Goal: Task Accomplishment & Management: Manage account settings

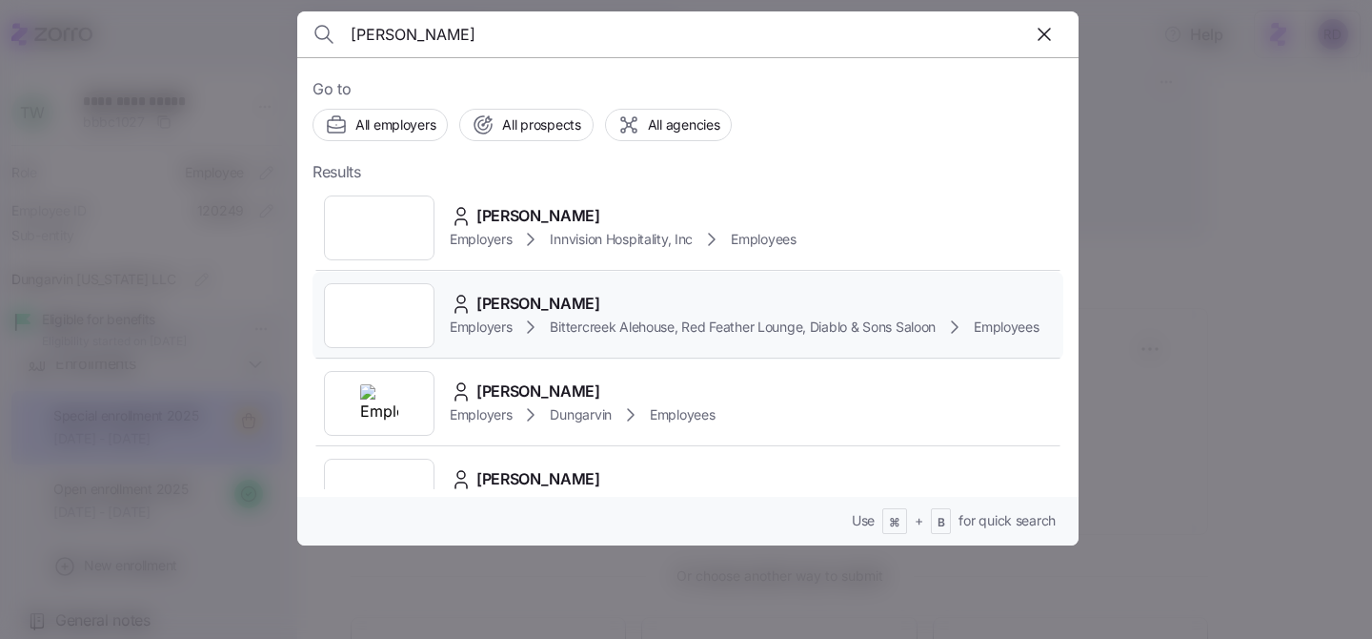
scroll to position [17, 0]
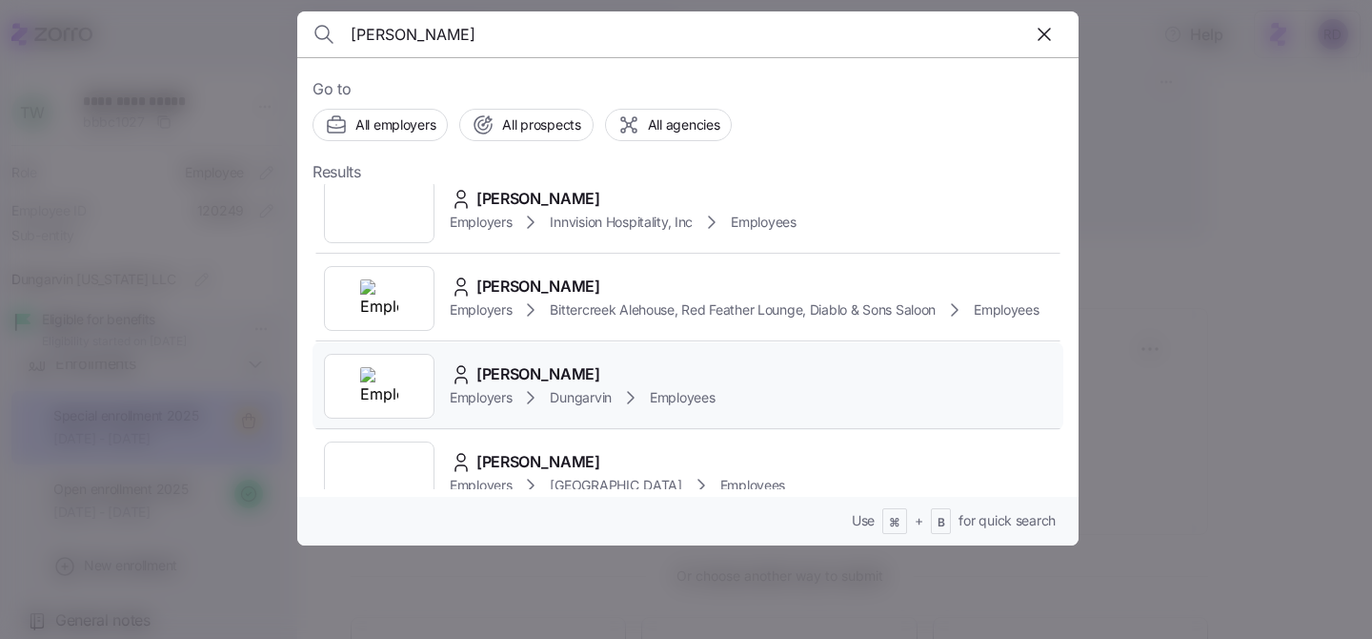
type input "[PERSON_NAME]"
click at [581, 371] on div "[PERSON_NAME]" at bounding box center [582, 374] width 265 height 24
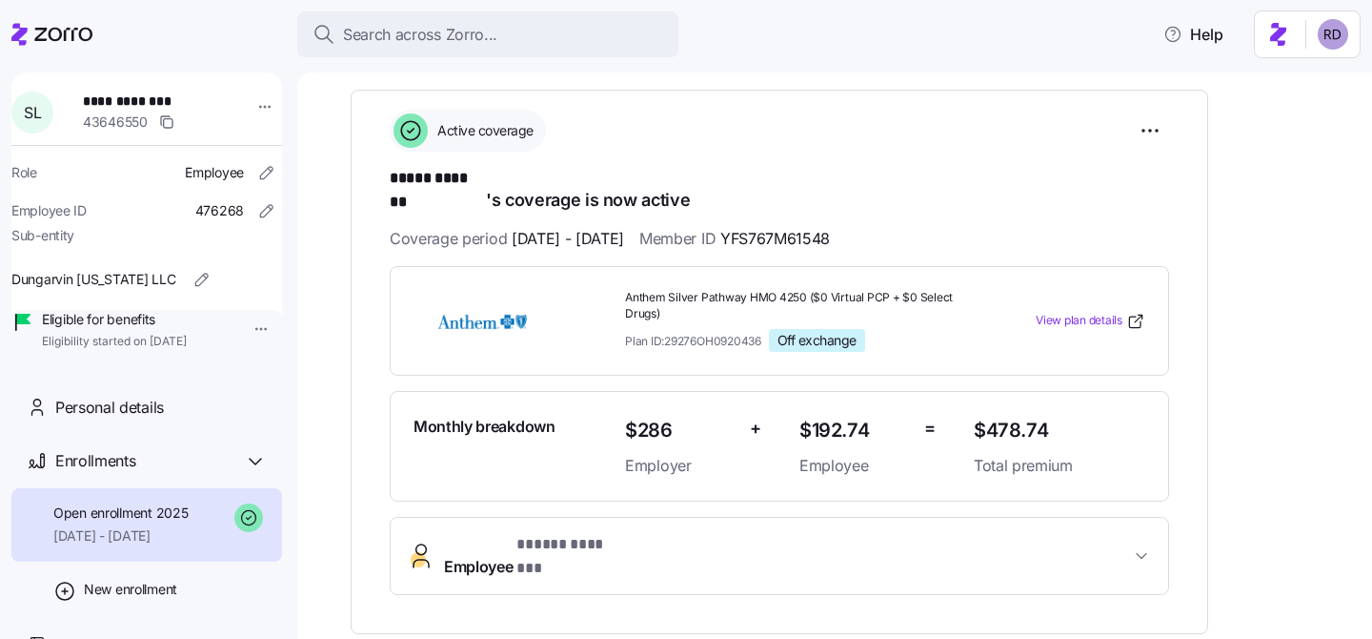
scroll to position [111, 0]
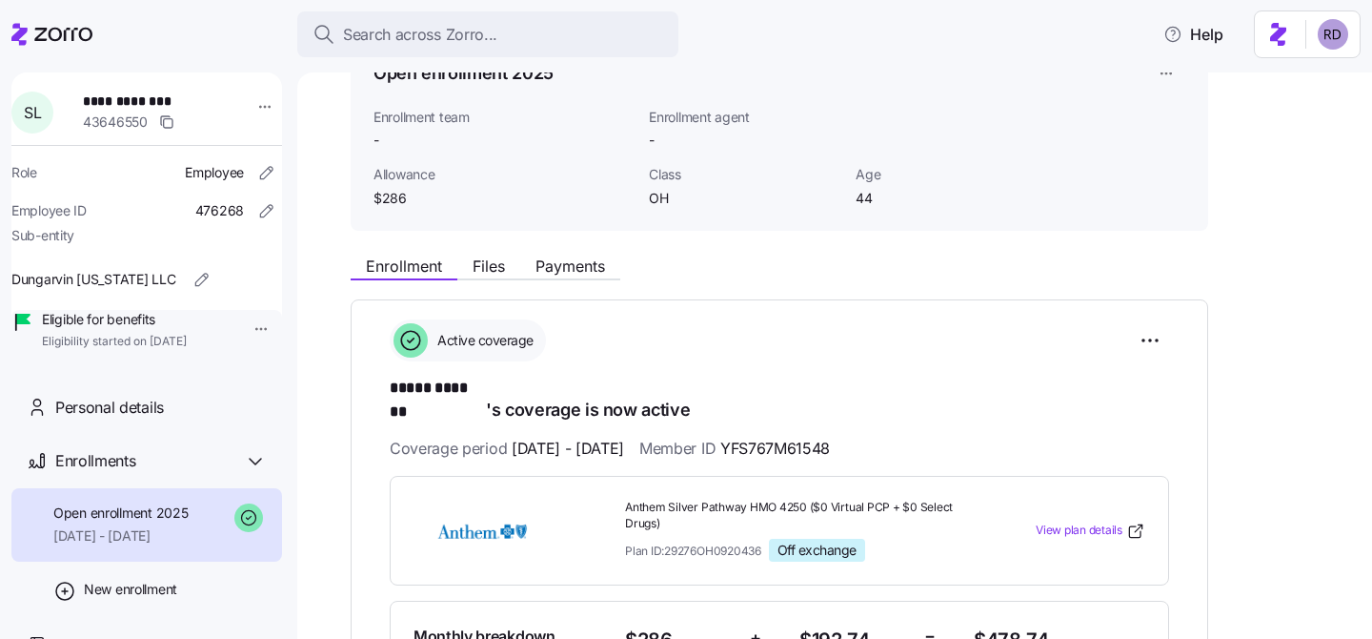
click at [550, 253] on div "Enrollment Files Payments" at bounding box center [780, 263] width 858 height 34
click at [560, 274] on span "Payments" at bounding box center [571, 265] width 70 height 15
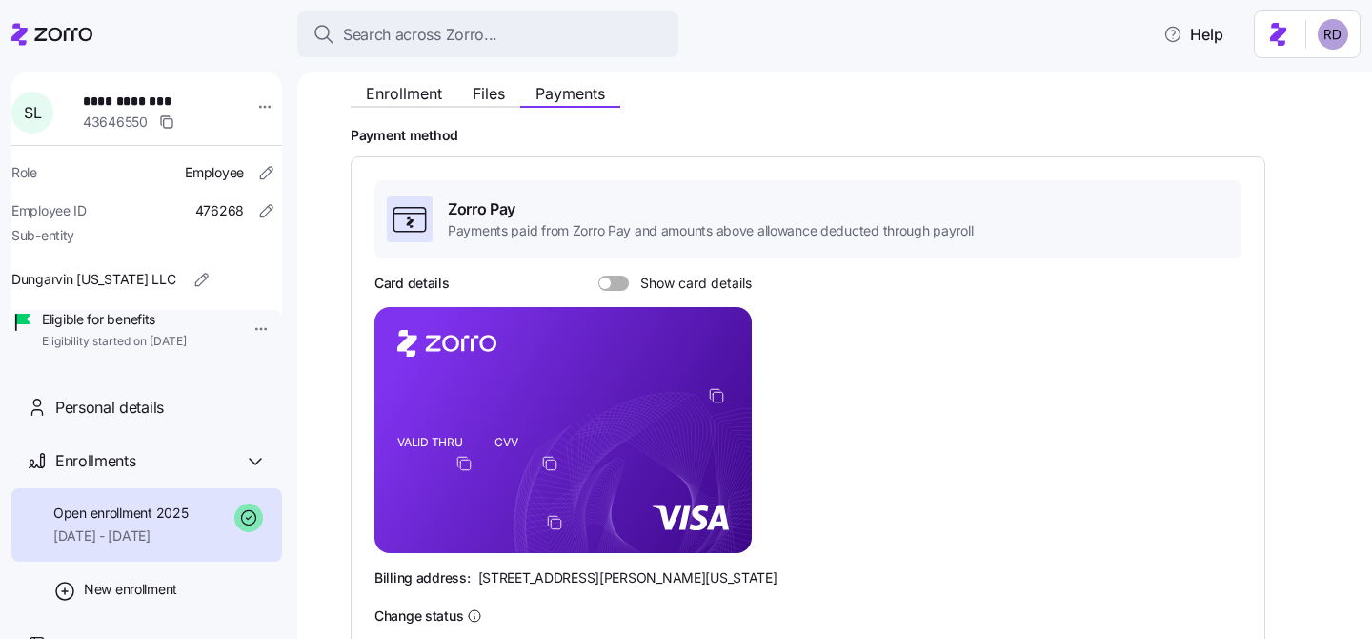
scroll to position [173, 0]
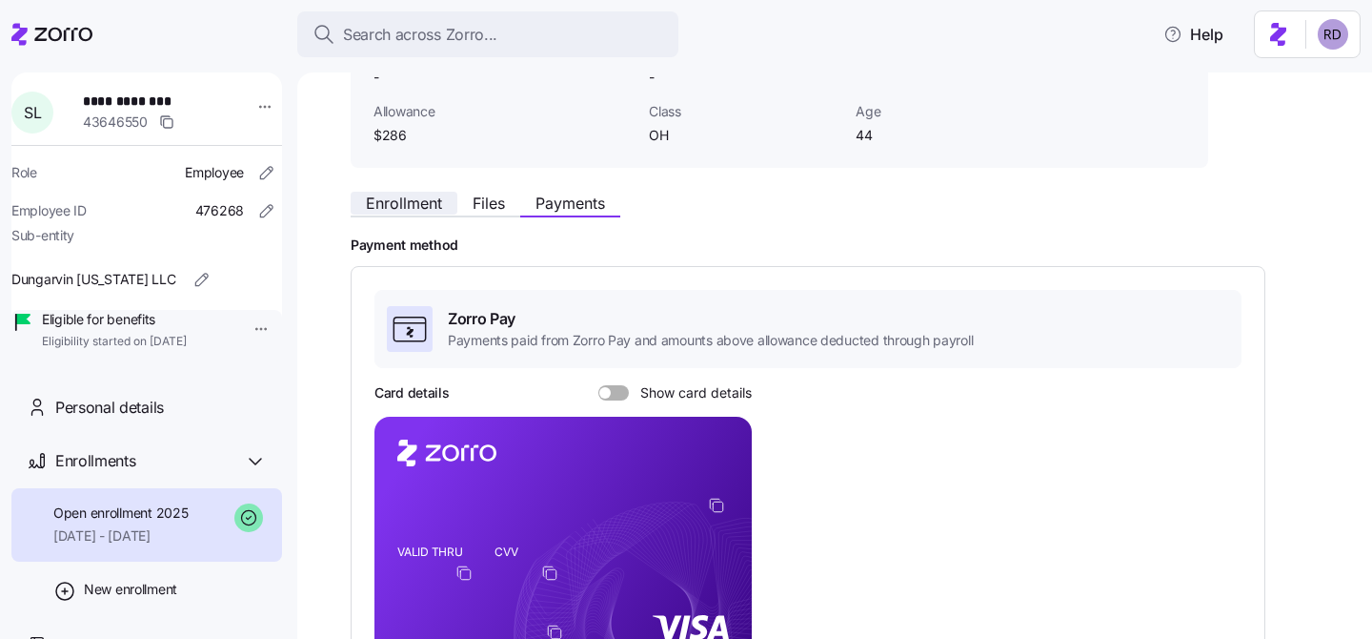
click at [400, 200] on span "Enrollment" at bounding box center [404, 202] width 76 height 15
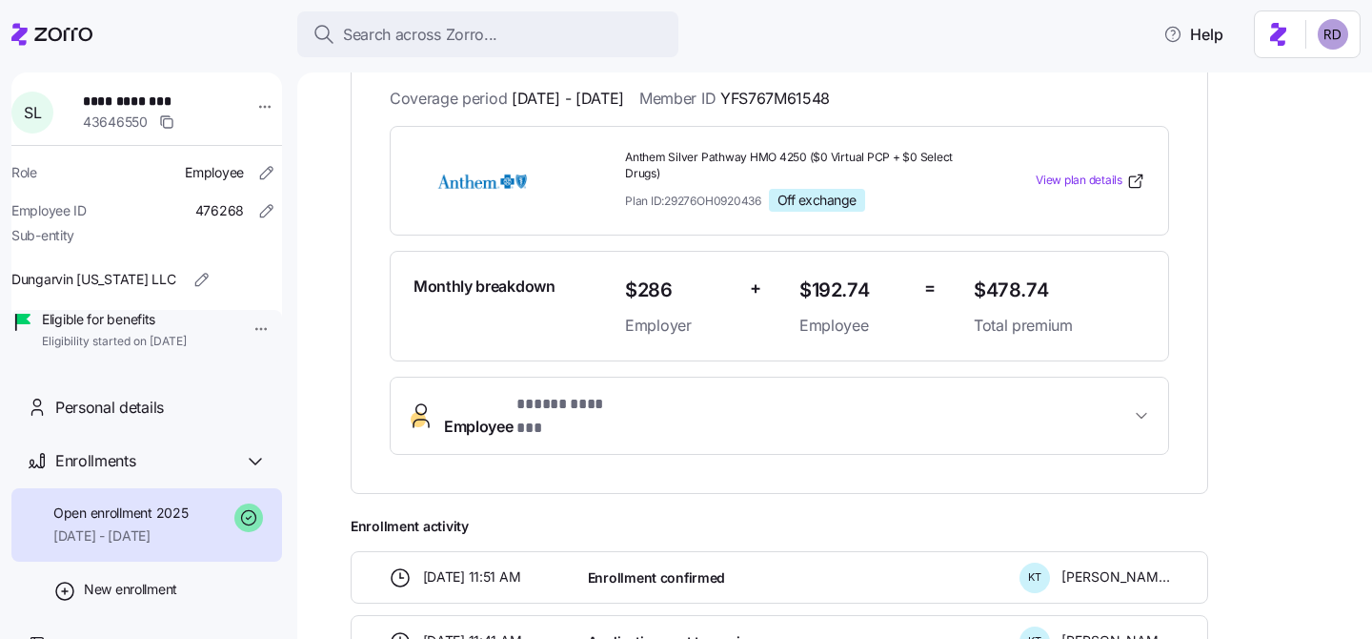
scroll to position [695, 0]
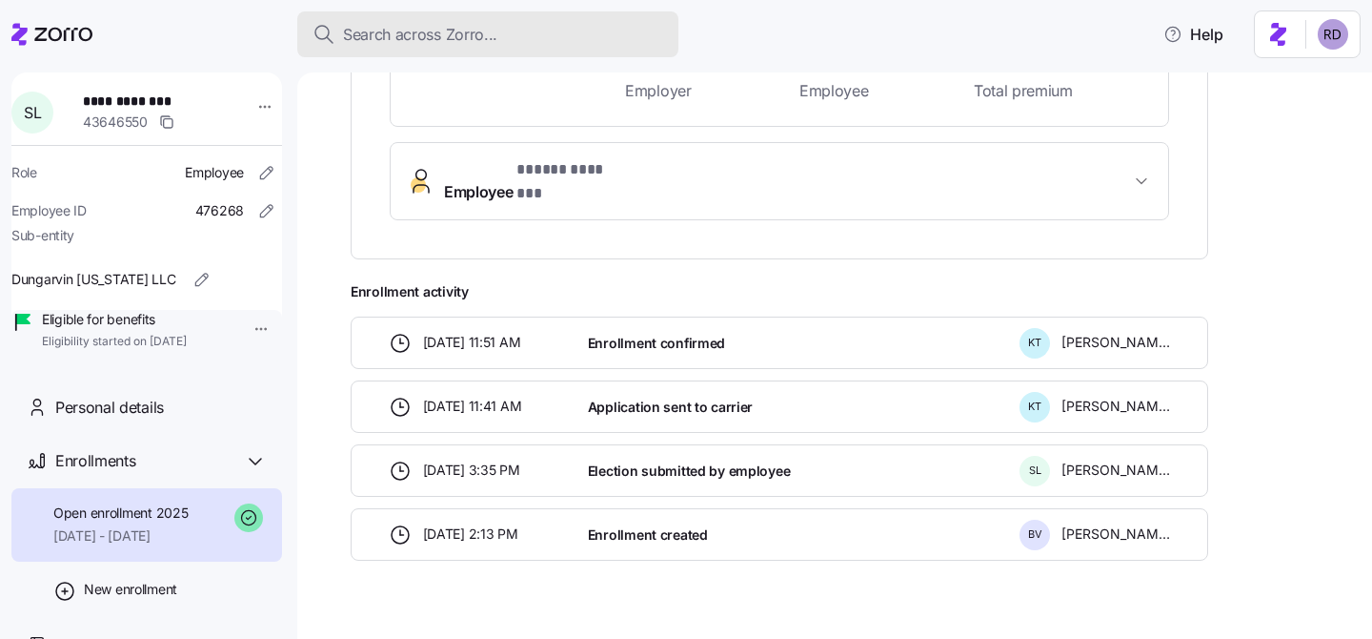
click at [373, 46] on button "Search across Zorro..." at bounding box center [487, 34] width 381 height 46
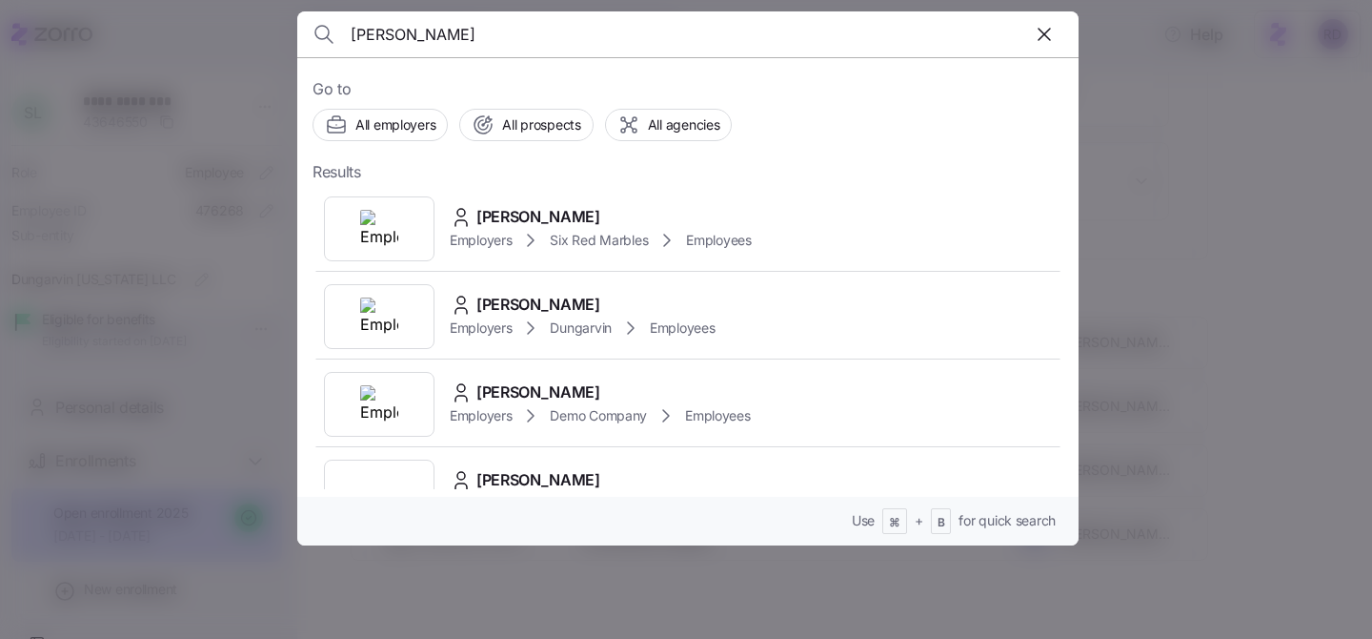
scroll to position [1070, 0]
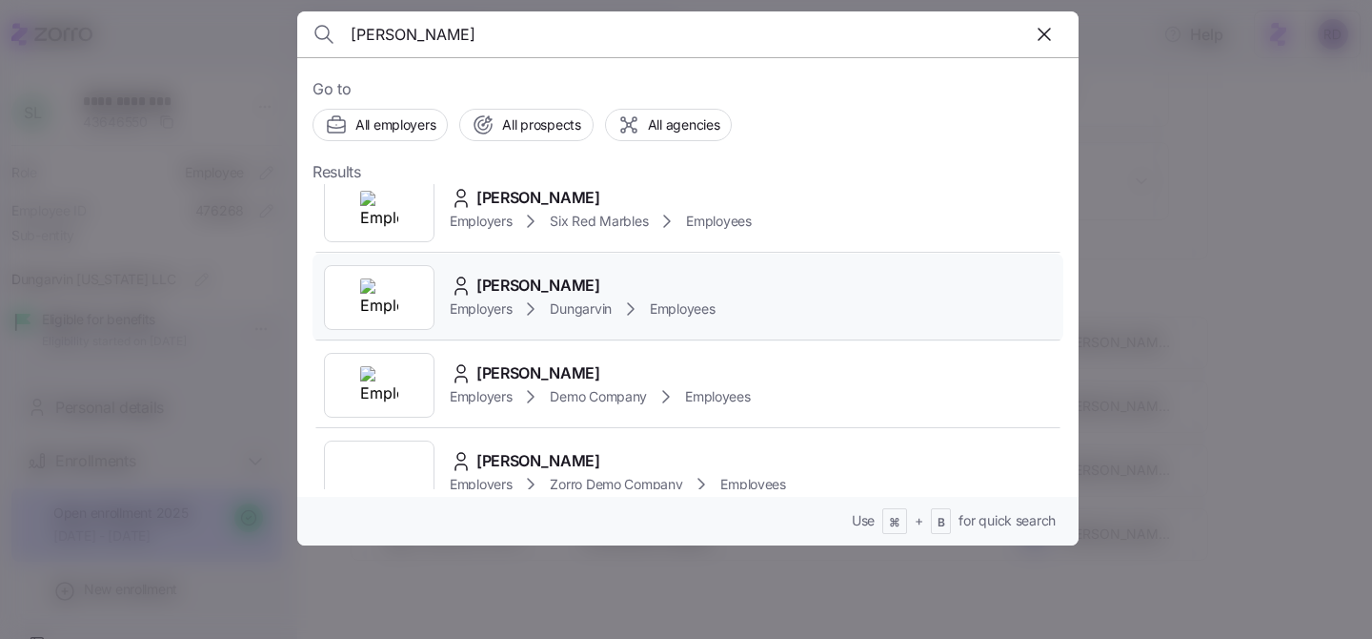
type input "[PERSON_NAME]"
click at [686, 283] on div "[PERSON_NAME]" at bounding box center [582, 286] width 265 height 24
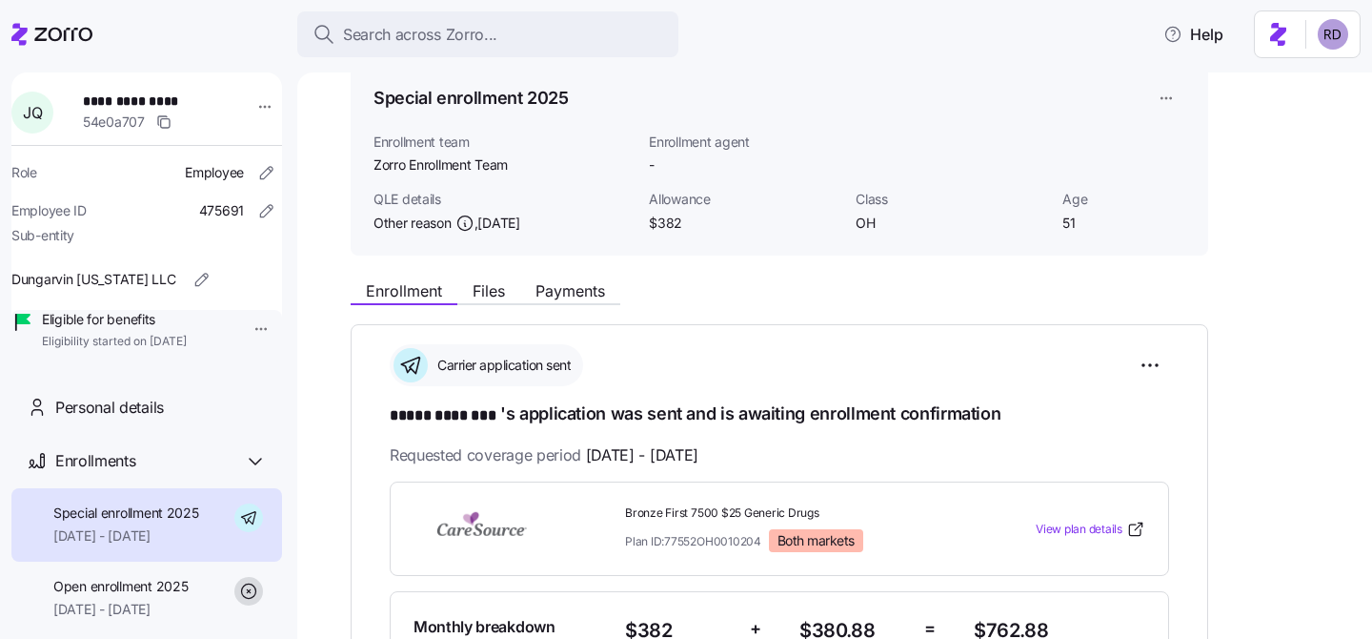
scroll to position [54, 0]
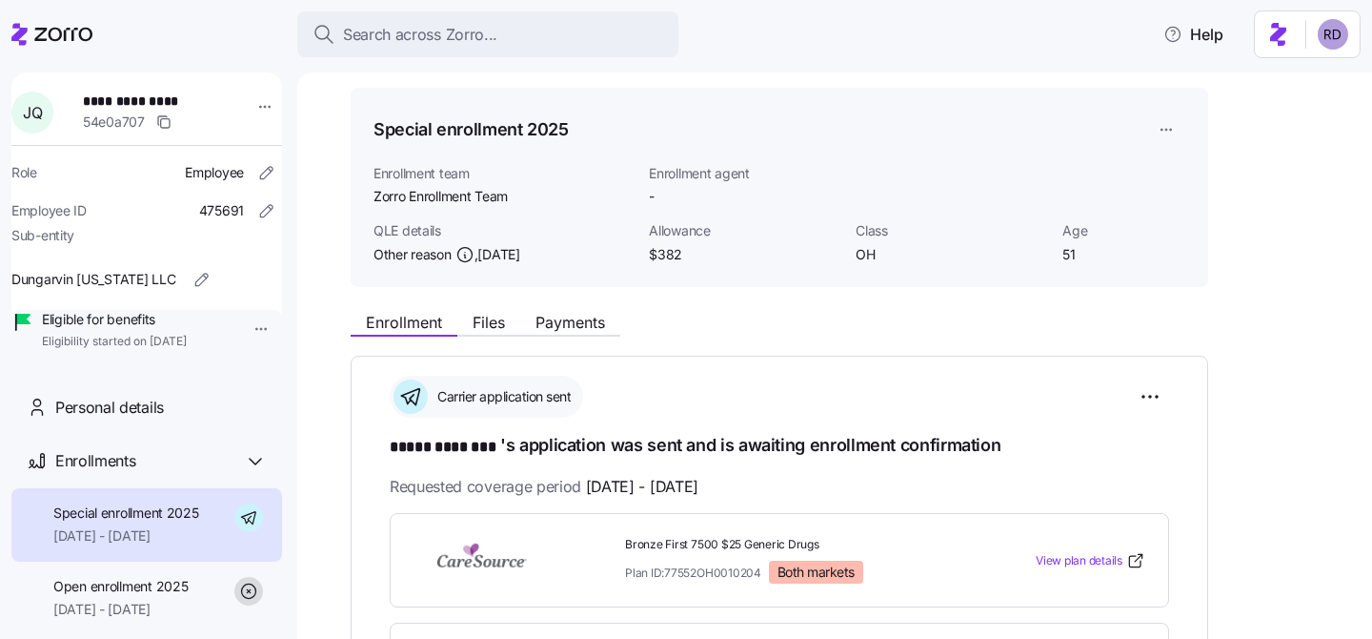
click at [71, 34] on icon at bounding box center [63, 34] width 58 height 13
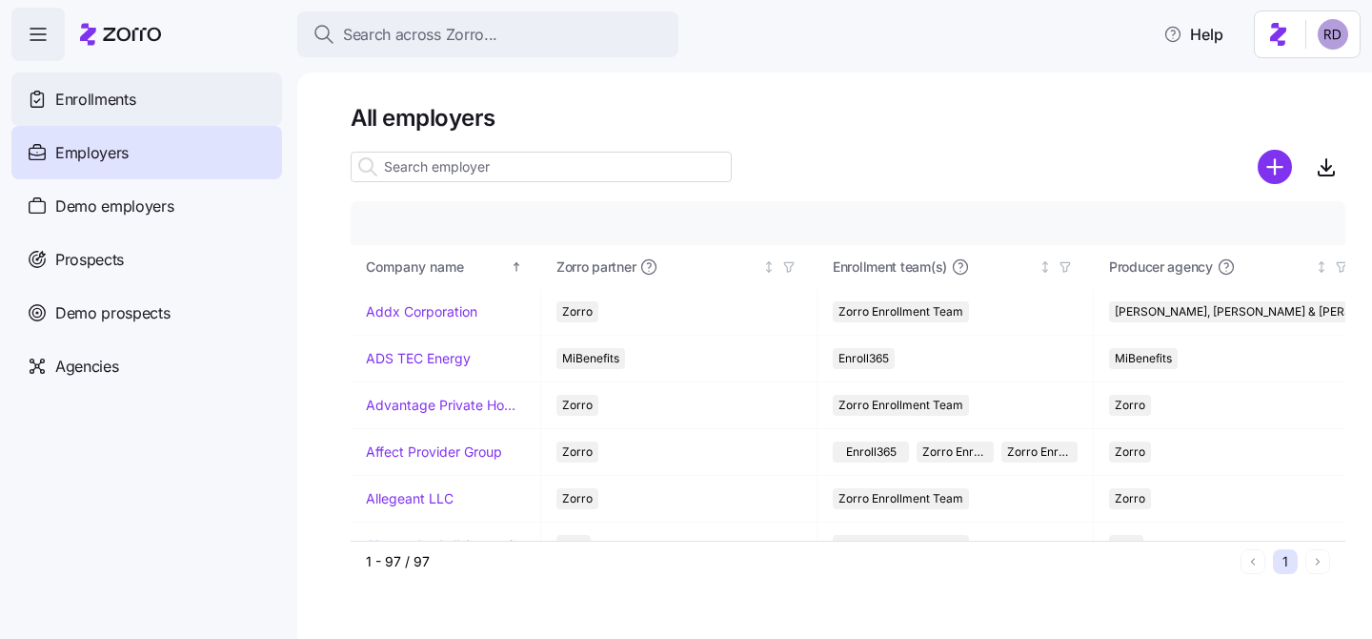
click at [162, 112] on div "Enrollments" at bounding box center [146, 98] width 271 height 53
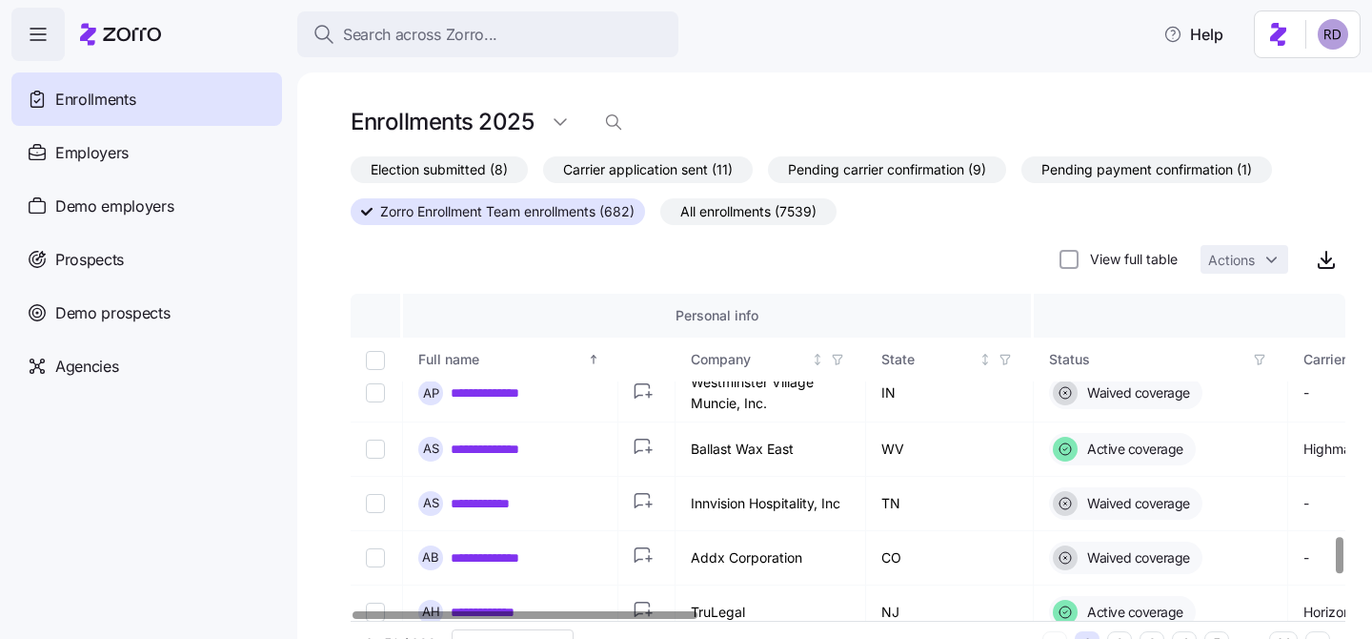
scroll to position [2533, 0]
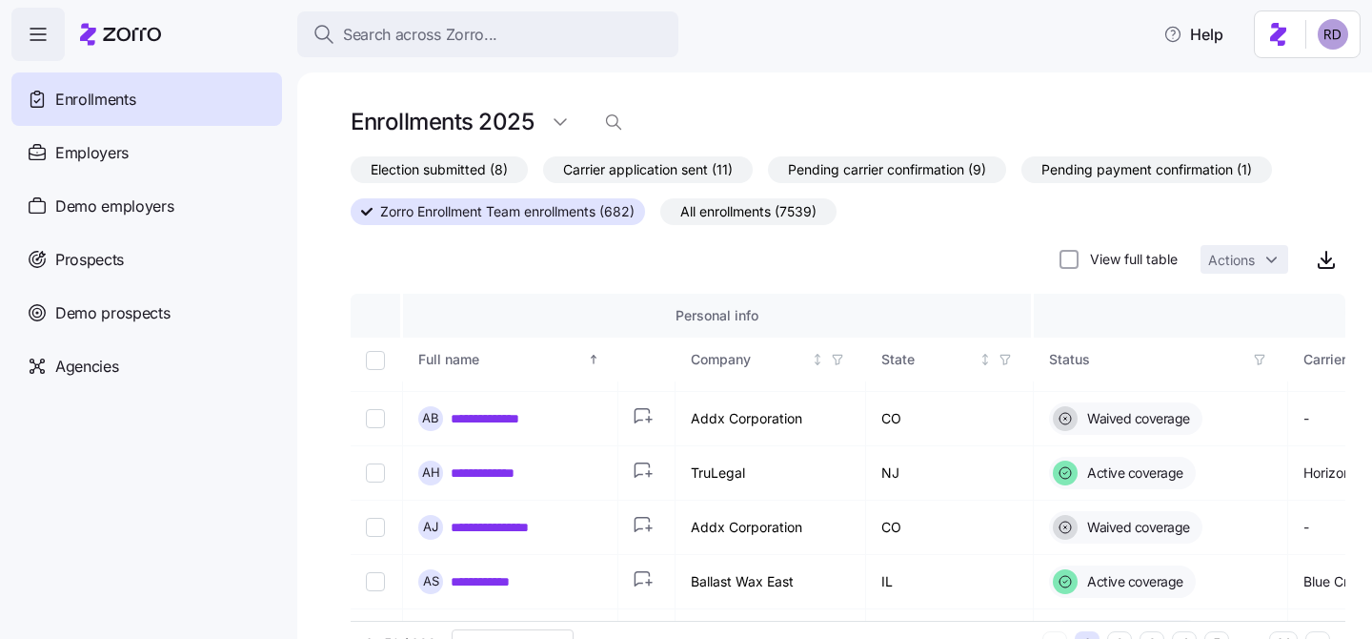
click at [658, 175] on span "Carrier application sent (11)" at bounding box center [648, 169] width 170 height 25
click at [543, 174] on input "Carrier application sent (11)" at bounding box center [543, 174] width 0 height 0
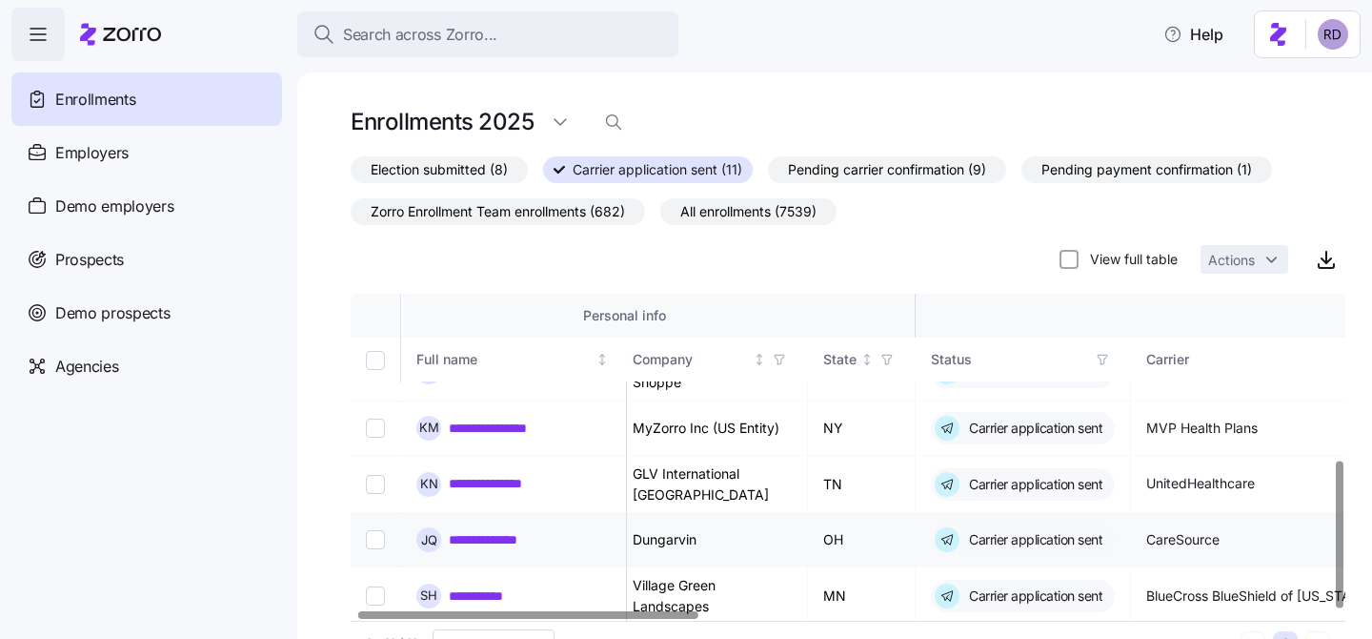
scroll to position [370, 0]
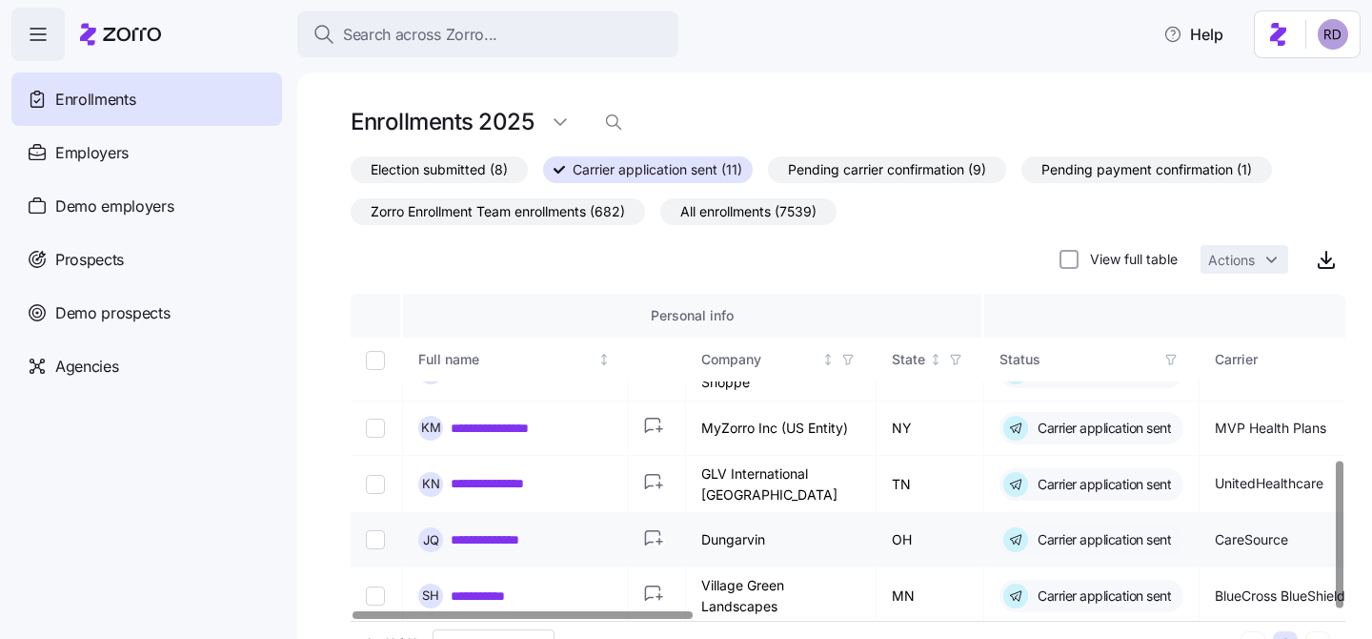
click at [649, 543] on icon "button" at bounding box center [657, 540] width 26 height 20
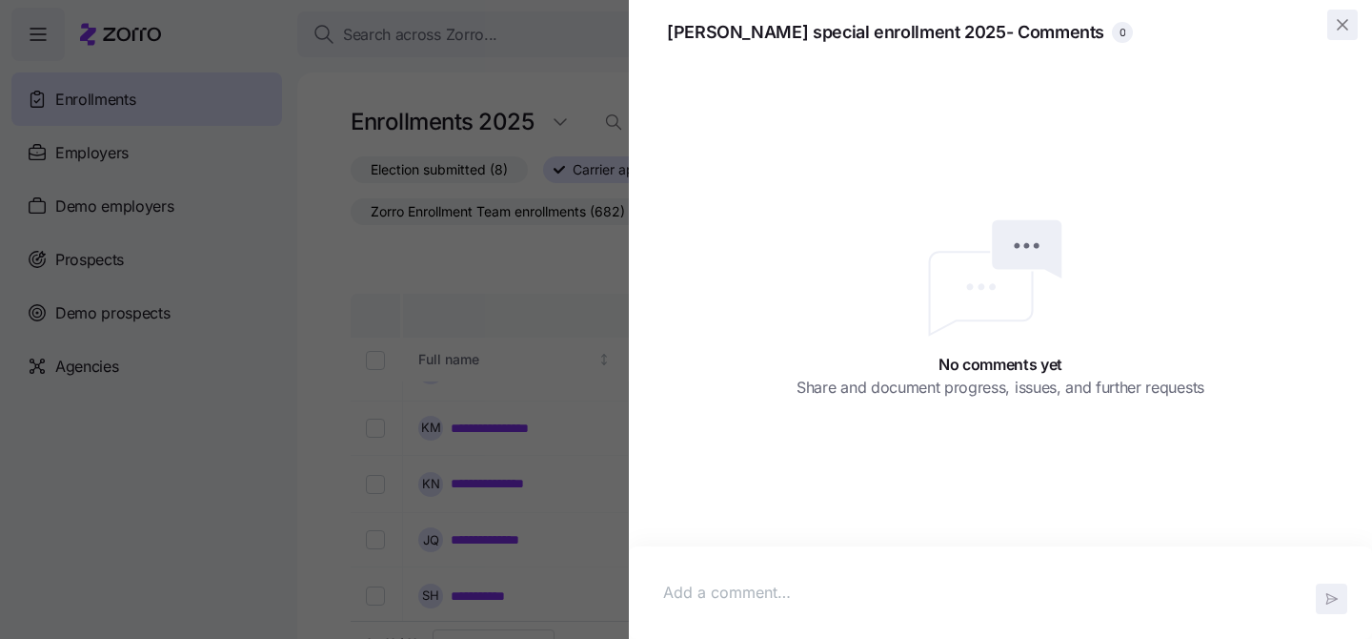
click at [1343, 30] on icon "button" at bounding box center [1342, 24] width 19 height 19
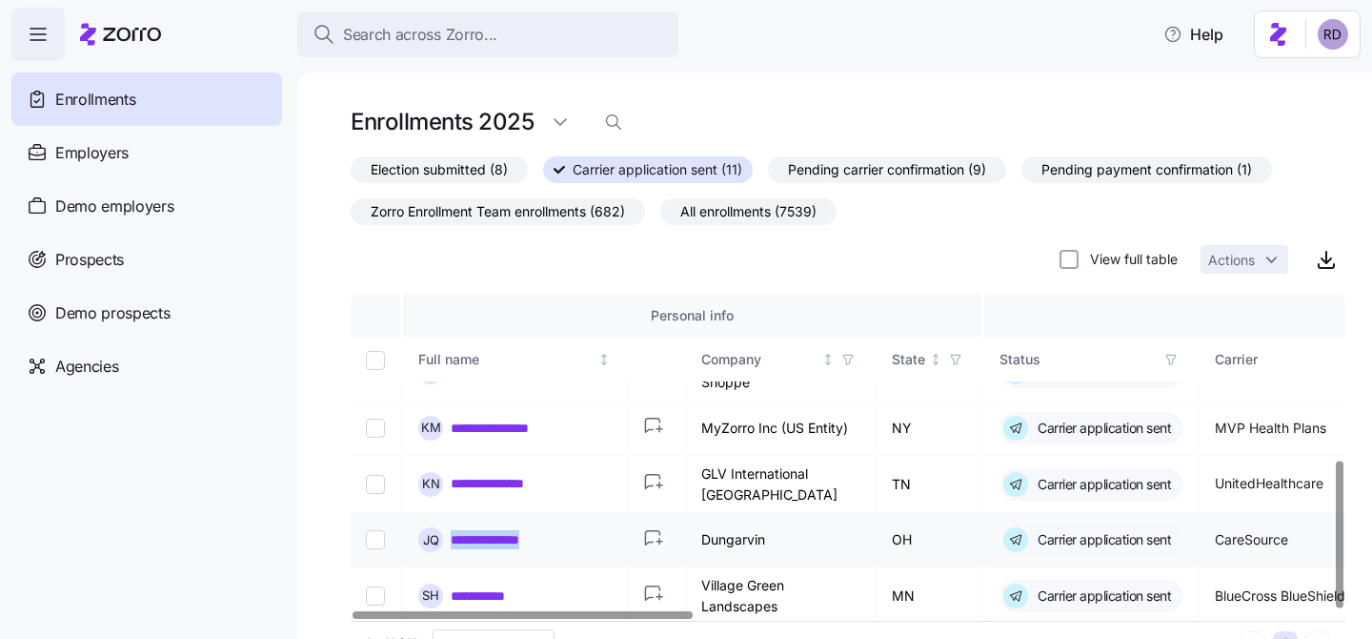
drag, startPoint x: 570, startPoint y: 536, endPoint x: 443, endPoint y: 533, distance: 126.8
click at [443, 533] on div "**********" at bounding box center [515, 539] width 194 height 25
copy div "**********"
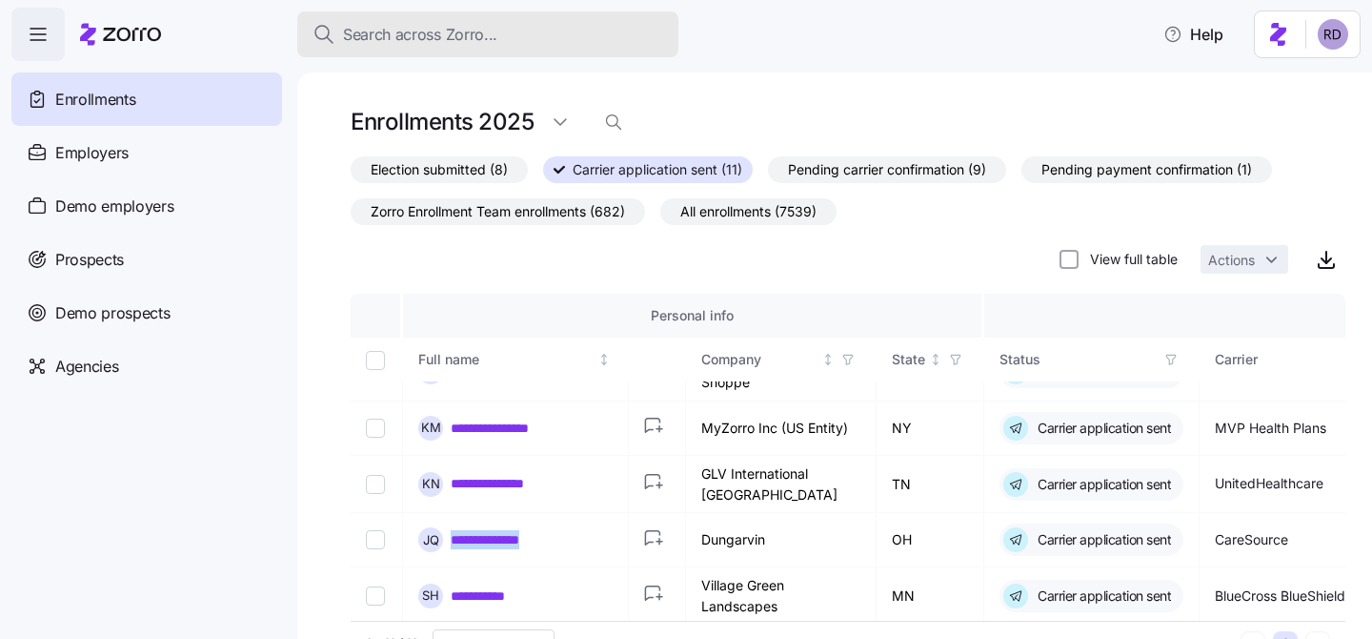
click at [458, 24] on span "Search across Zorro..." at bounding box center [420, 35] width 154 height 24
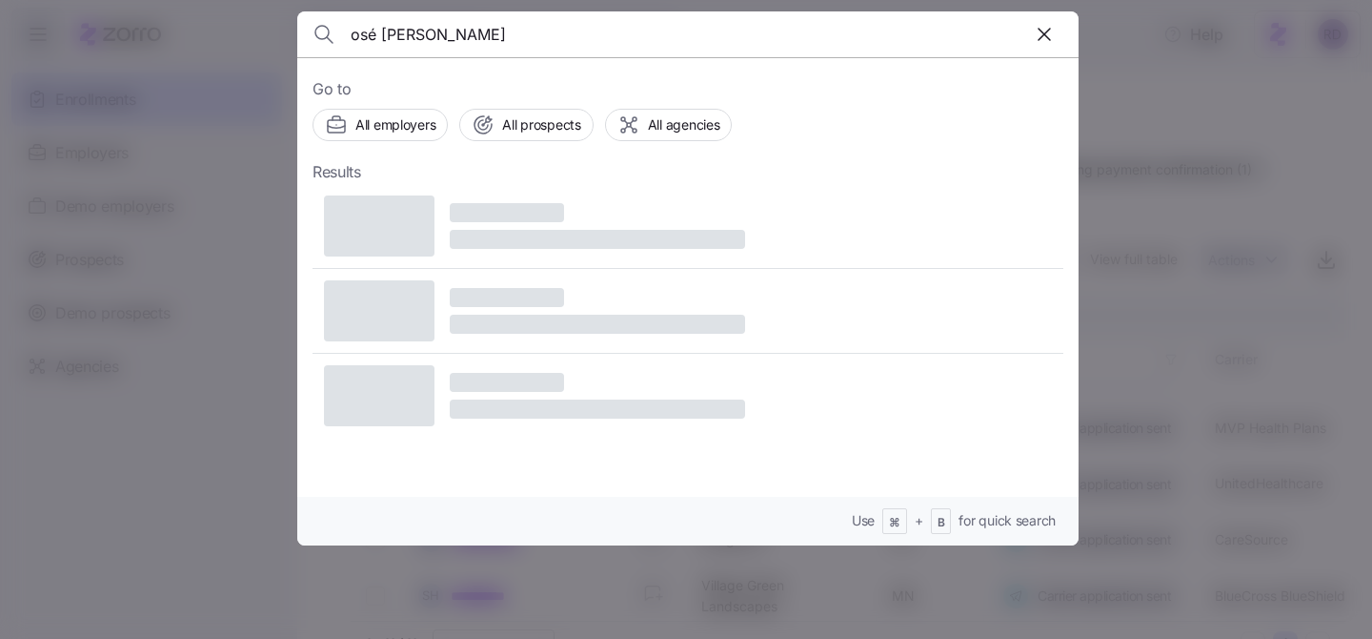
click at [353, 42] on input "osé [PERSON_NAME]" at bounding box center [595, 34] width 488 height 46
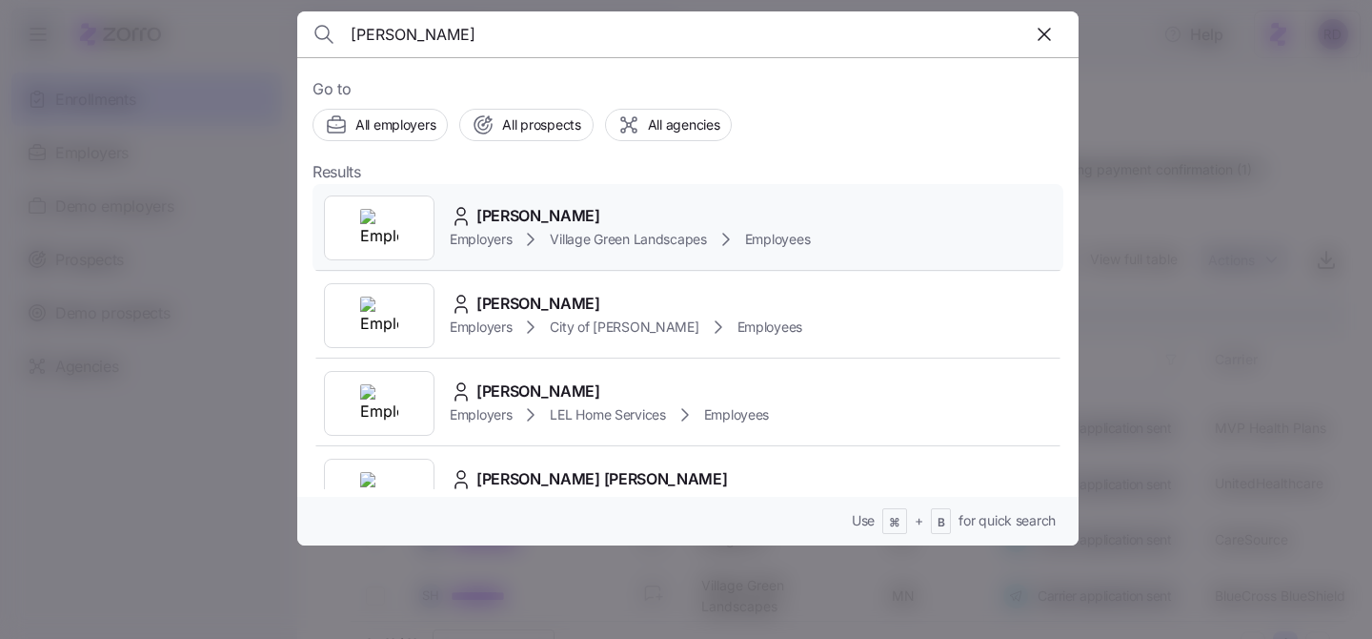
type input "[PERSON_NAME]"
click at [541, 214] on span "[PERSON_NAME]" at bounding box center [539, 216] width 124 height 24
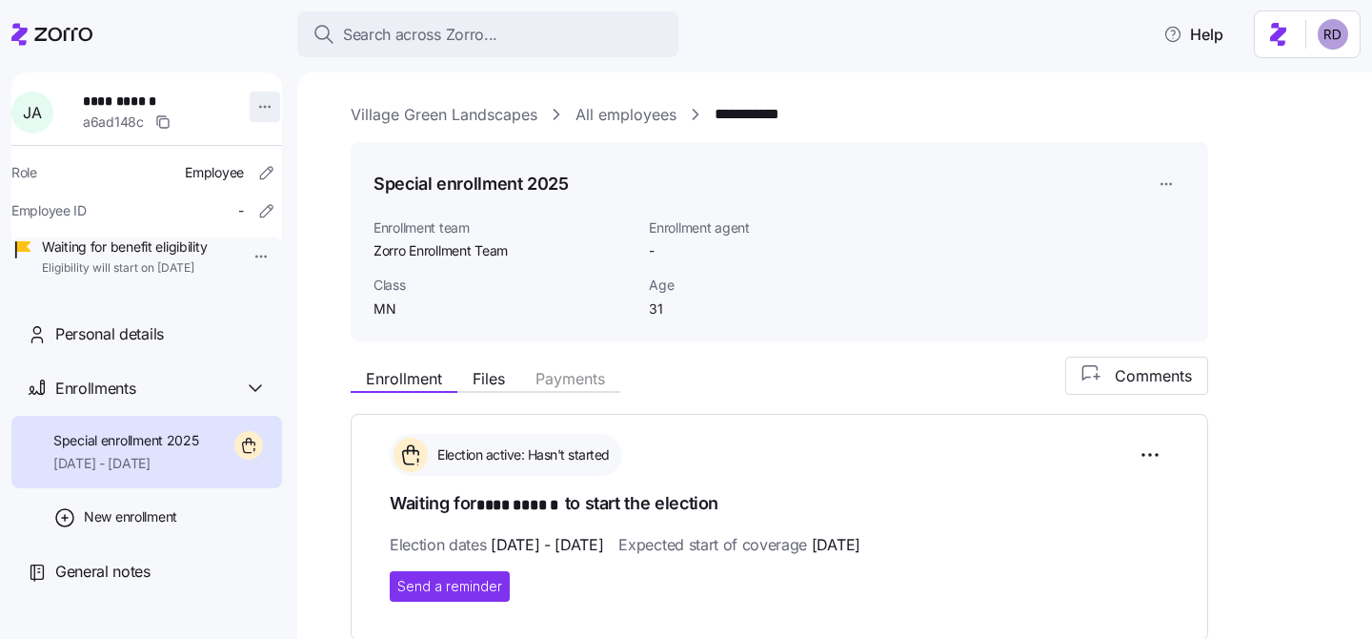
click at [251, 101] on html "**********" at bounding box center [686, 313] width 1372 height 627
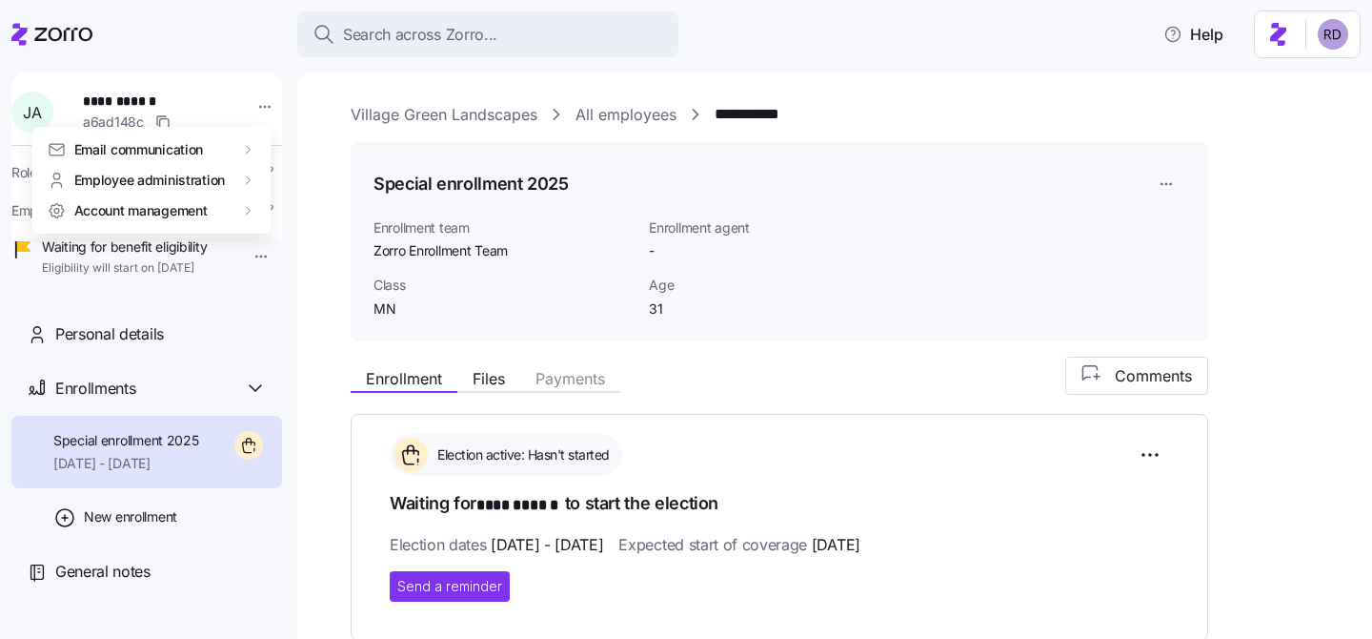
click at [259, 94] on html "**********" at bounding box center [686, 313] width 1372 height 627
click at [581, 111] on link "All employees" at bounding box center [626, 115] width 101 height 24
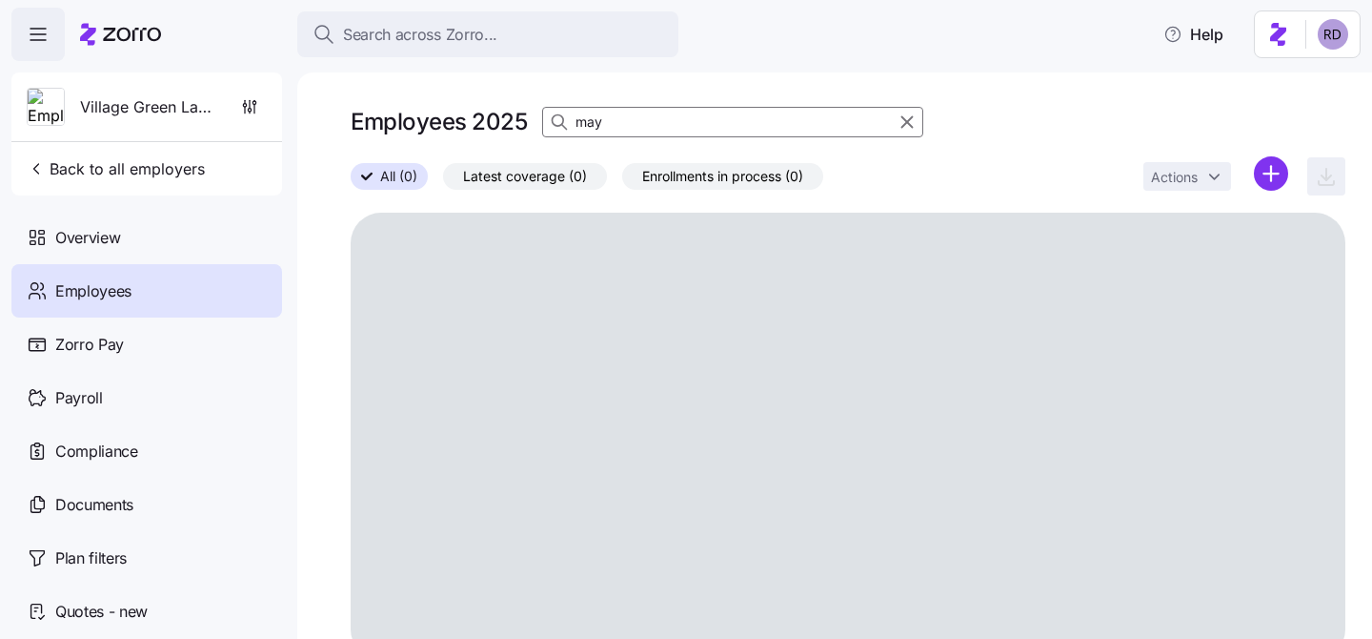
click at [649, 112] on input "may" at bounding box center [732, 122] width 381 height 30
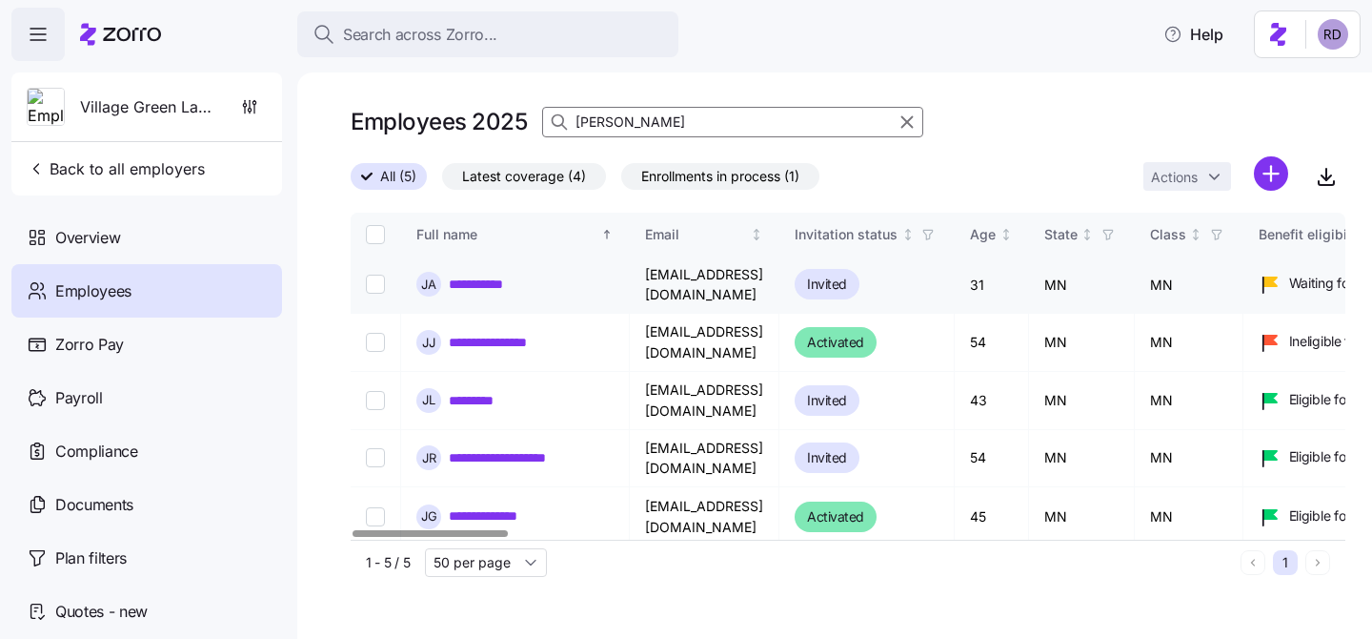
type input "[PERSON_NAME]"
click at [461, 284] on link "**********" at bounding box center [488, 283] width 78 height 19
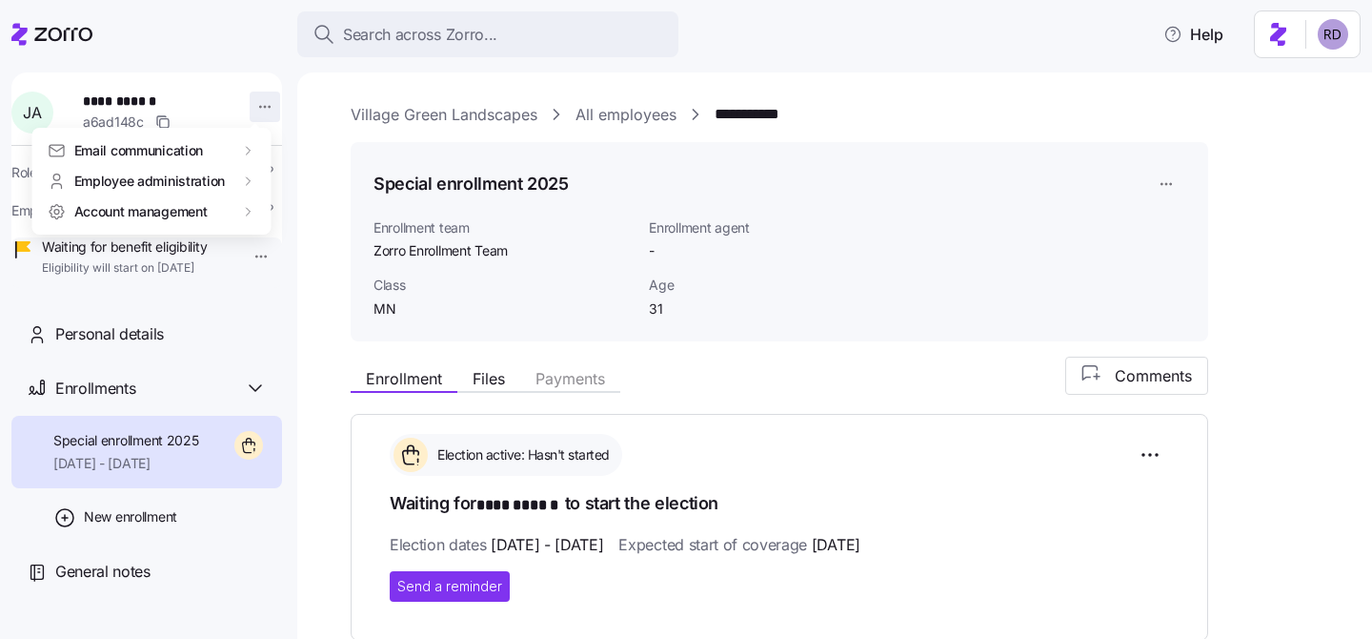
click at [251, 104] on html "**********" at bounding box center [686, 313] width 1372 height 627
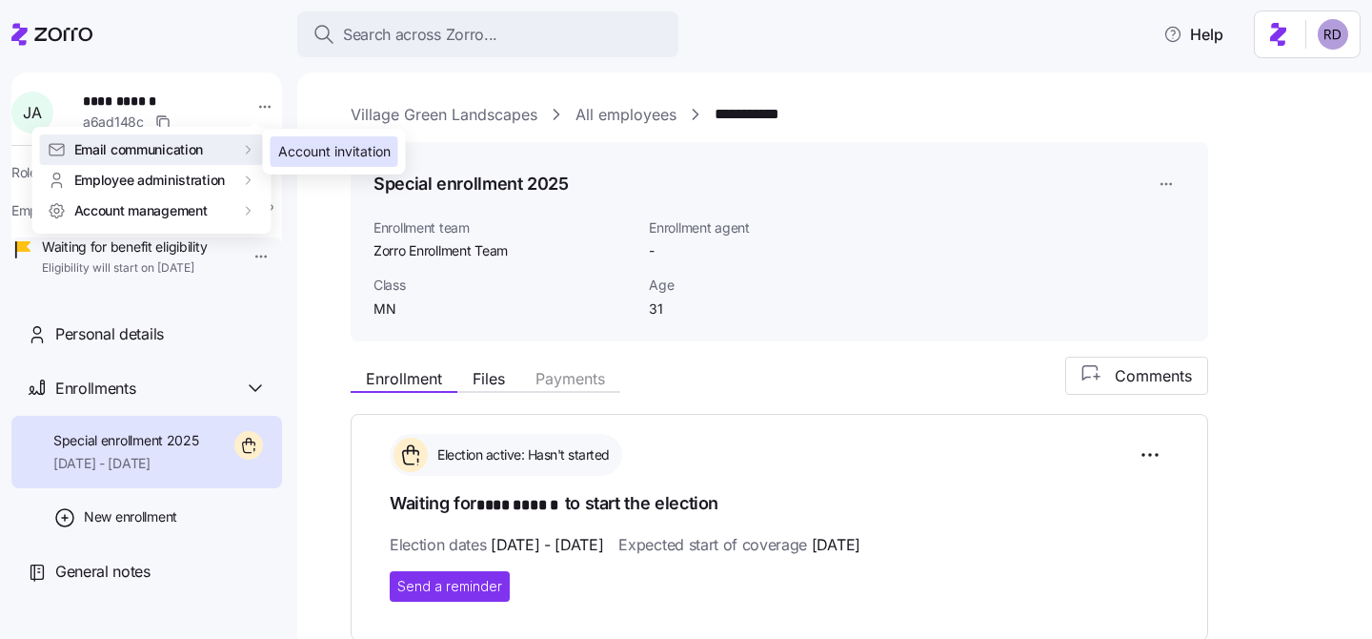
click at [296, 151] on div "Account invitation" at bounding box center [334, 151] width 112 height 21
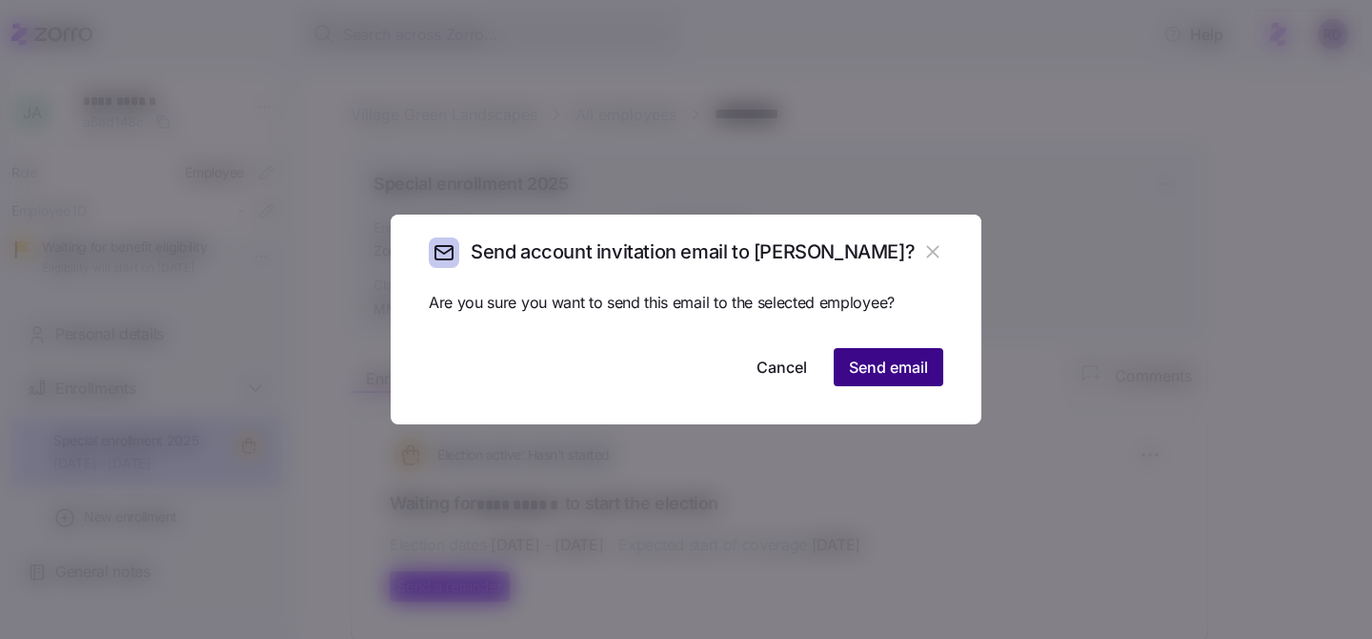
click at [887, 376] on span "Send email" at bounding box center [888, 367] width 79 height 23
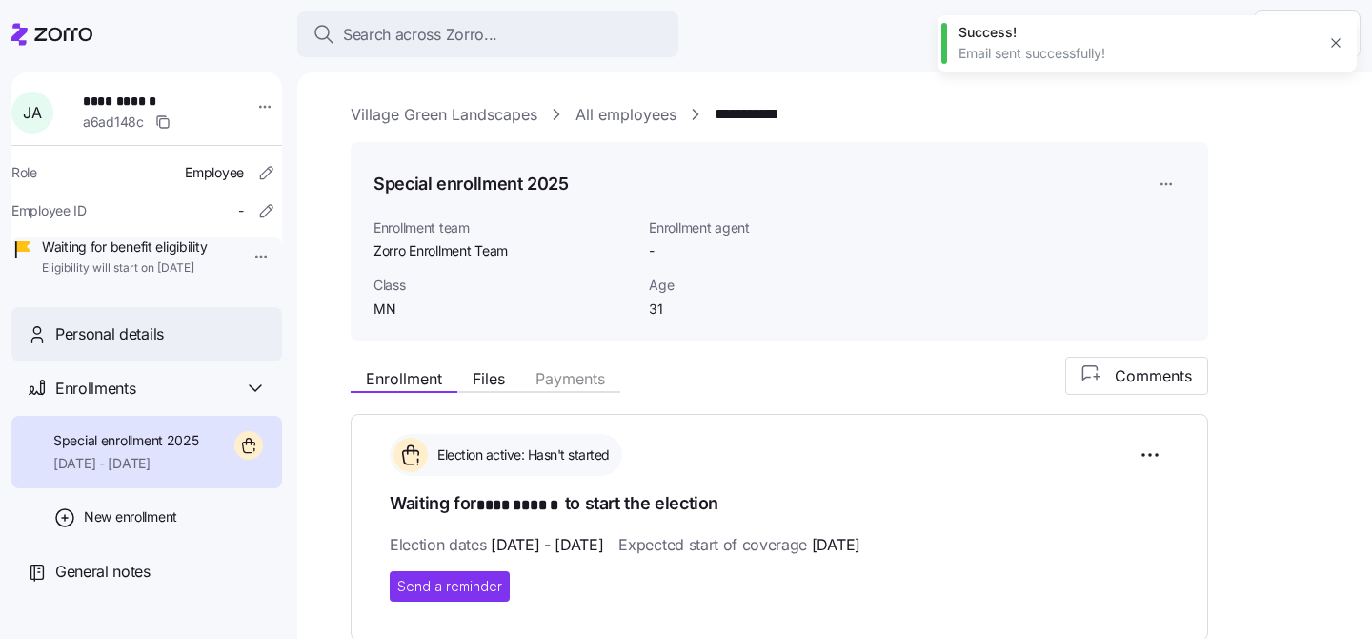
click at [132, 346] on span "Personal details" at bounding box center [109, 334] width 109 height 24
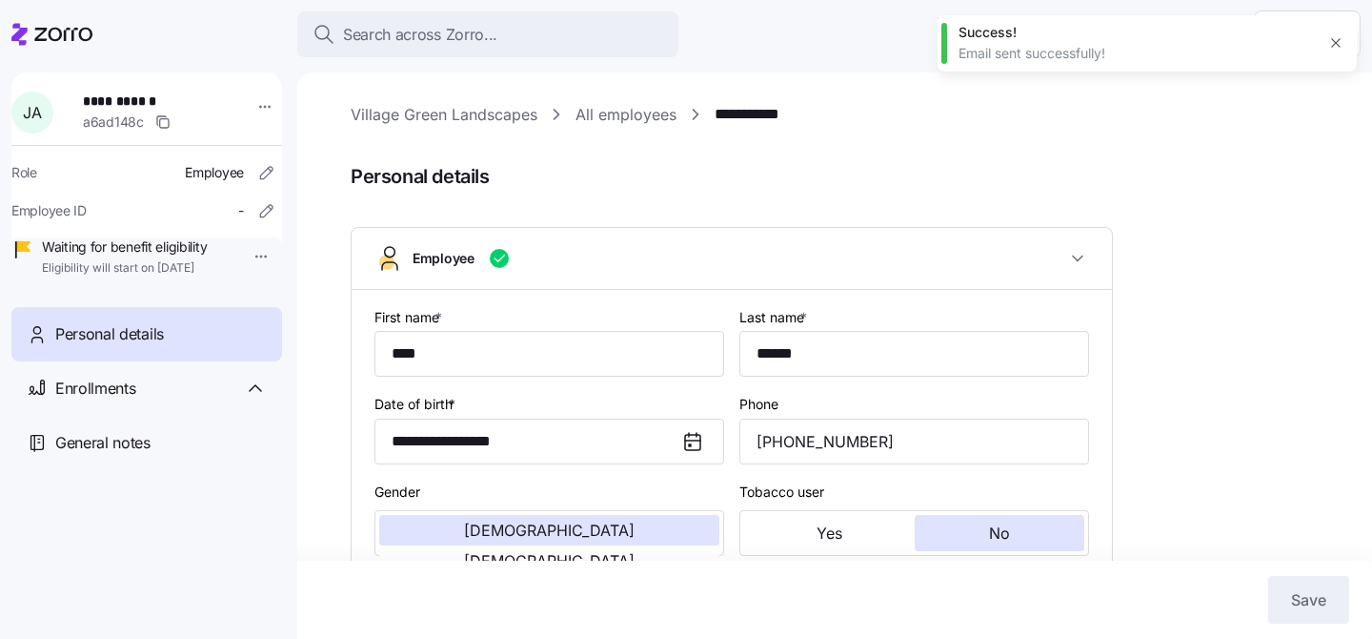
type input "MN"
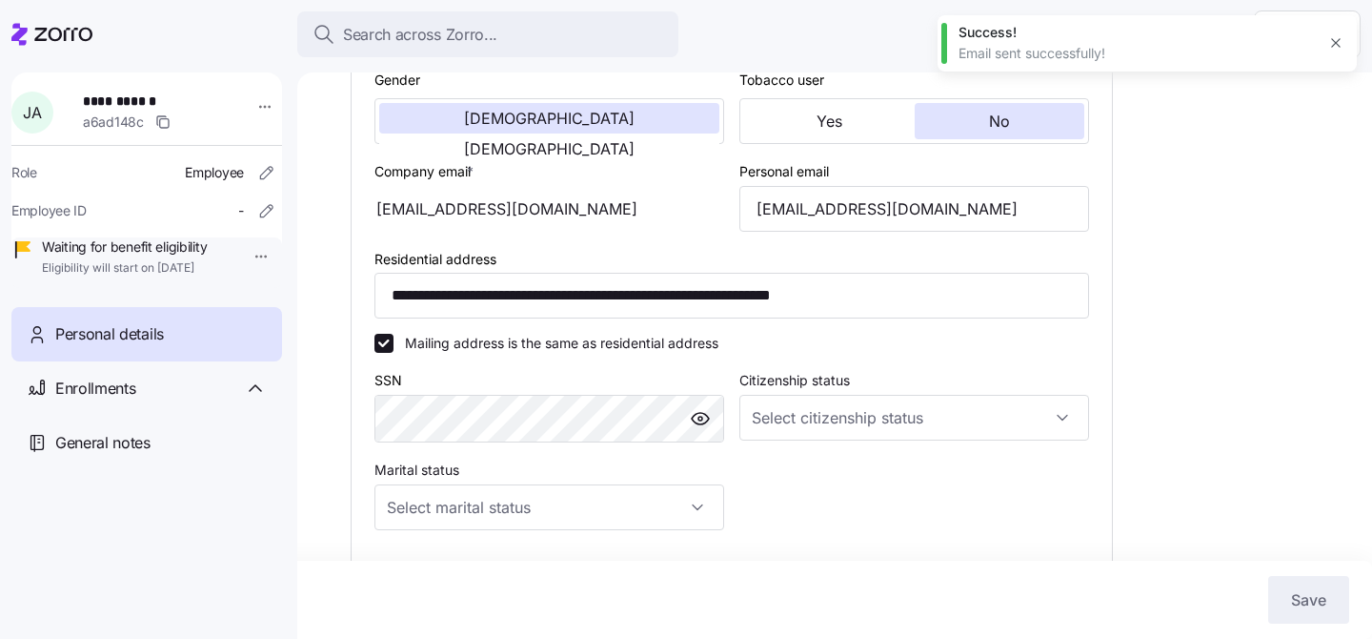
scroll to position [443, 0]
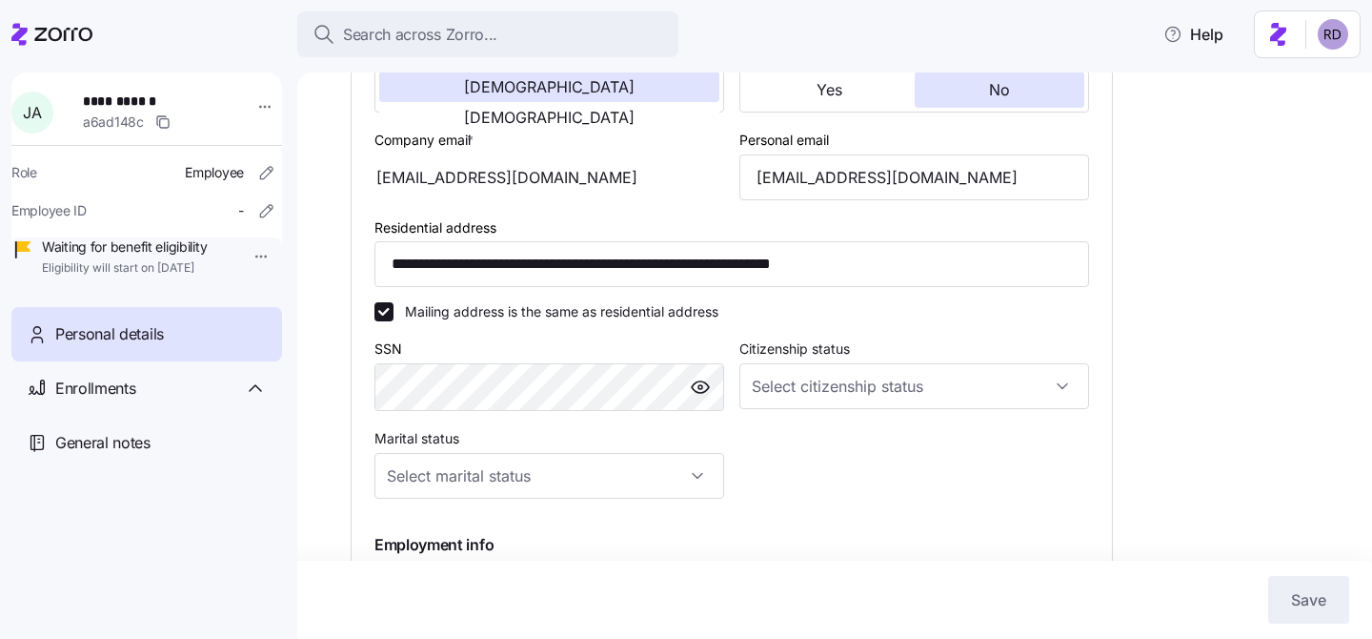
click at [610, 179] on div "[EMAIL_ADDRESS][DOMAIN_NAME]" at bounding box center [550, 177] width 350 height 46
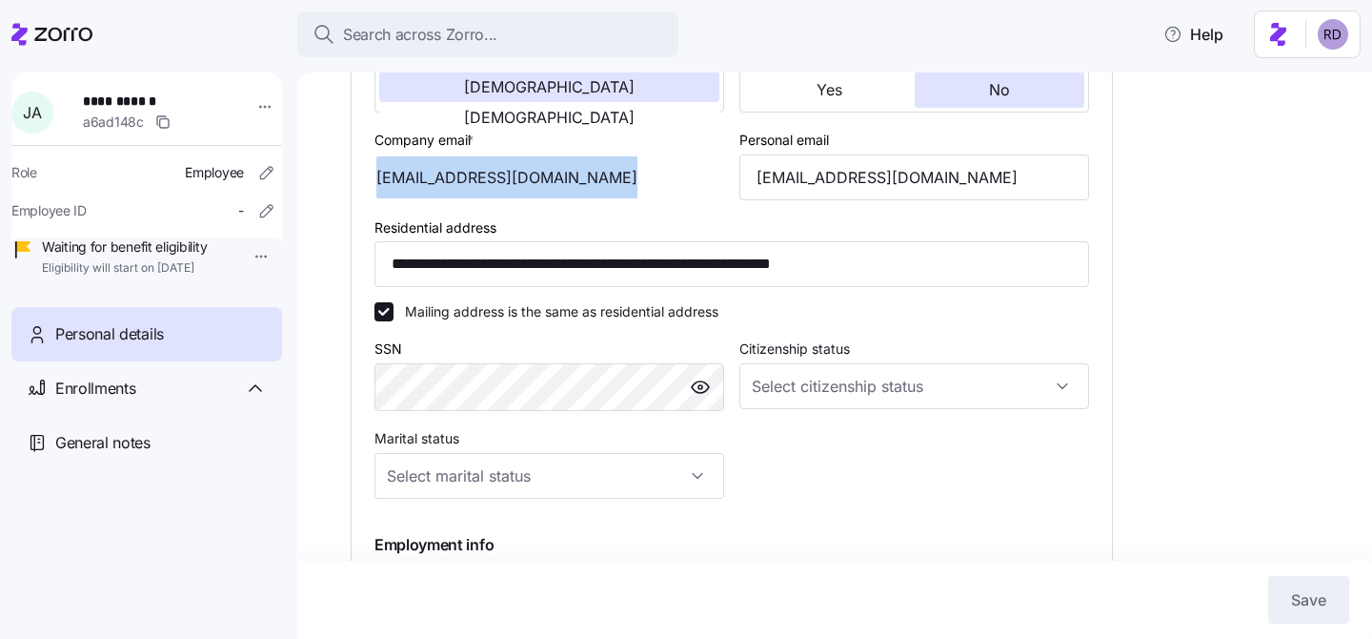
click at [610, 179] on div "[EMAIL_ADDRESS][DOMAIN_NAME]" at bounding box center [550, 177] width 350 height 46
click at [600, 128] on div "Company email * [EMAIL_ADDRESS][DOMAIN_NAME]" at bounding box center [549, 164] width 365 height 88
click at [379, 176] on div "[EMAIL_ADDRESS][DOMAIN_NAME]" at bounding box center [550, 177] width 350 height 46
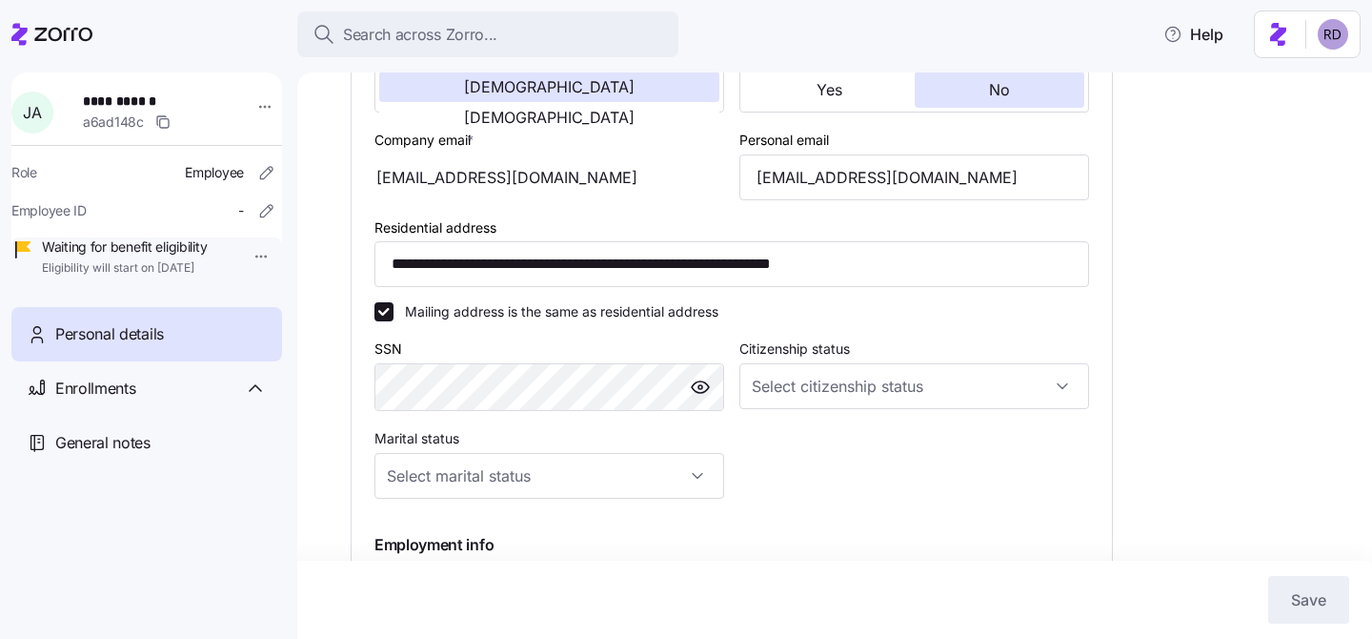
drag, startPoint x: 377, startPoint y: 178, endPoint x: 421, endPoint y: 183, distance: 44.1
click at [420, 183] on div "[EMAIL_ADDRESS][DOMAIN_NAME]" at bounding box center [550, 177] width 350 height 46
click at [249, 110] on html "**********" at bounding box center [686, 313] width 1372 height 627
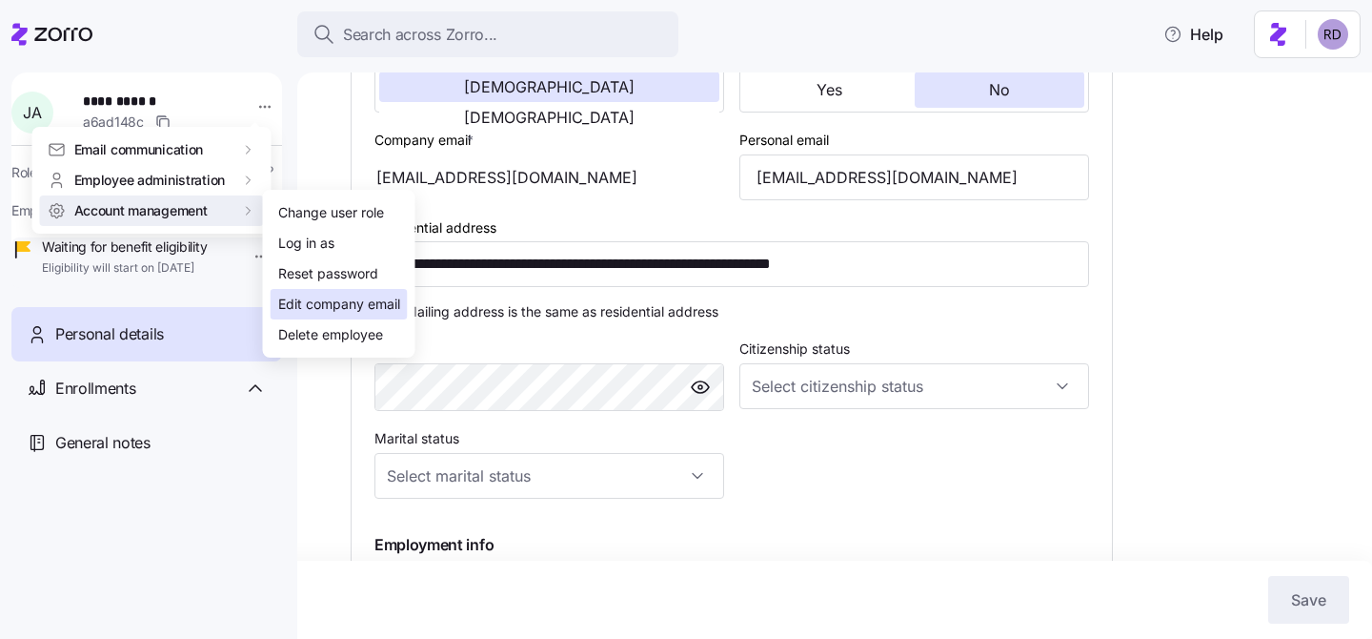
click at [368, 295] on div "Edit company email" at bounding box center [339, 304] width 122 height 21
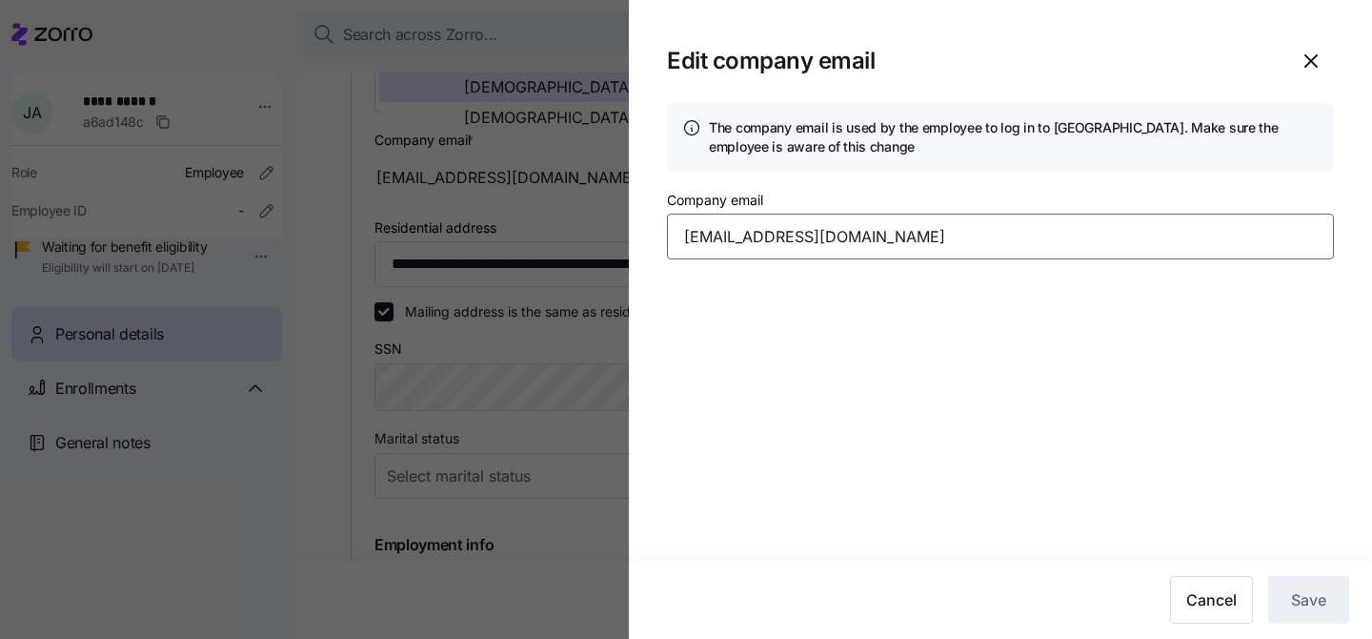
click at [824, 243] on input "[EMAIL_ADDRESS][DOMAIN_NAME]" at bounding box center [1000, 236] width 667 height 46
click at [1307, 66] on icon "button" at bounding box center [1311, 61] width 23 height 23
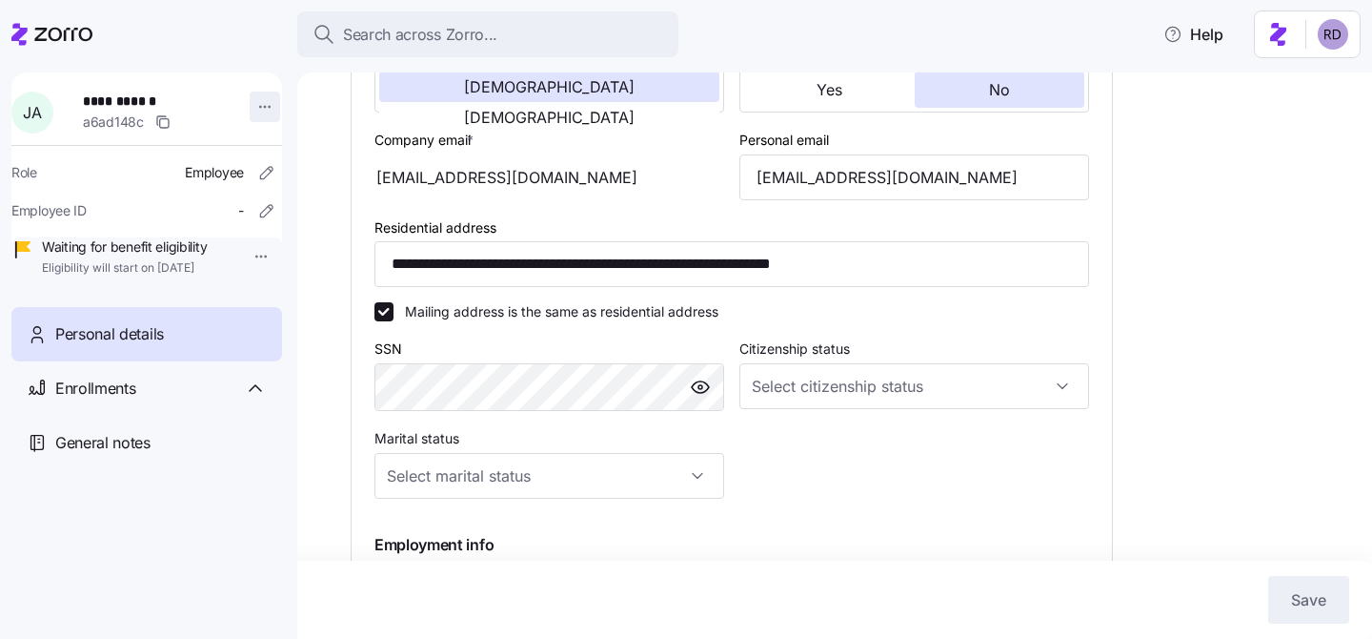
click at [245, 111] on html "**********" at bounding box center [686, 313] width 1372 height 627
click at [569, 212] on html "**********" at bounding box center [686, 313] width 1372 height 627
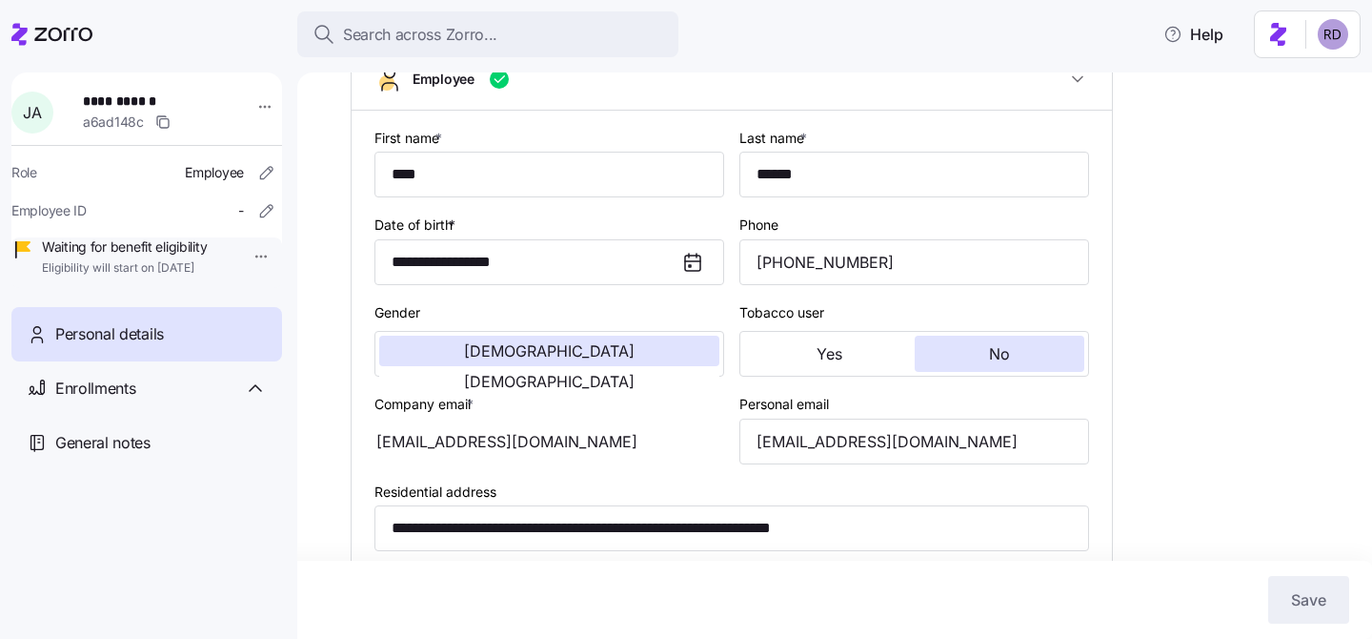
scroll to position [192, 0]
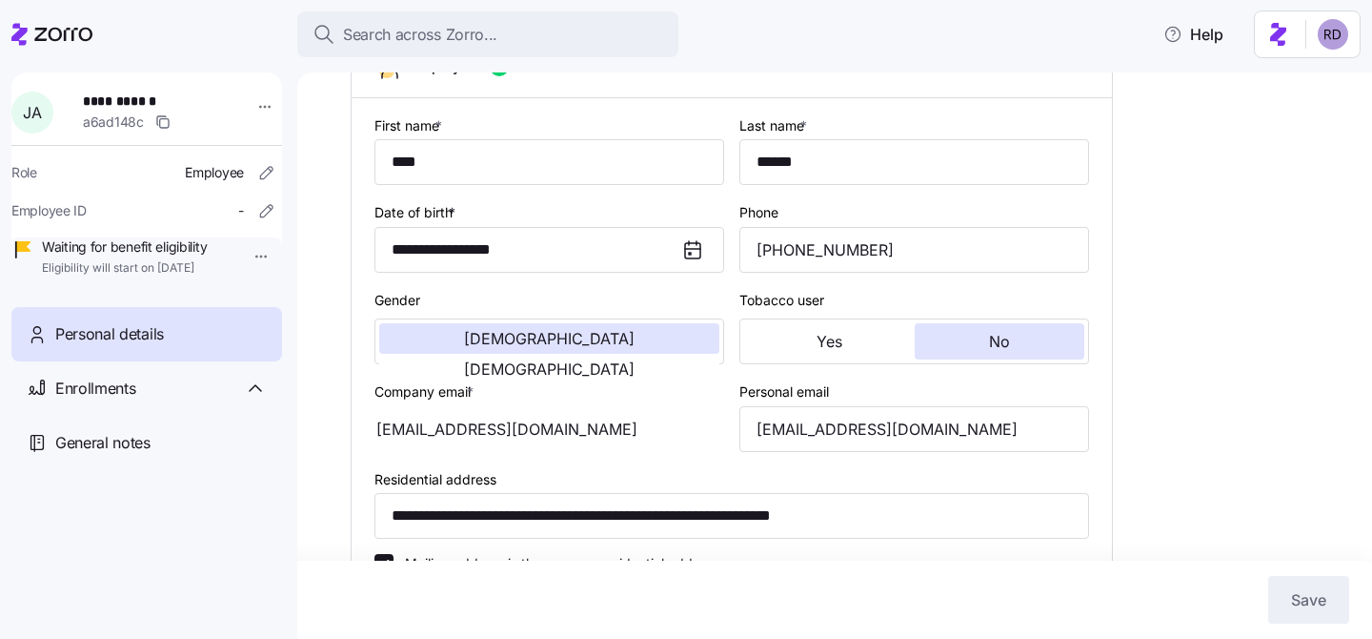
click at [627, 429] on div "[EMAIL_ADDRESS][DOMAIN_NAME]" at bounding box center [550, 429] width 350 height 46
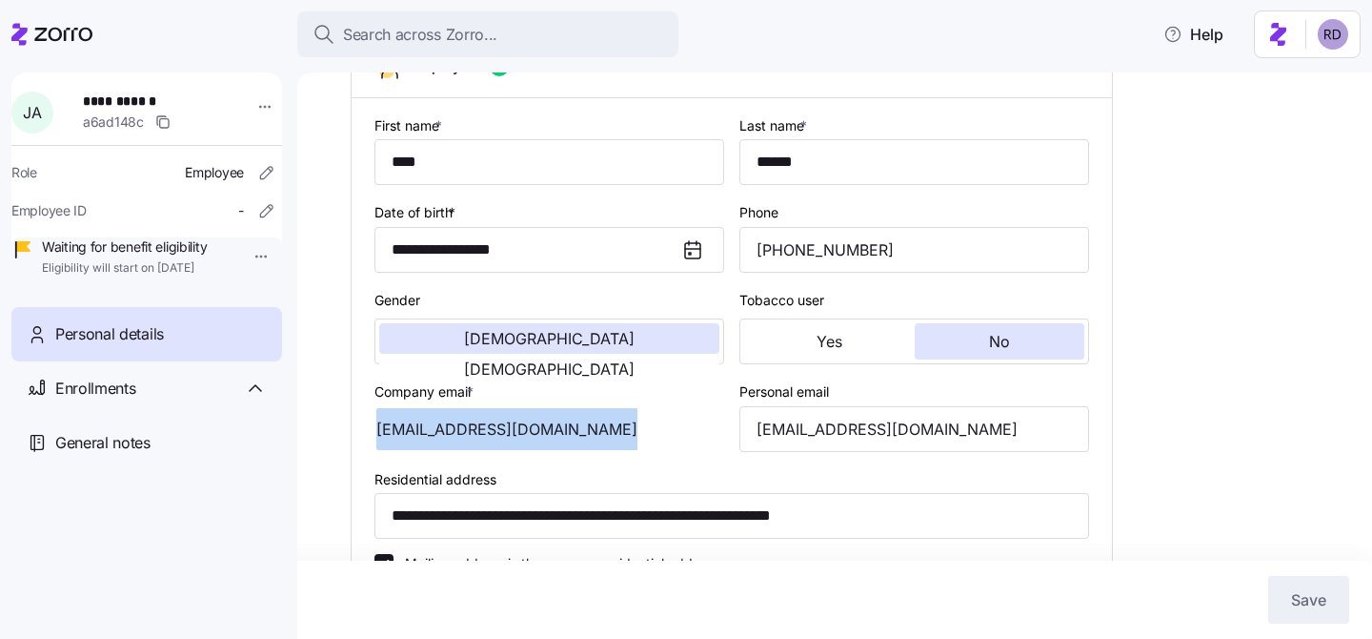
click at [627, 429] on div "[EMAIL_ADDRESS][DOMAIN_NAME]" at bounding box center [550, 429] width 350 height 46
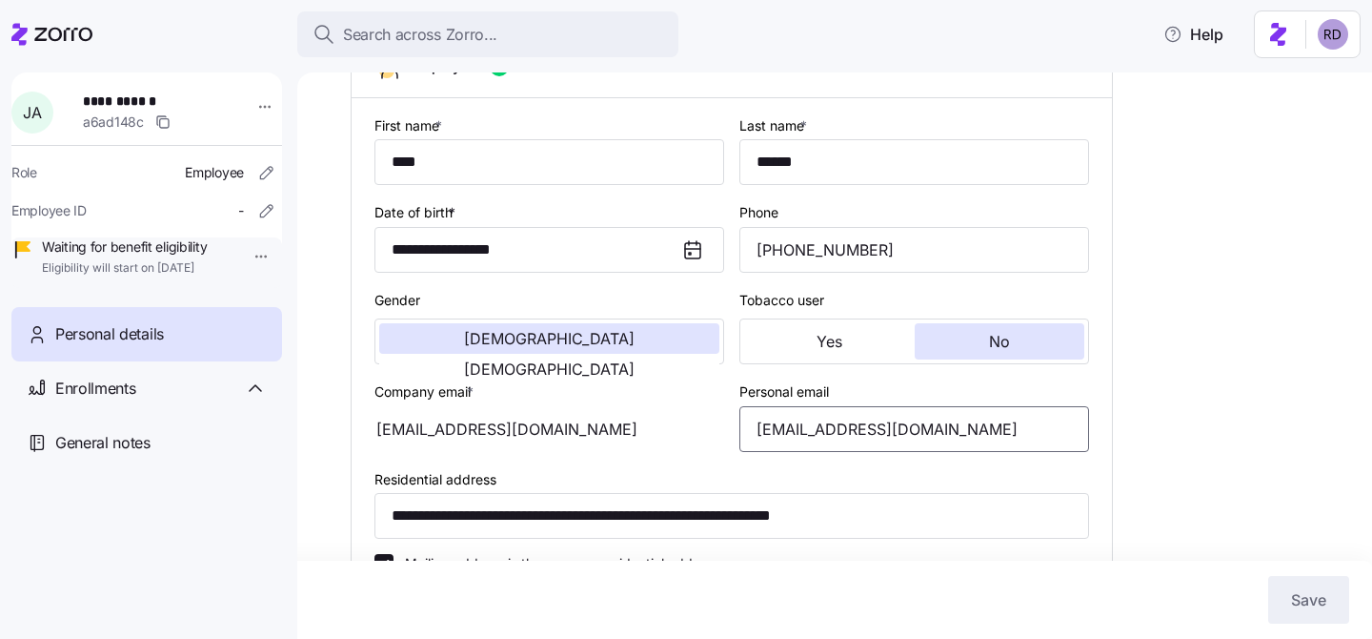
click at [811, 431] on input "[EMAIL_ADDRESS][DOMAIN_NAME]" at bounding box center [915, 429] width 350 height 46
click at [612, 450] on div "[EMAIL_ADDRESS][DOMAIN_NAME]" at bounding box center [550, 429] width 350 height 46
click at [251, 112] on html "**********" at bounding box center [686, 313] width 1372 height 627
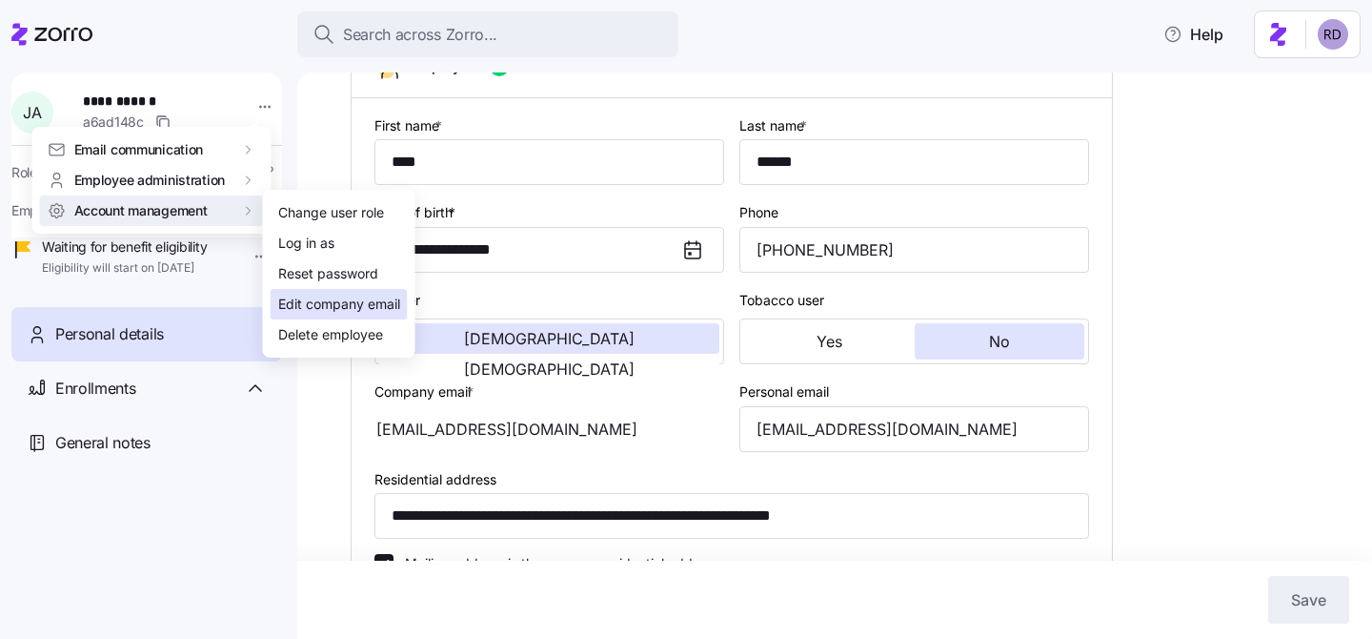
click at [315, 304] on div "Edit company email" at bounding box center [339, 304] width 122 height 21
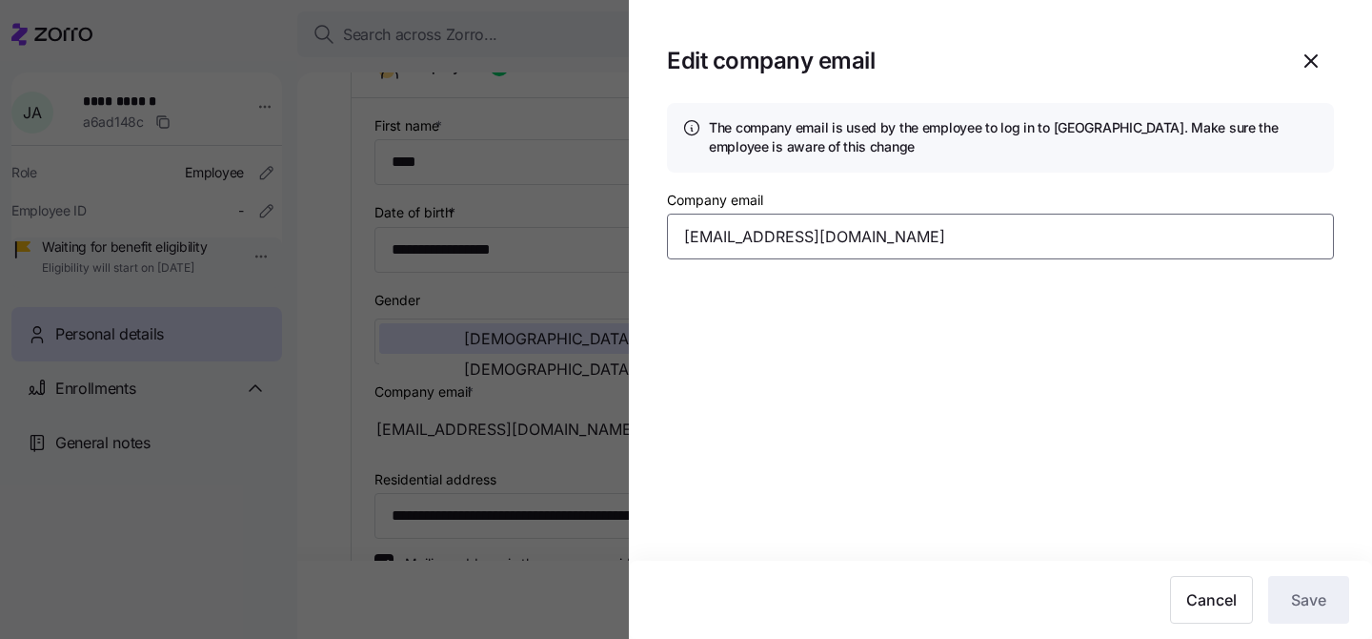
click at [888, 234] on input "[EMAIL_ADDRESS][DOMAIN_NAME]" at bounding box center [1000, 236] width 667 height 46
paste input
type input "[EMAIL_ADDRESS][DOMAIN_NAME]"
click at [1050, 376] on section "Edit company email The company email is used by the employee to log in to Zorro…" at bounding box center [1000, 319] width 743 height 639
click at [1309, 595] on span "Save" at bounding box center [1308, 599] width 35 height 23
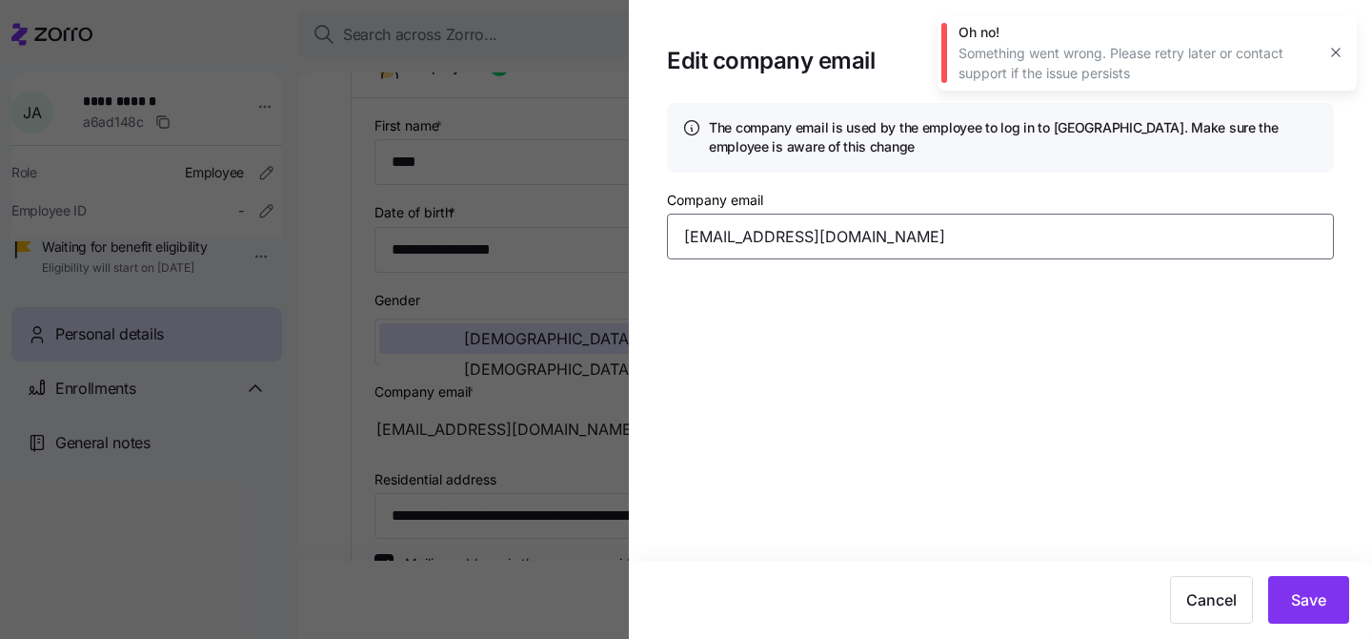
click at [1111, 250] on input "[EMAIL_ADDRESS][DOMAIN_NAME]" at bounding box center [1000, 236] width 667 height 46
click at [1295, 603] on span "Save" at bounding box center [1308, 599] width 35 height 23
click at [1343, 131] on icon "button" at bounding box center [1336, 133] width 15 height 15
click at [1340, 60] on icon "button" at bounding box center [1336, 52] width 15 height 15
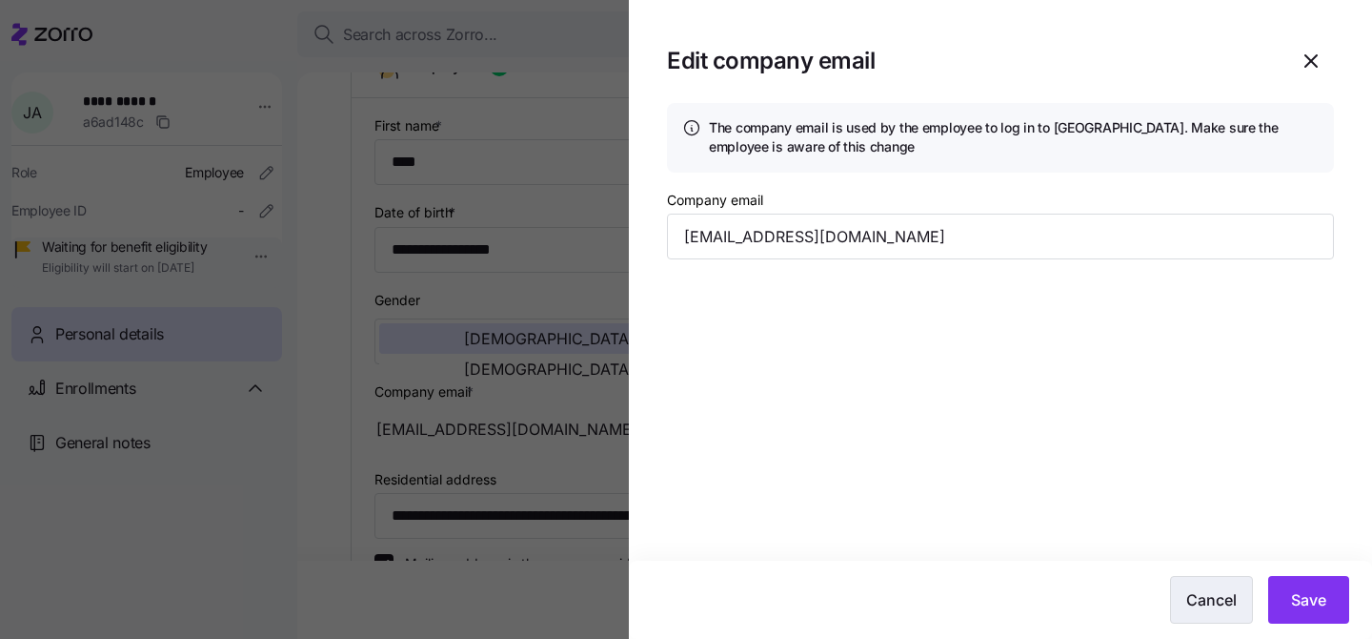
click at [1197, 607] on span "Cancel" at bounding box center [1212, 599] width 51 height 23
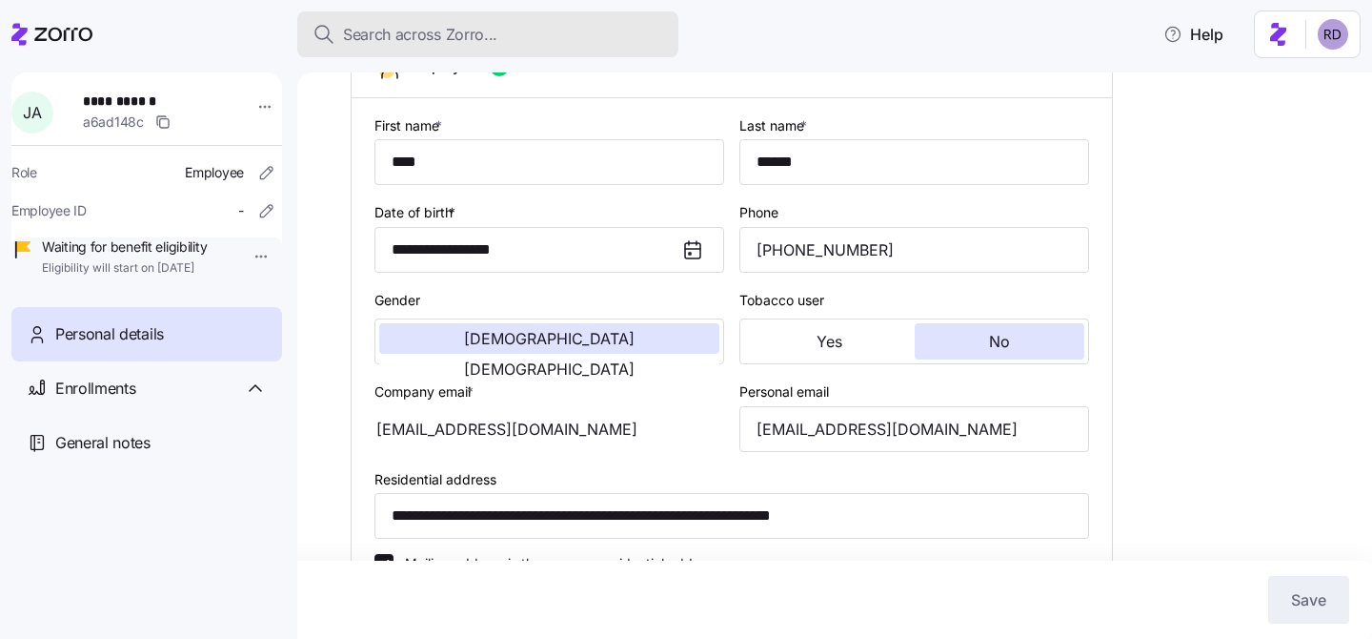
click at [456, 52] on button "Search across Zorro..." at bounding box center [487, 34] width 381 height 46
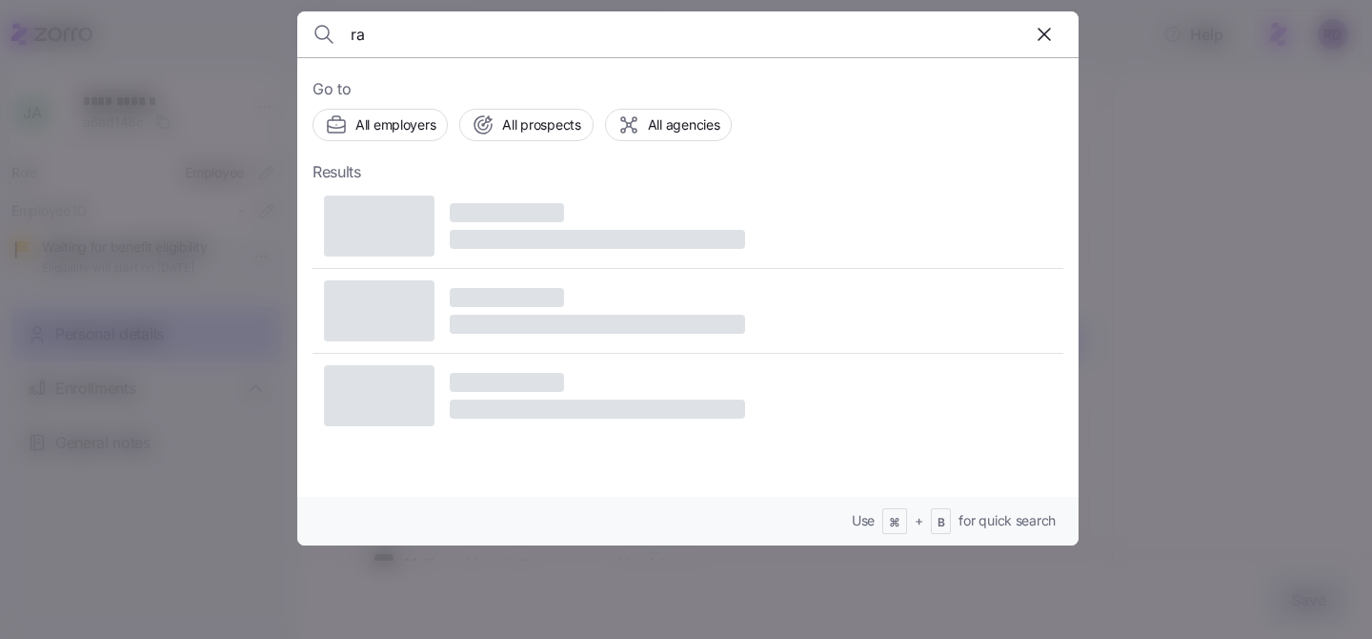
type input "r"
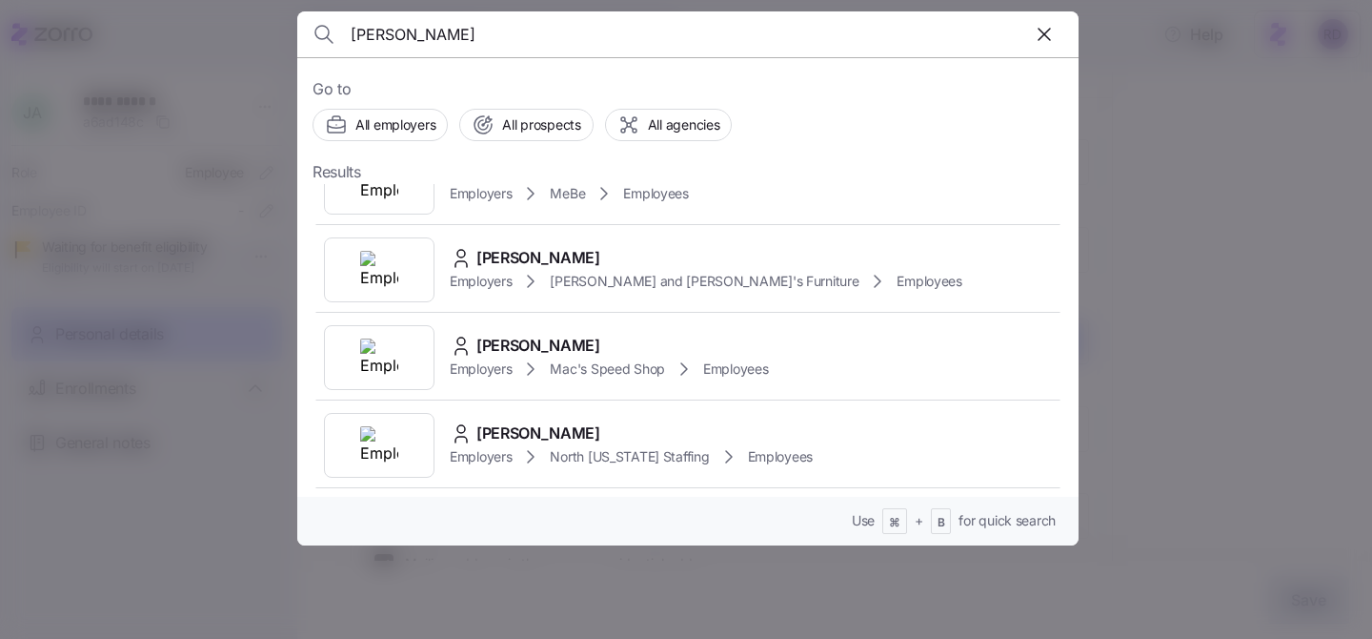
scroll to position [2181, 0]
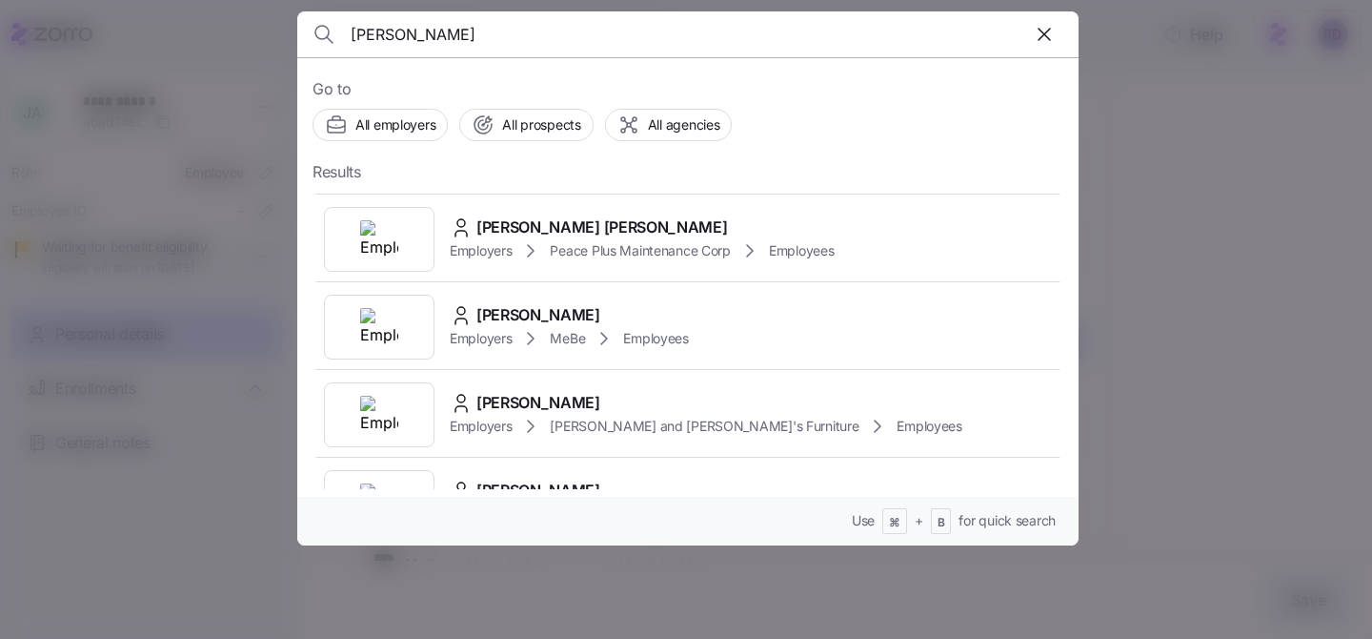
type input "[PERSON_NAME]"
click at [1182, 335] on div at bounding box center [686, 319] width 1372 height 639
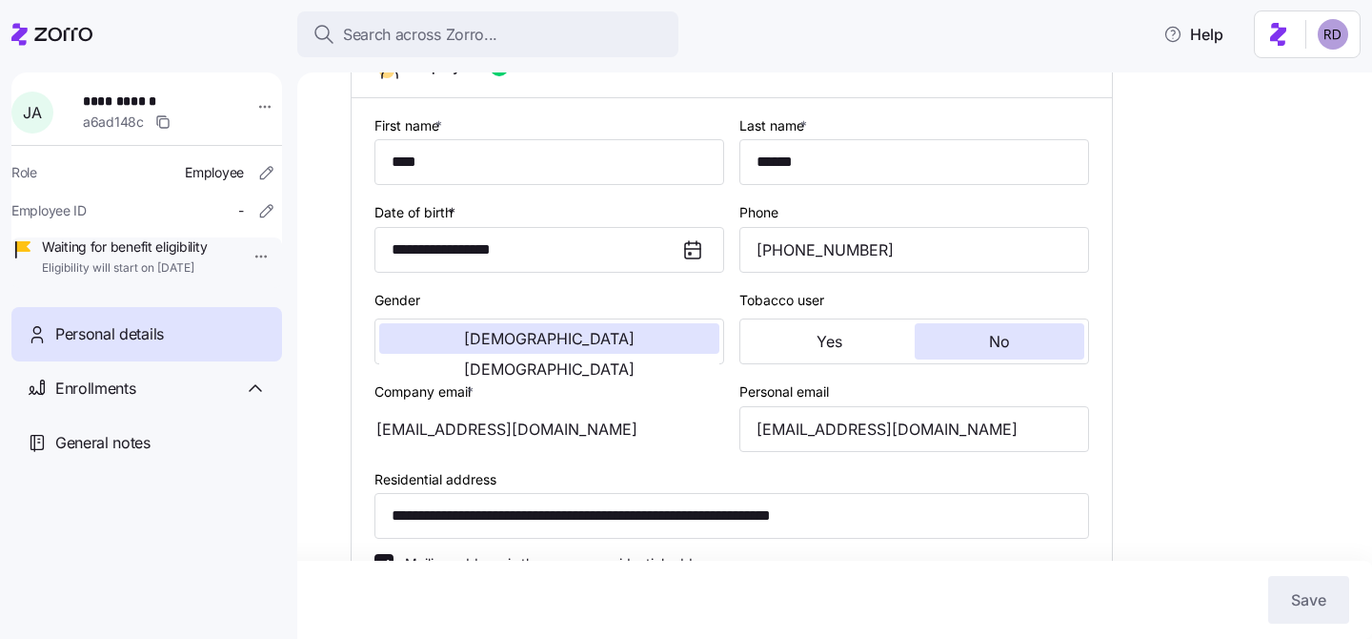
scroll to position [0, 0]
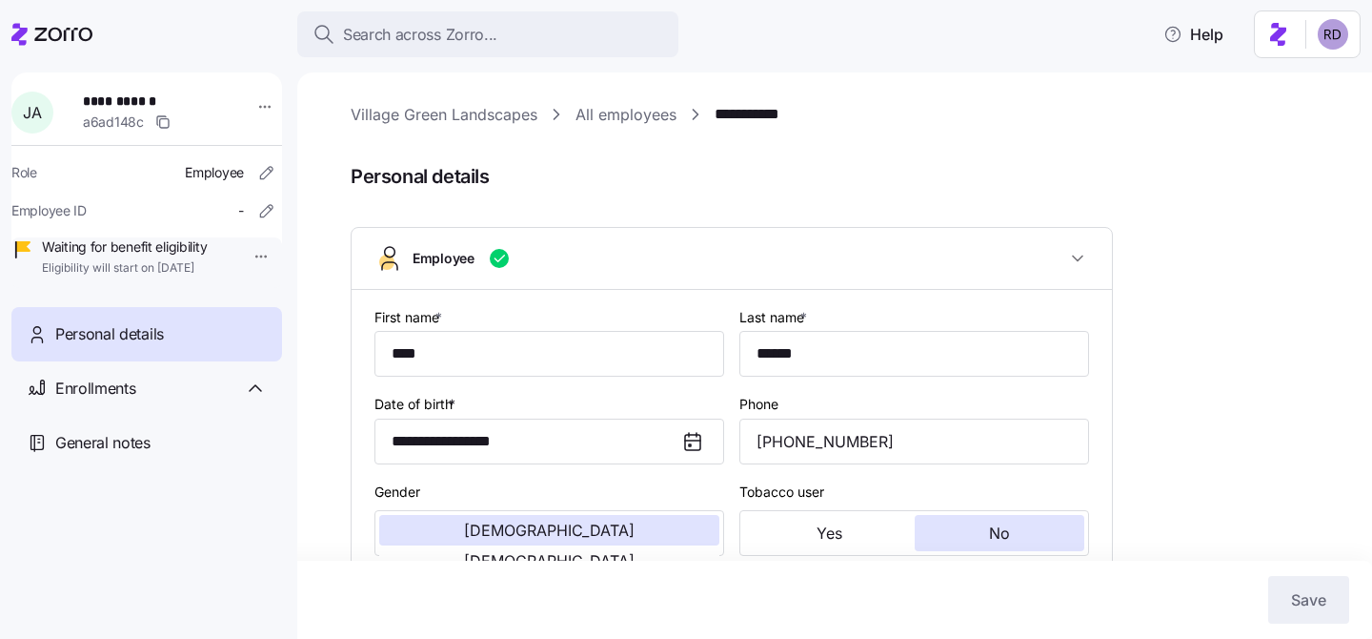
click at [607, 112] on link "All employees" at bounding box center [626, 115] width 101 height 24
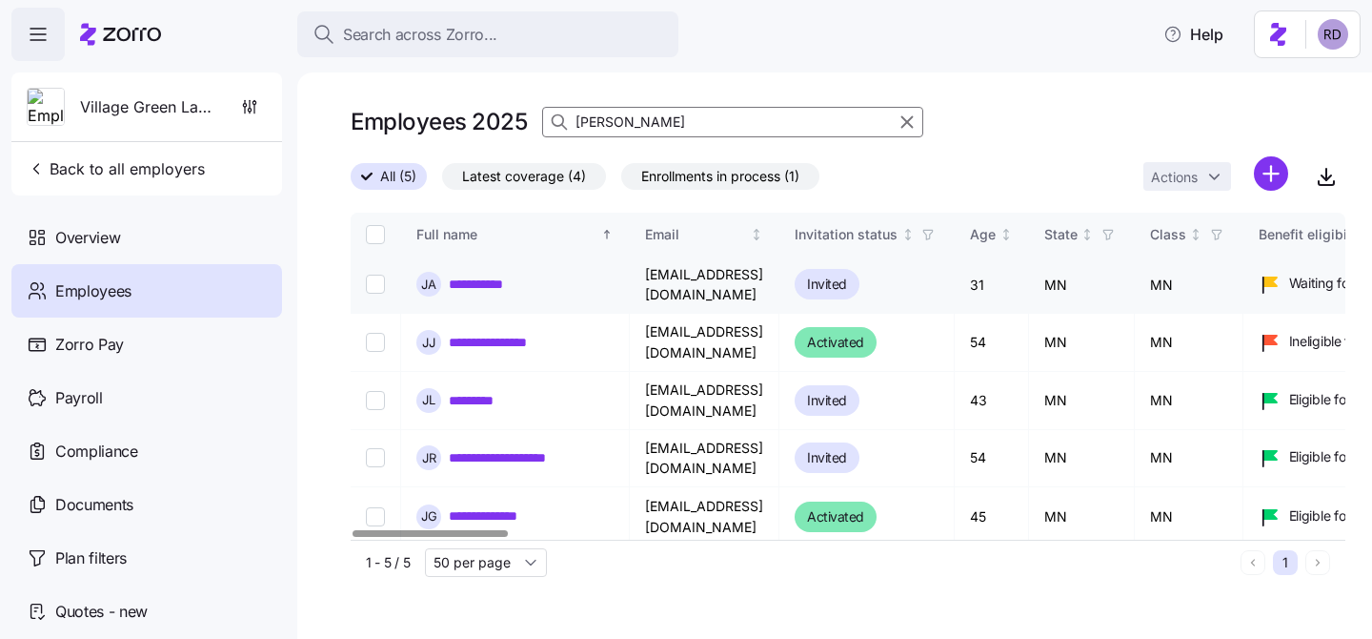
click at [780, 287] on td "[EMAIL_ADDRESS][DOMAIN_NAME]" at bounding box center [705, 284] width 150 height 57
click at [374, 285] on input "Select record 1" at bounding box center [375, 283] width 19 height 19
checkbox input "true"
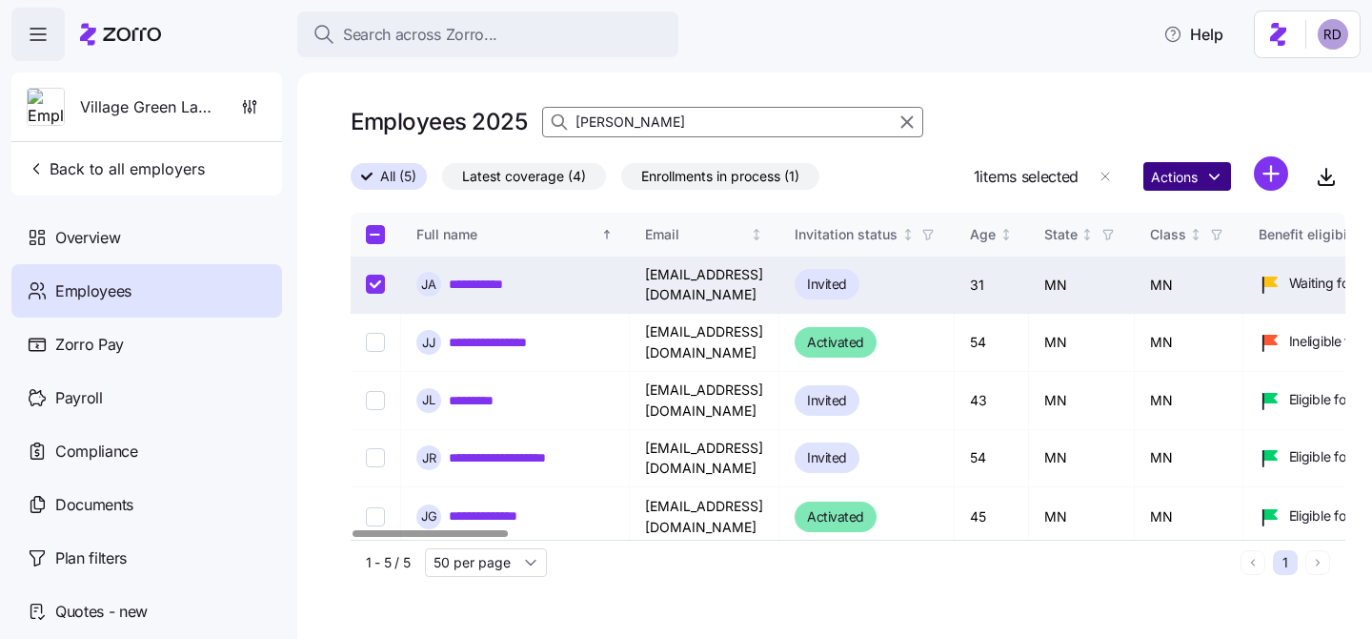
click at [1185, 173] on html "**********" at bounding box center [686, 313] width 1372 height 627
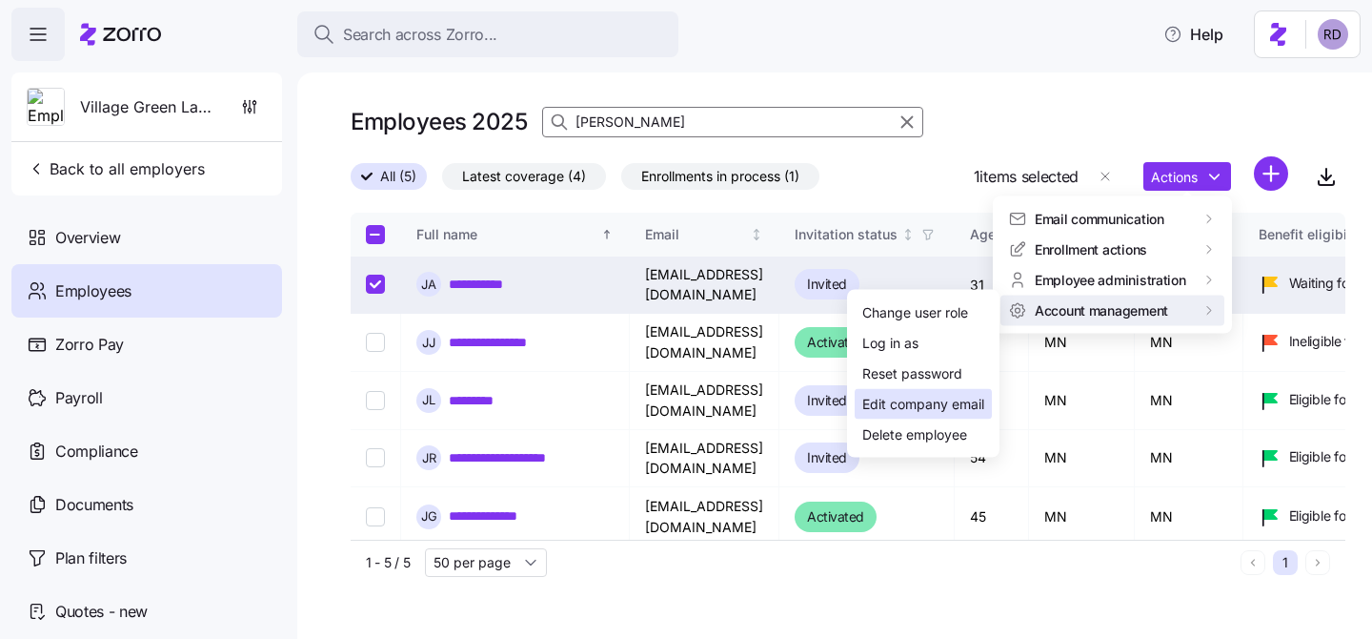
click at [938, 409] on div "Edit company email" at bounding box center [924, 404] width 122 height 21
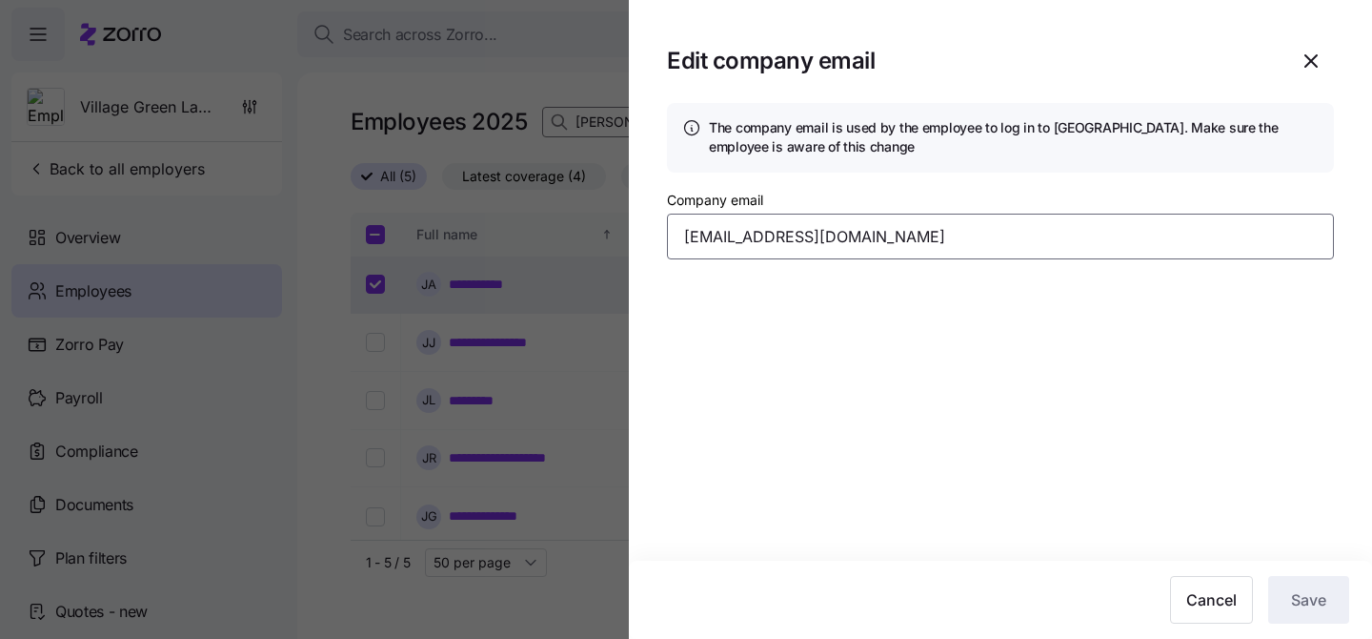
click at [852, 238] on input "[EMAIL_ADDRESS][DOMAIN_NAME]" at bounding box center [1000, 236] width 667 height 46
paste input
click at [1006, 233] on input "[EMAIL_ADDRESS][DOMAIN_NAME]" at bounding box center [1000, 236] width 667 height 46
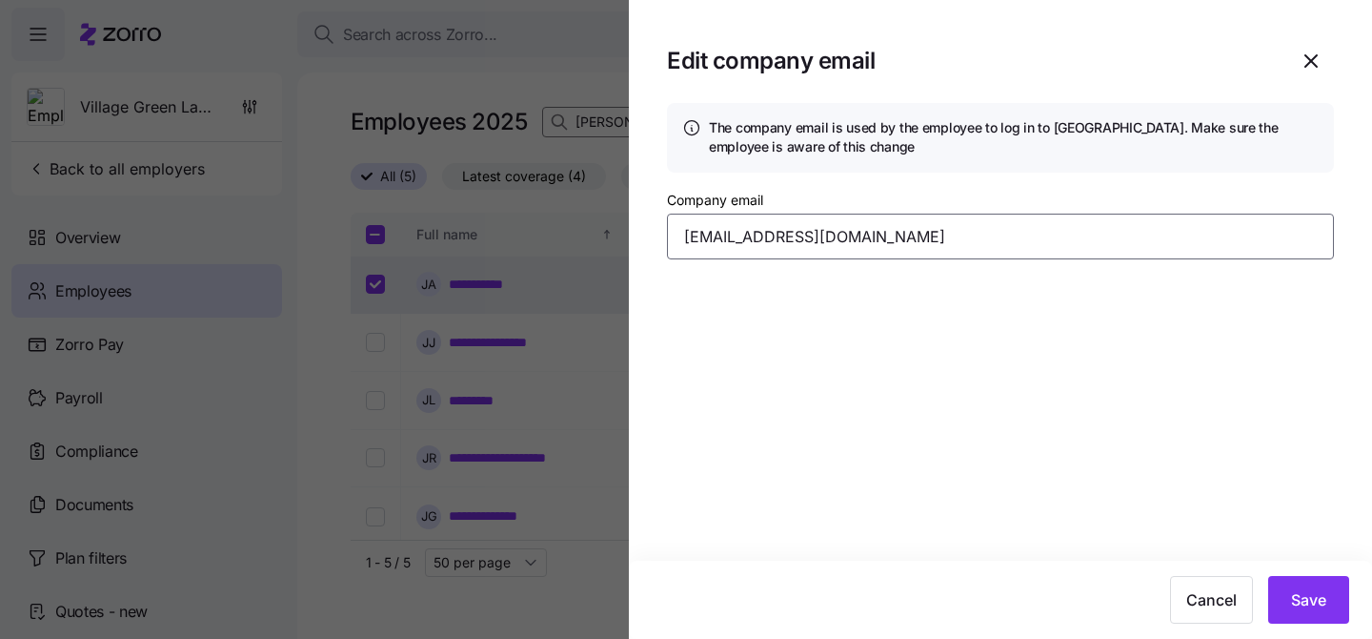
type input "[EMAIL_ADDRESS][DOMAIN_NAME]"
click at [1081, 398] on section "Edit company email The company email is used by the employee to log in to Zorro…" at bounding box center [1000, 319] width 743 height 639
click at [1307, 602] on span "Save" at bounding box center [1308, 599] width 35 height 23
click at [1334, 53] on button "button" at bounding box center [1336, 43] width 27 height 27
click at [1309, 67] on icon "button" at bounding box center [1311, 61] width 23 height 23
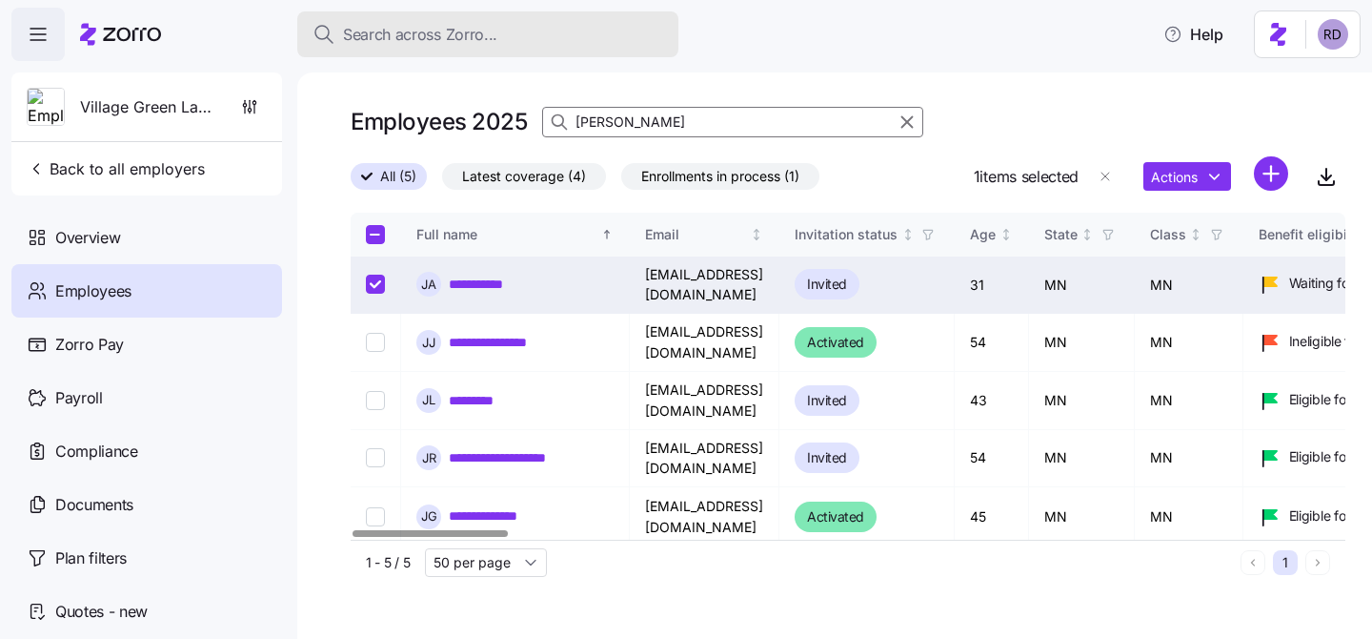
click at [457, 20] on button "Search across Zorro..." at bounding box center [487, 34] width 381 height 46
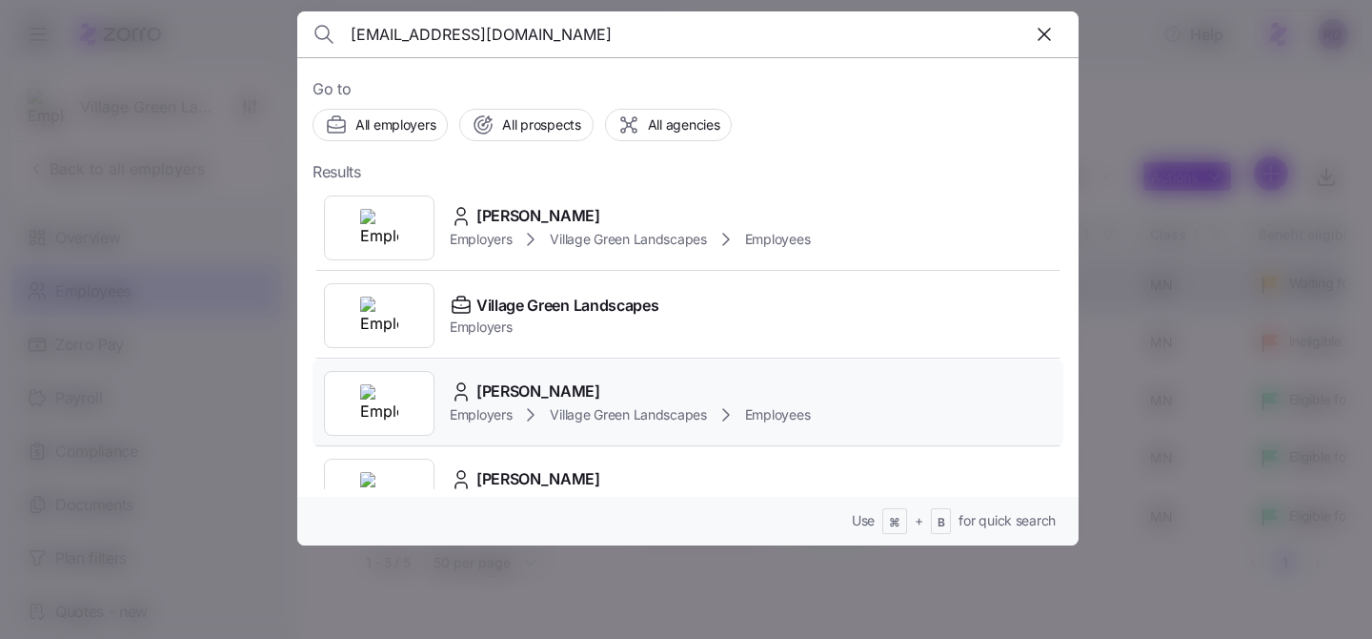
type input "[EMAIL_ADDRESS][DOMAIN_NAME]"
click at [650, 376] on div "[PERSON_NAME] Employers Village Green Landscapes Employees" at bounding box center [688, 403] width 751 height 88
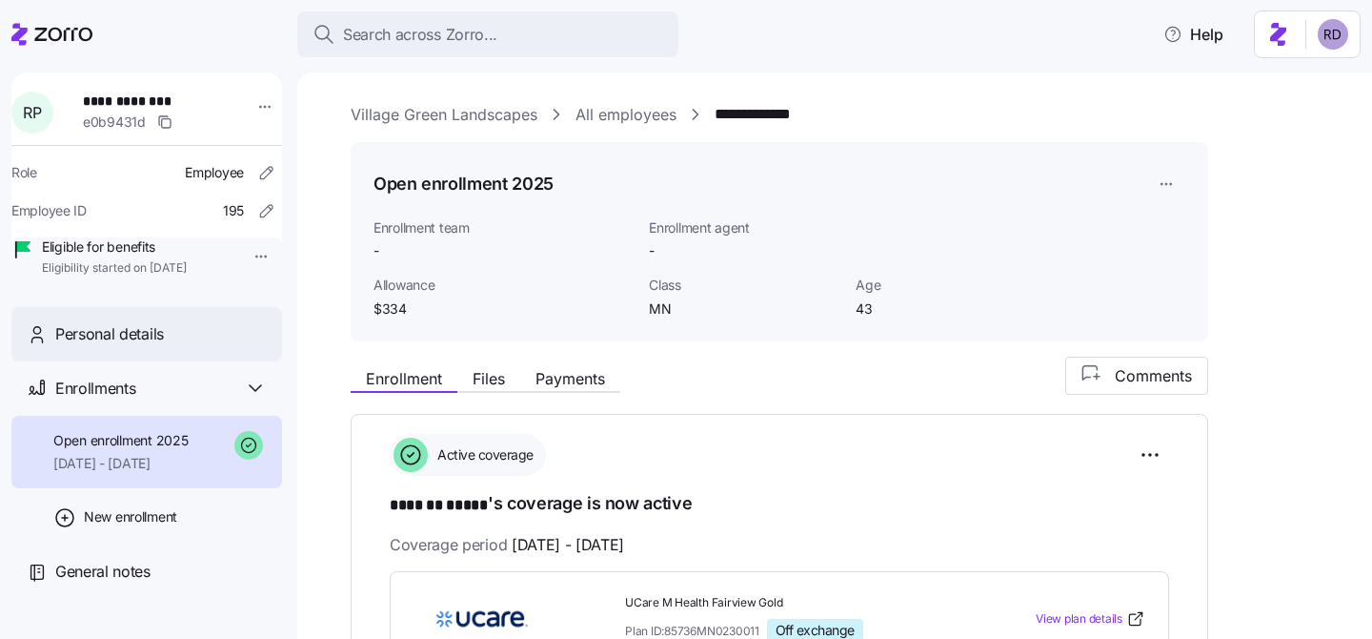
click at [220, 346] on div "Personal details" at bounding box center [161, 334] width 212 height 24
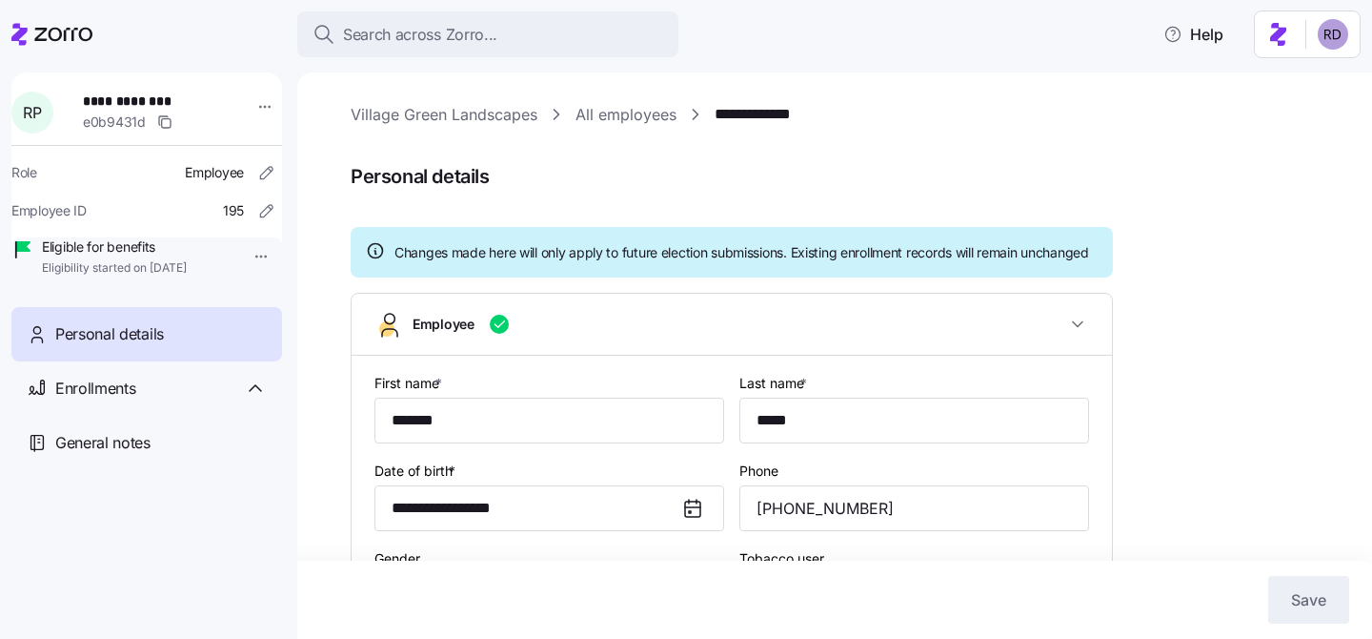
click at [471, 120] on link "Village Green Landscapes" at bounding box center [444, 115] width 187 height 24
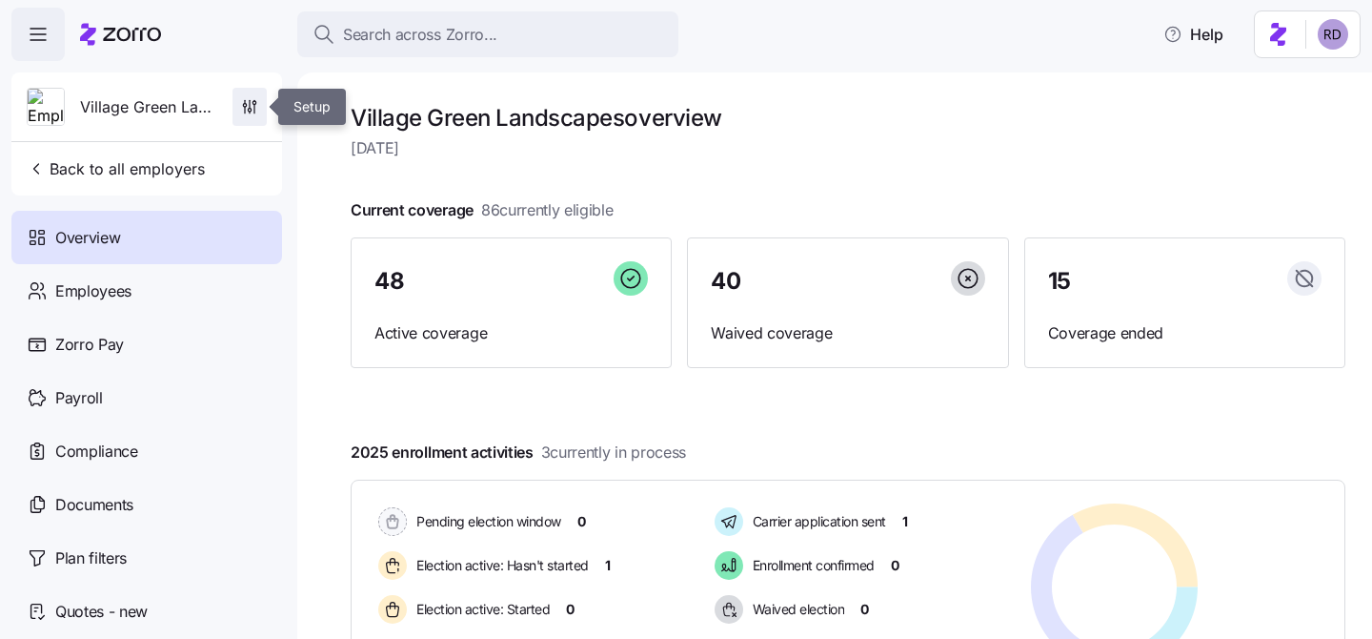
click at [251, 107] on icon "button" at bounding box center [249, 106] width 19 height 19
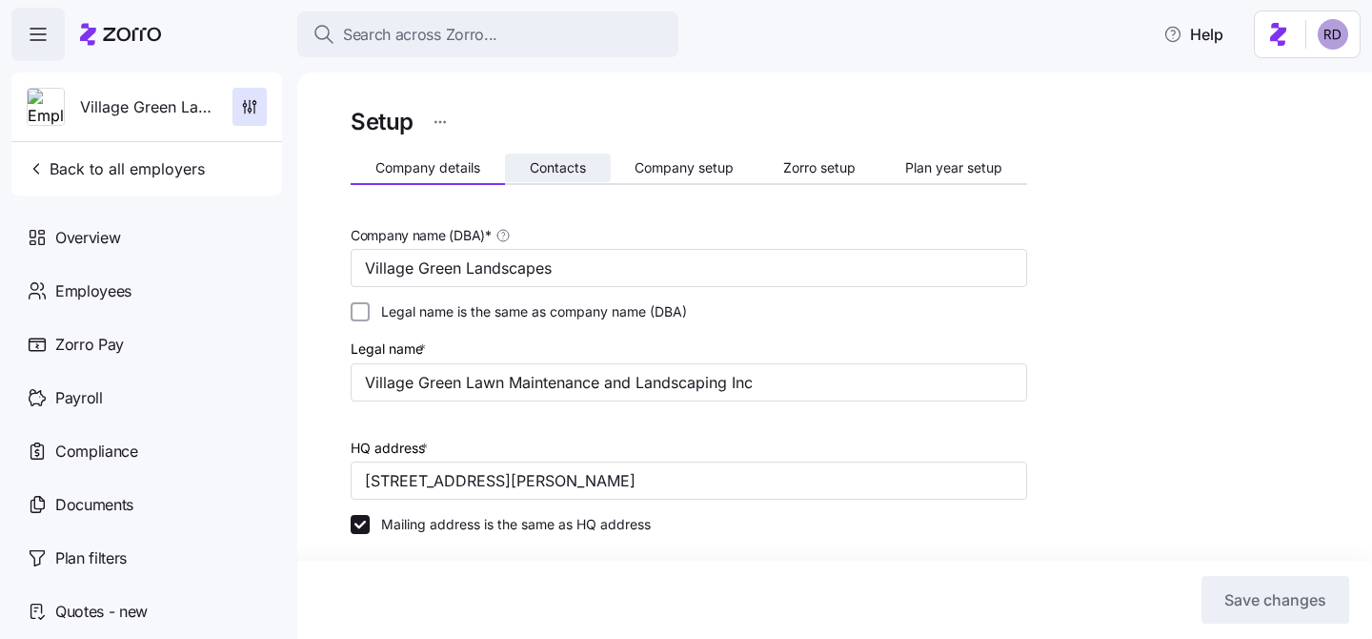
click at [559, 163] on span "Contacts" at bounding box center [558, 167] width 56 height 13
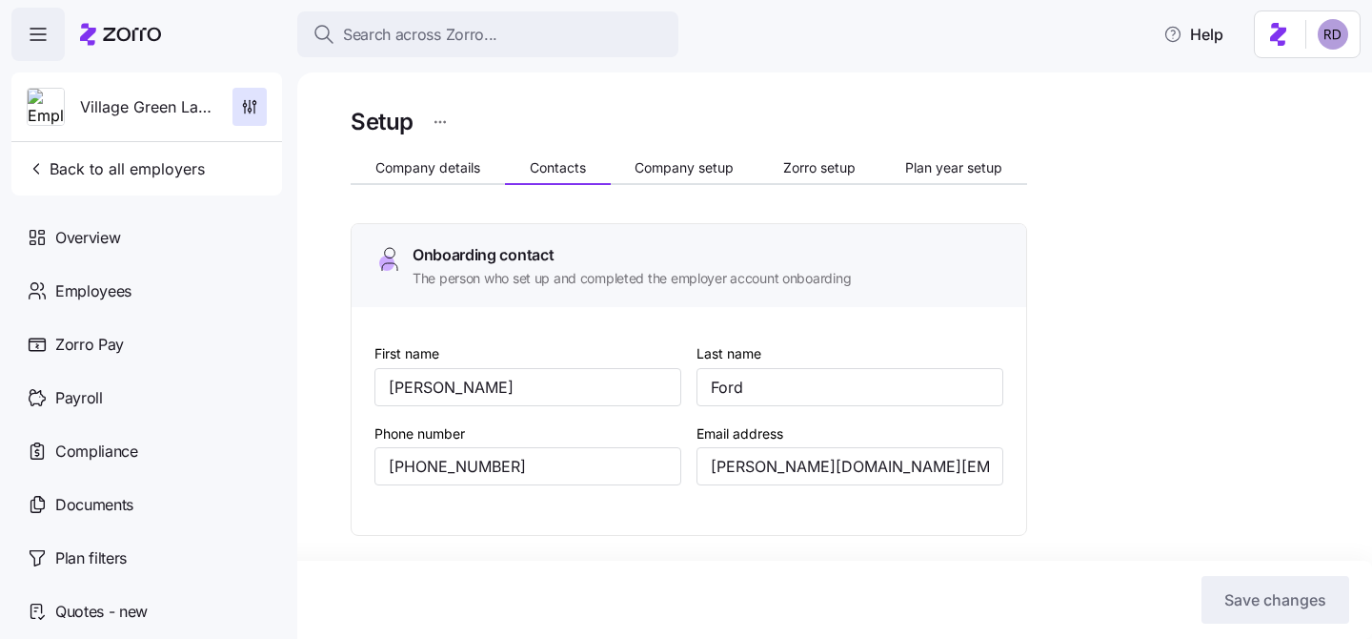
click at [437, 164] on span "Company details" at bounding box center [428, 167] width 105 height 13
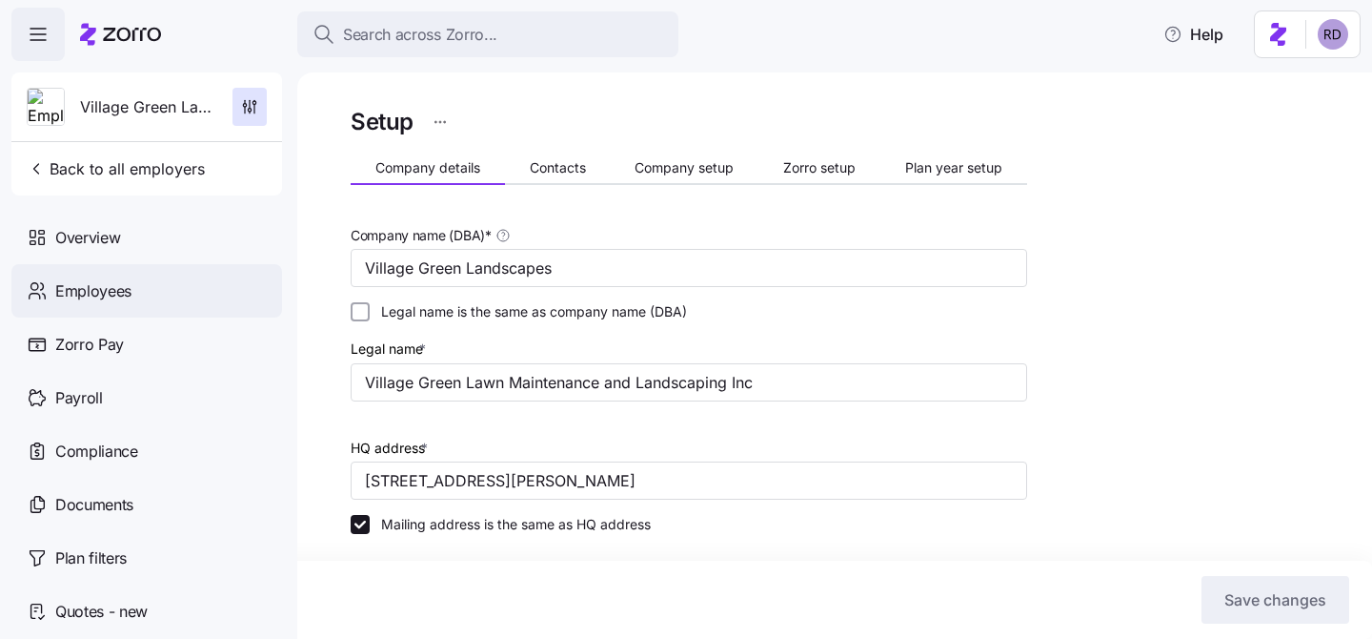
click at [192, 287] on div "Employees" at bounding box center [146, 290] width 271 height 53
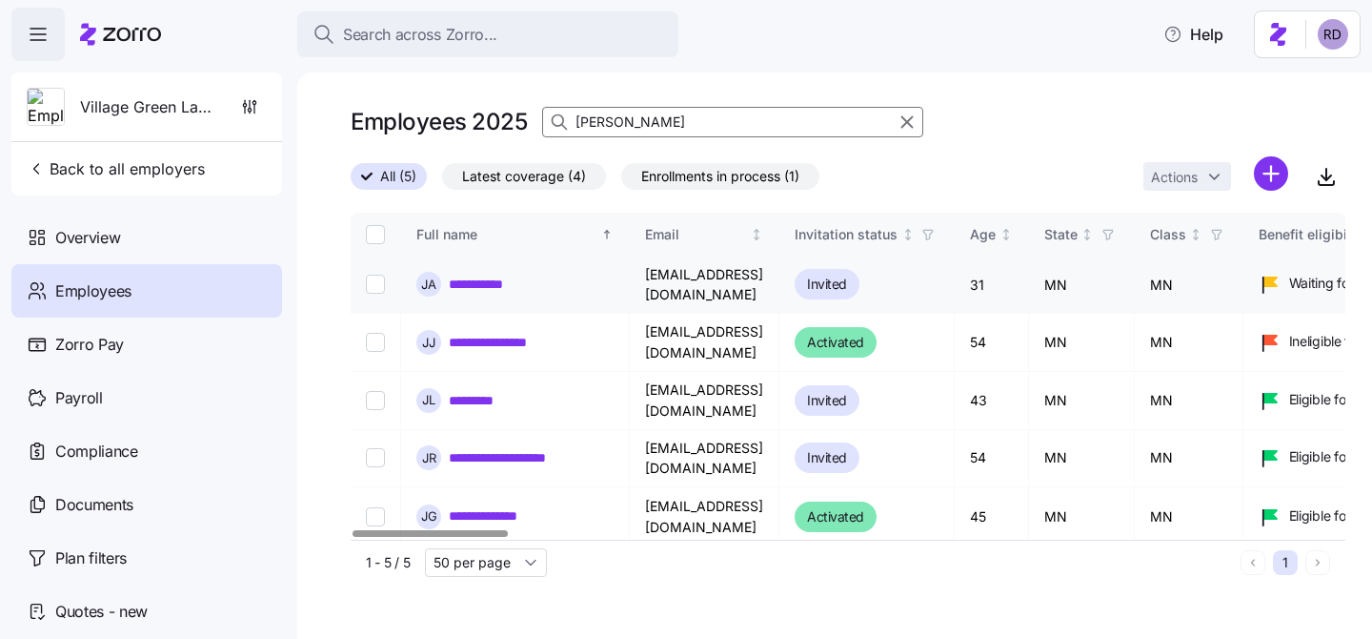
click at [493, 288] on link "**********" at bounding box center [488, 283] width 78 height 19
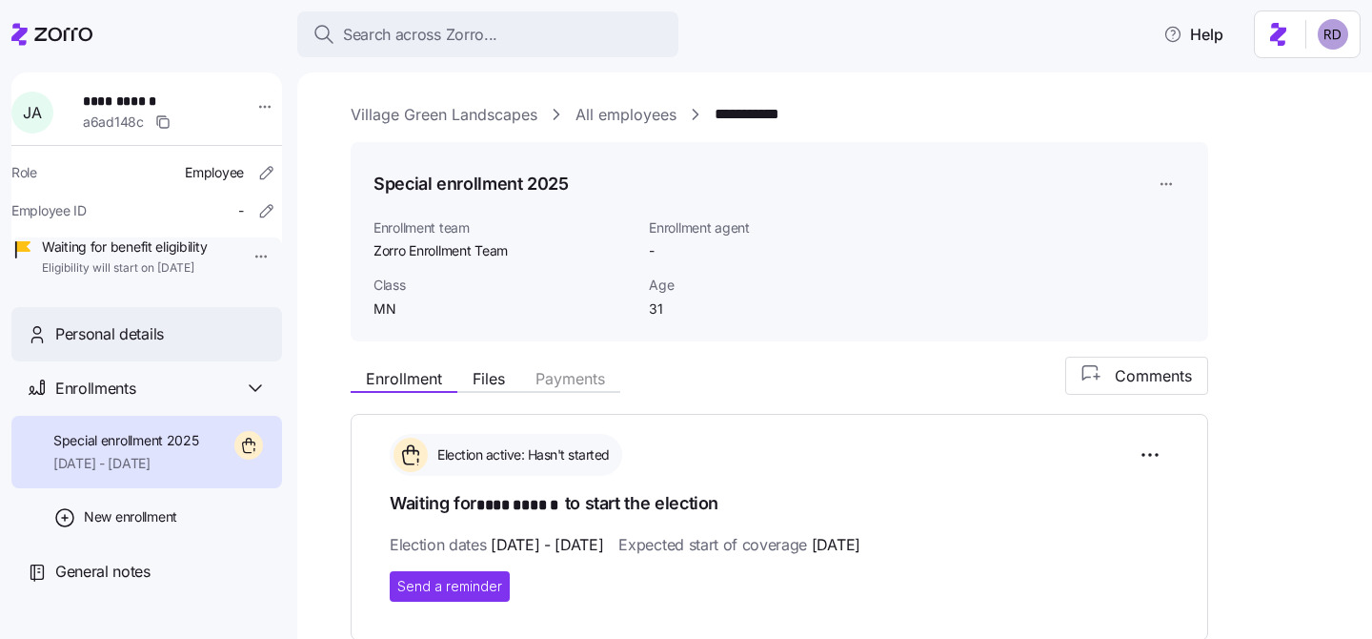
click at [186, 361] on div "Personal details" at bounding box center [146, 334] width 271 height 54
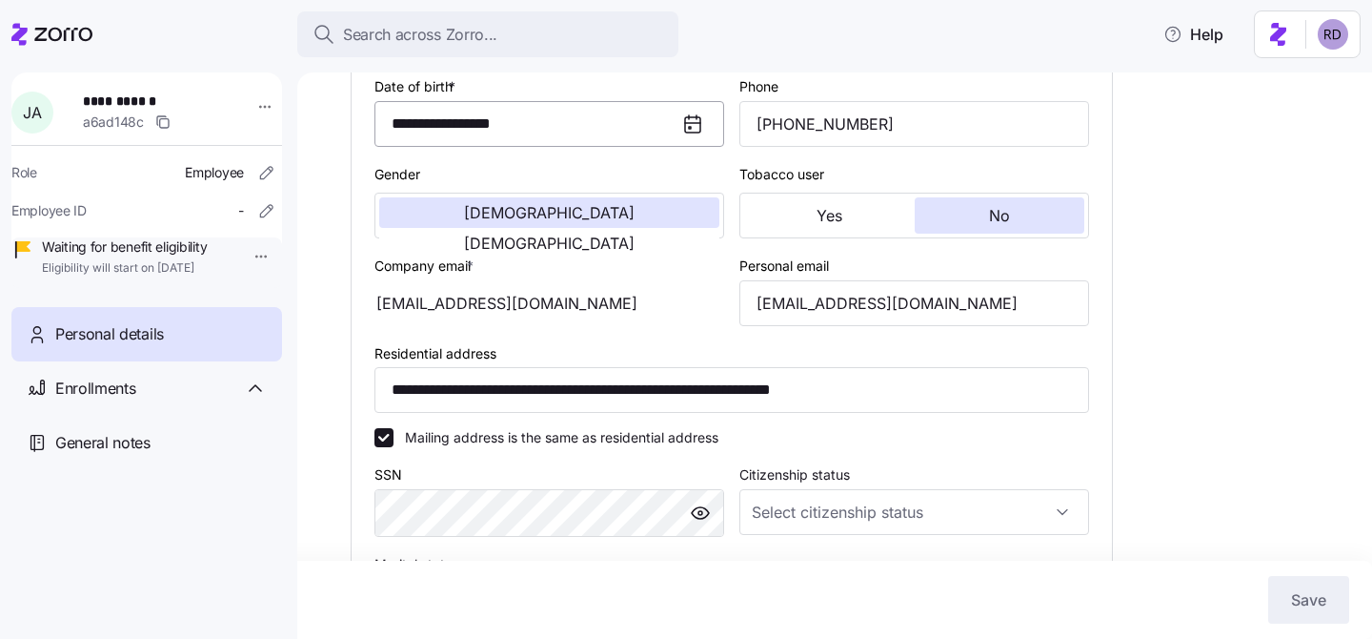
scroll to position [343, 0]
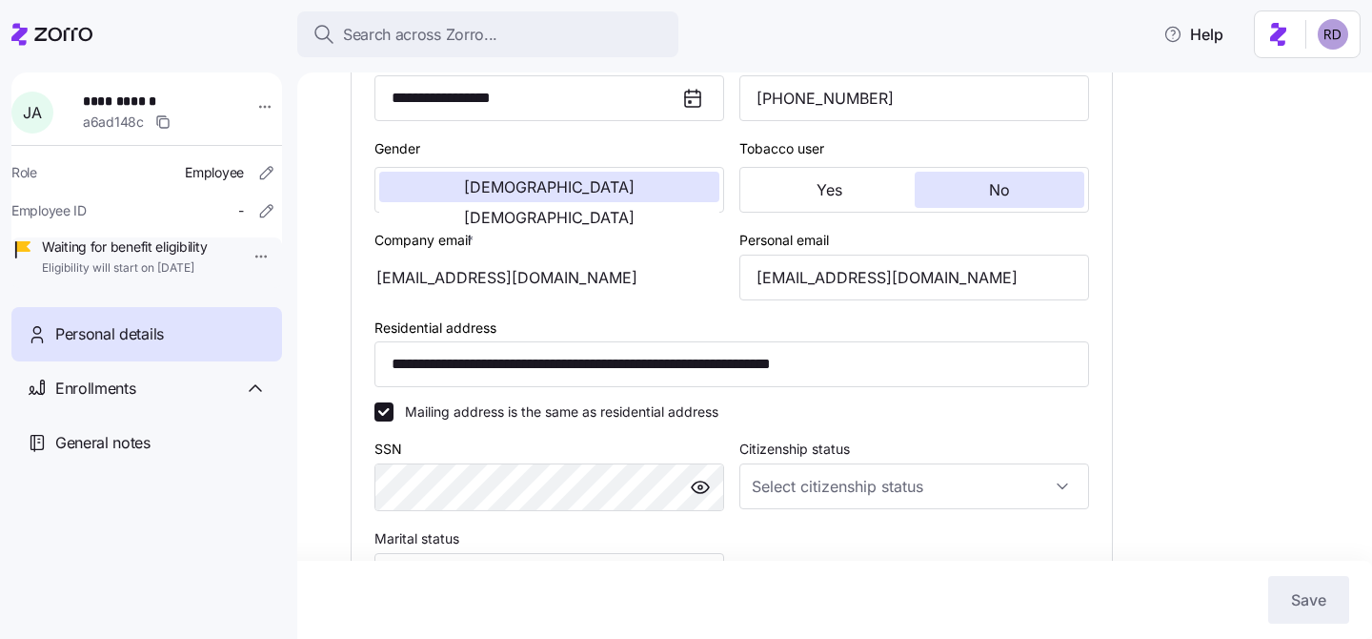
click at [567, 273] on div "[EMAIL_ADDRESS][DOMAIN_NAME]" at bounding box center [550, 277] width 350 height 46
click at [586, 284] on div "[EMAIL_ADDRESS][DOMAIN_NAME]" at bounding box center [550, 277] width 350 height 46
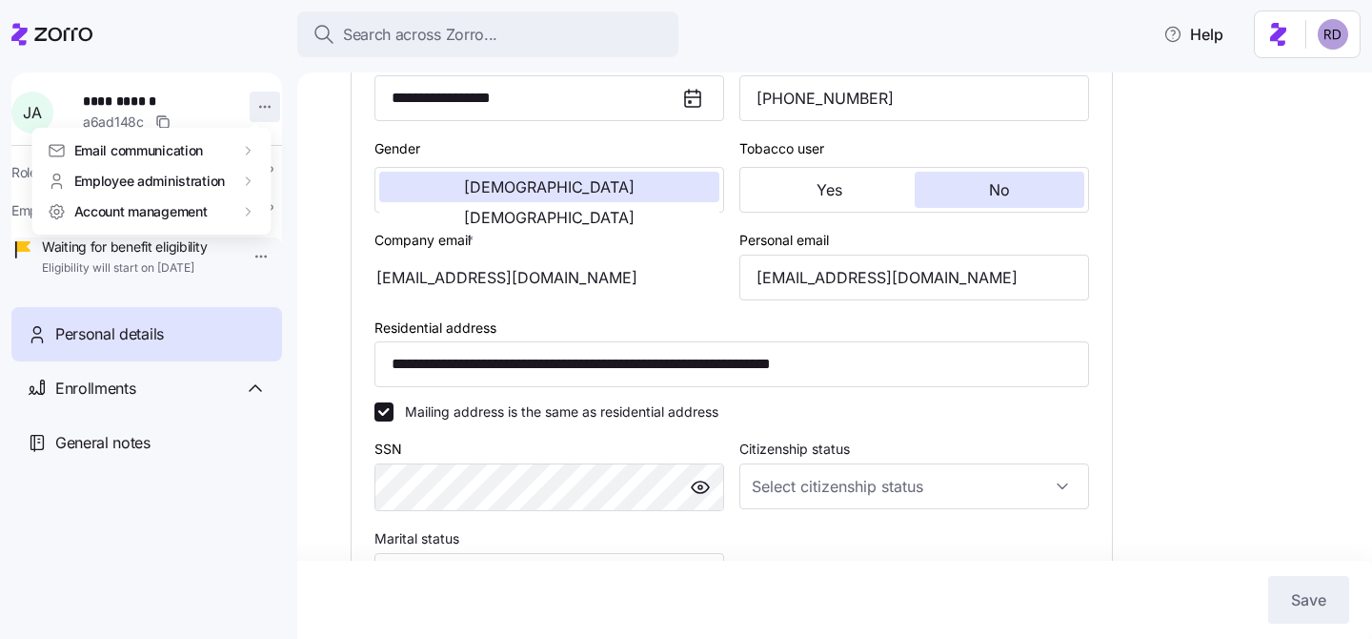
click at [260, 114] on html "**********" at bounding box center [686, 313] width 1372 height 627
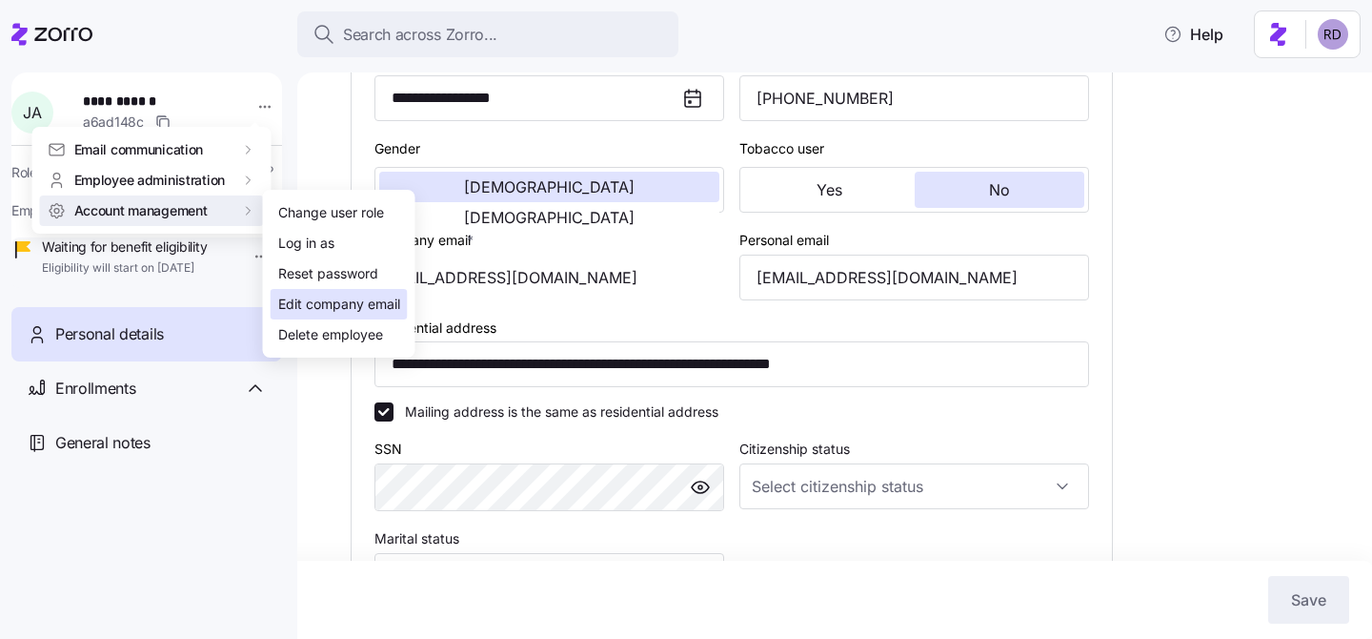
click at [344, 312] on div "Edit company email" at bounding box center [339, 304] width 122 height 21
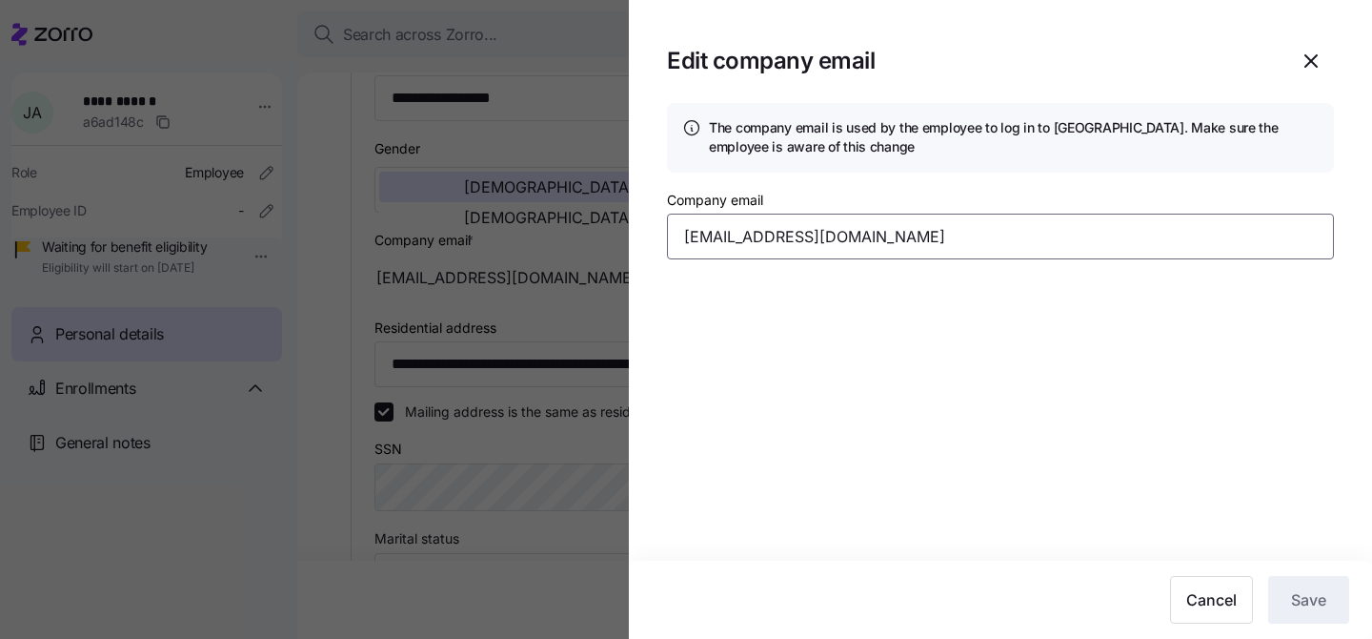
click at [848, 227] on input "[EMAIL_ADDRESS][DOMAIN_NAME]" at bounding box center [1000, 236] width 667 height 46
paste input
type input "[EMAIL_ADDRESS][DOMAIN_NAME]"
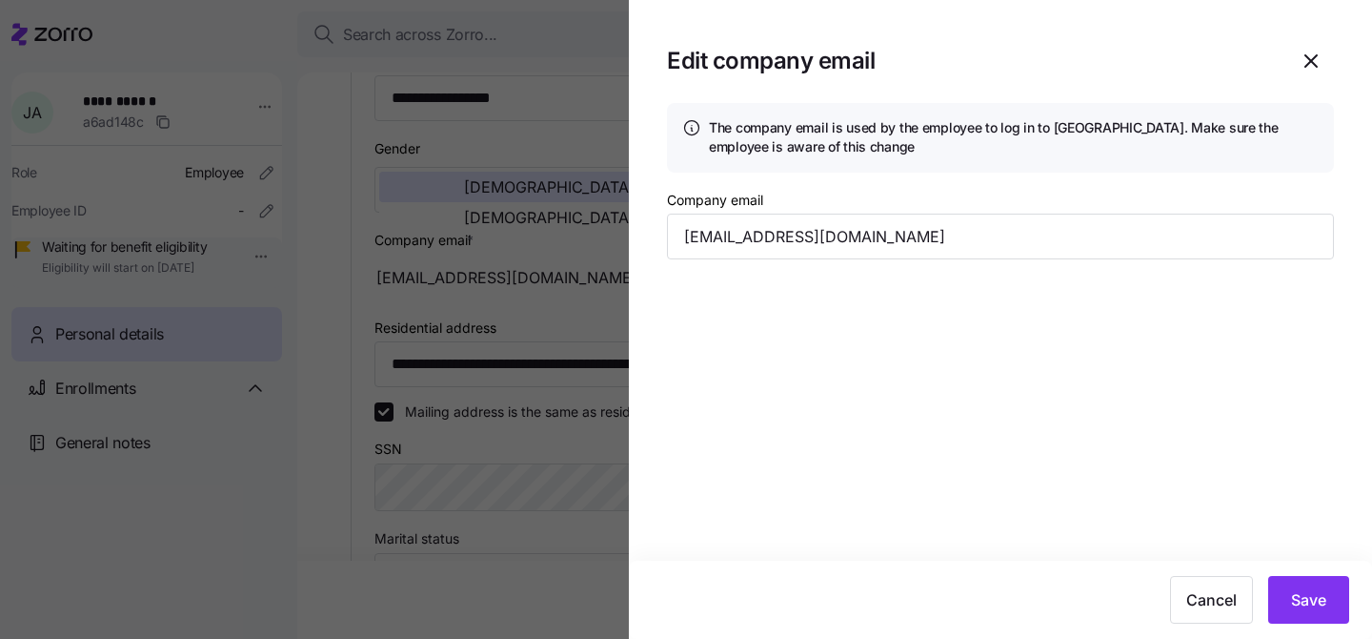
click at [1023, 382] on section "Edit company email The company email is used by the employee to log in to Zorro…" at bounding box center [1000, 319] width 743 height 639
click at [1332, 596] on button "Save" at bounding box center [1309, 600] width 81 height 48
click at [1328, 37] on button "button" at bounding box center [1336, 43] width 27 height 27
click at [1300, 45] on span "button" at bounding box center [1312, 61] width 44 height 44
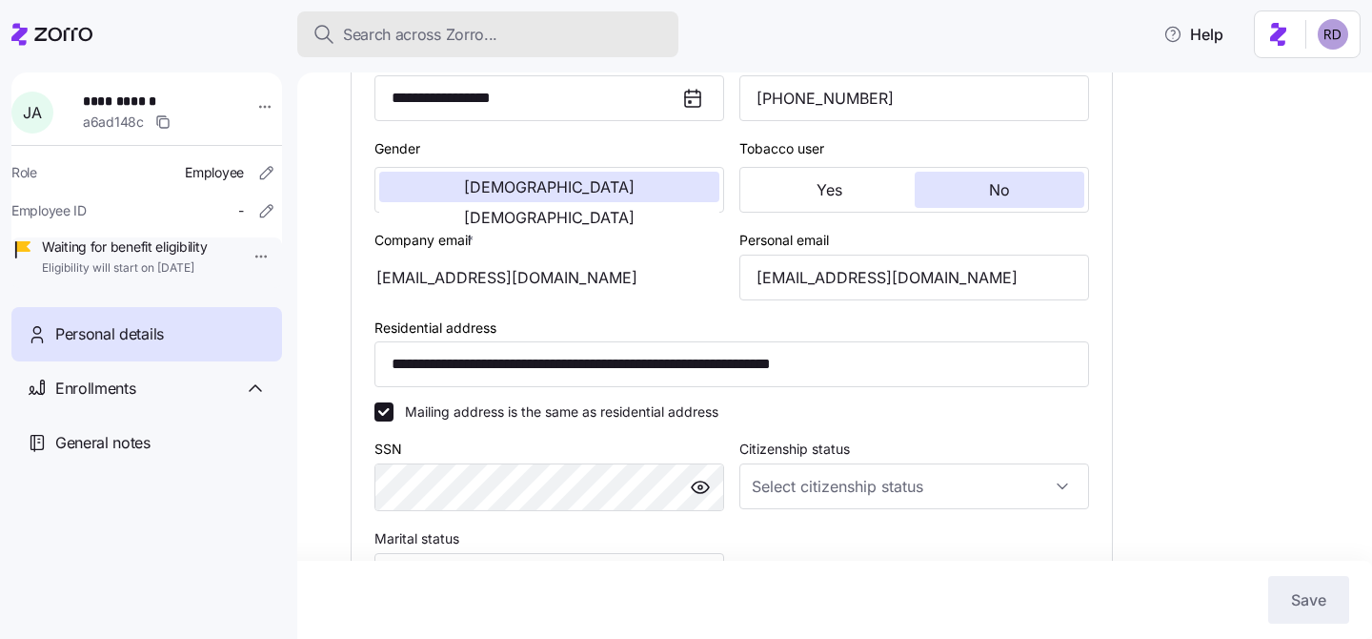
click at [402, 34] on span "Search across Zorro..." at bounding box center [420, 35] width 154 height 24
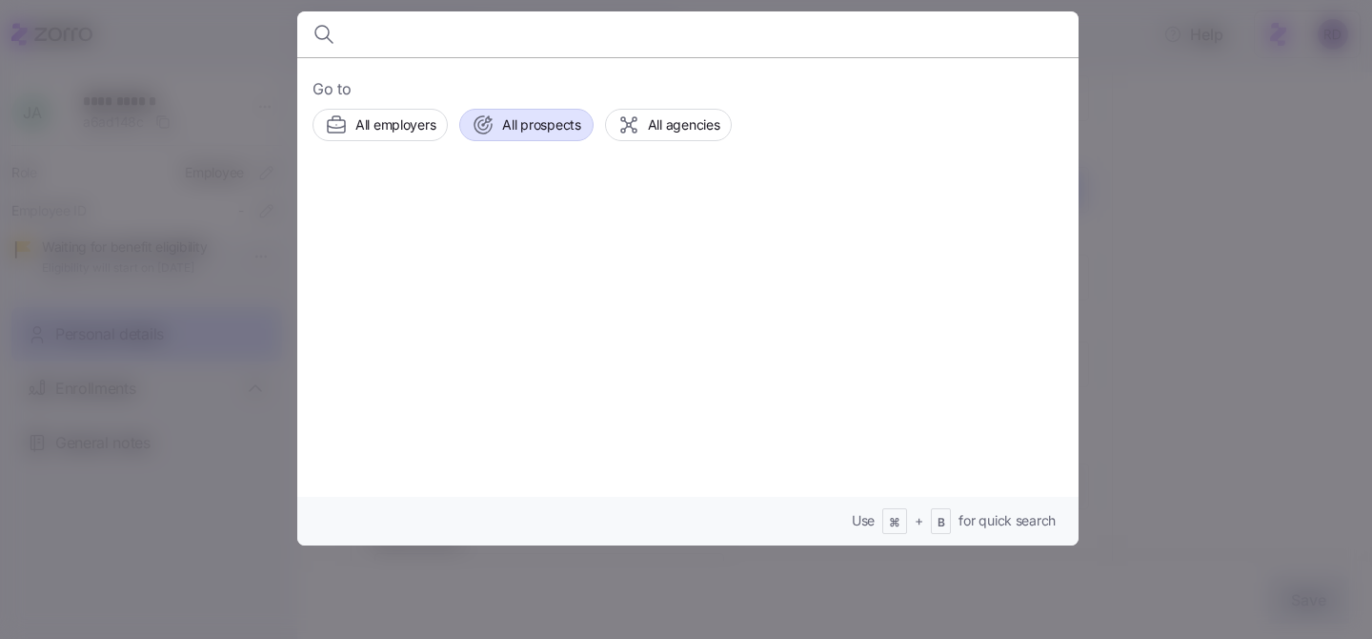
click at [505, 124] on span "All prospects" at bounding box center [541, 124] width 78 height 19
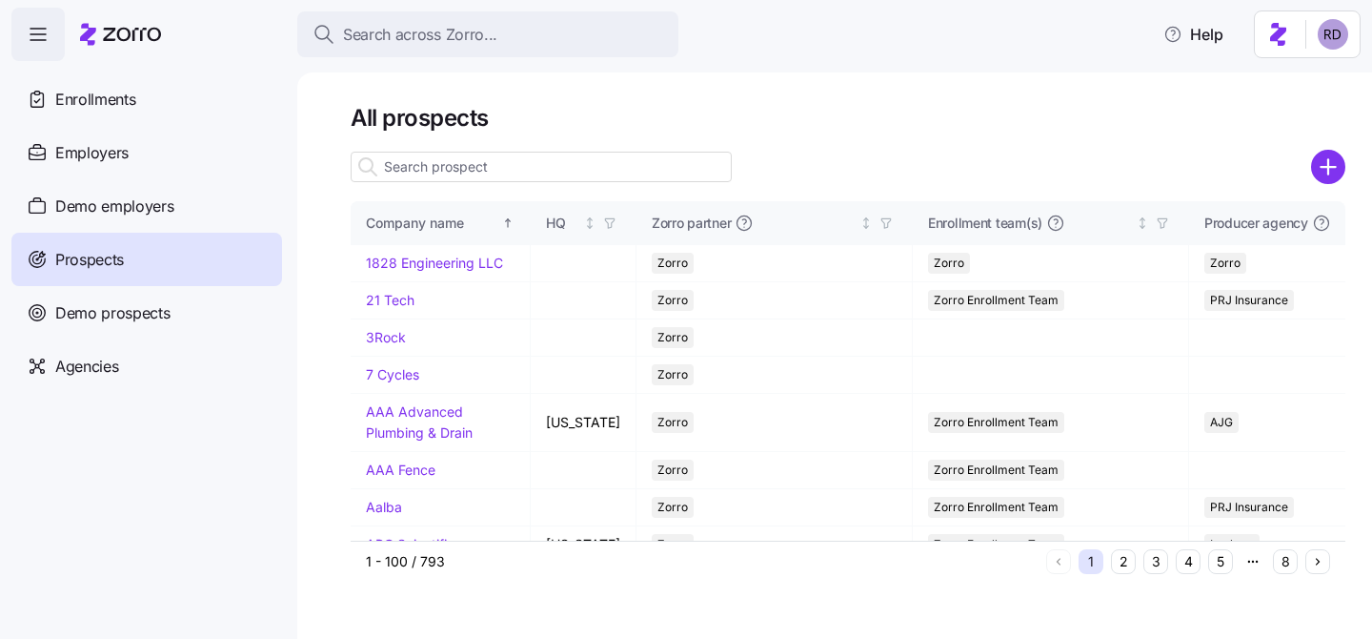
click at [515, 157] on input at bounding box center [541, 167] width 381 height 30
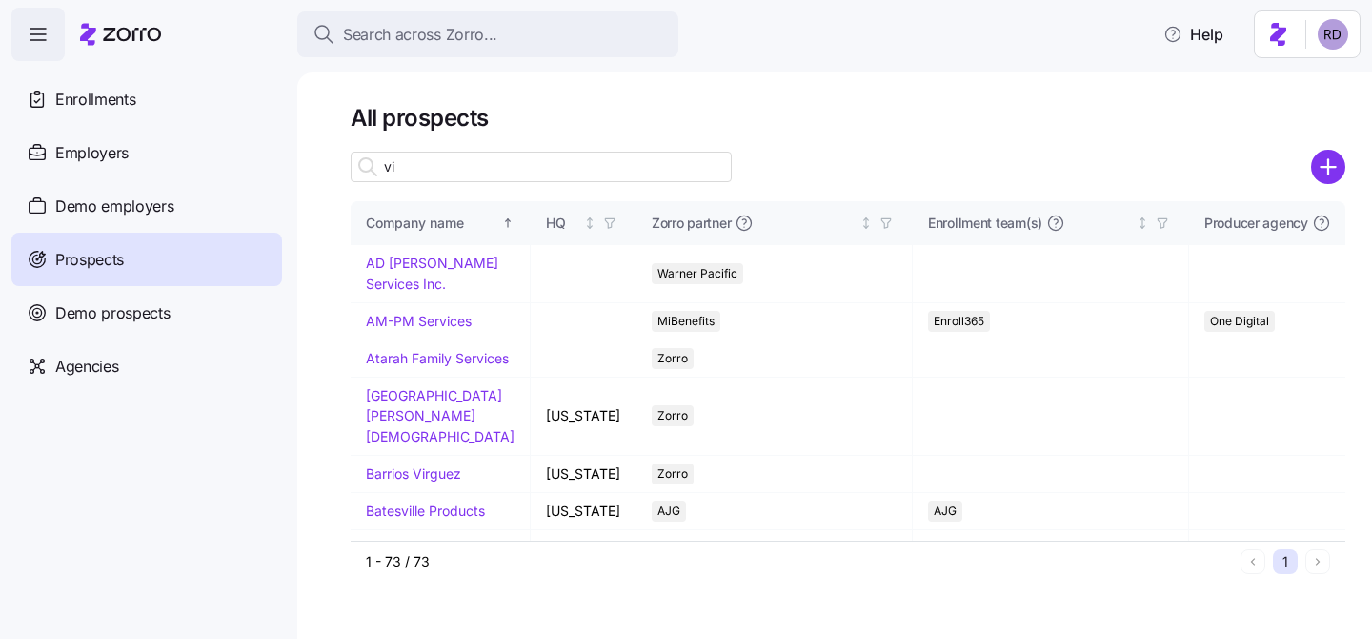
drag, startPoint x: 469, startPoint y: 178, endPoint x: 573, endPoint y: 96, distance: 132.3
click at [469, 178] on input "vi" at bounding box center [541, 167] width 381 height 30
click at [573, 96] on div "All prospects vi Company name HQ Zorro partner Enrollment team(s) Producer agen…" at bounding box center [834, 355] width 1075 height 566
click at [479, 169] on input "vi" at bounding box center [541, 167] width 381 height 30
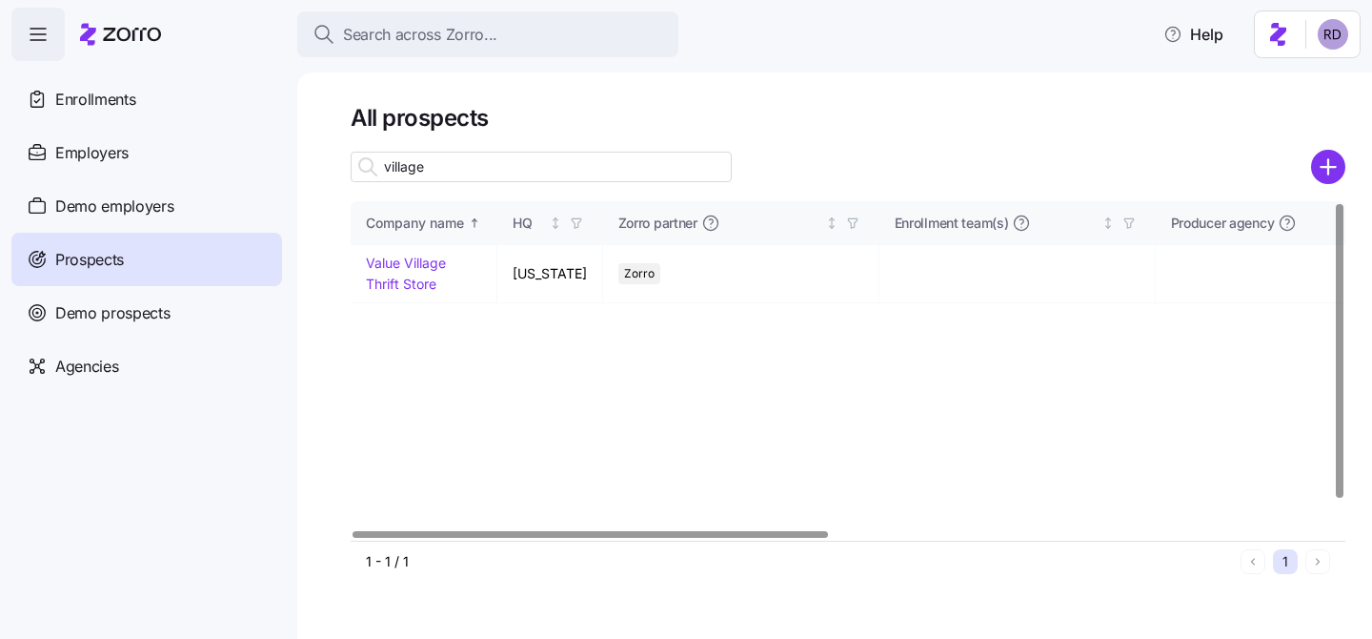
click at [414, 169] on input "village" at bounding box center [541, 167] width 381 height 30
type input "village"
click at [106, 315] on span "Demo prospects" at bounding box center [112, 313] width 115 height 24
click at [145, 329] on div "Demo prospects" at bounding box center [146, 312] width 271 height 53
click at [141, 293] on div "Demo prospects" at bounding box center [146, 312] width 271 height 53
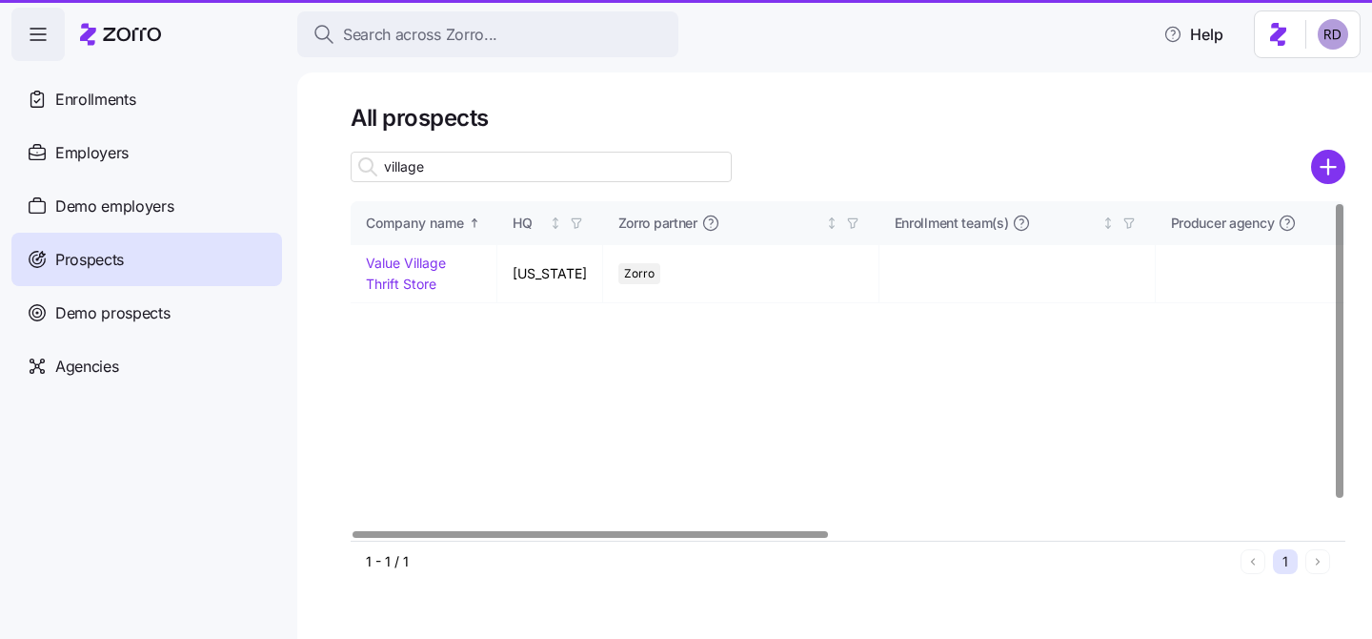
click at [155, 299] on div "Demo prospects" at bounding box center [146, 312] width 271 height 53
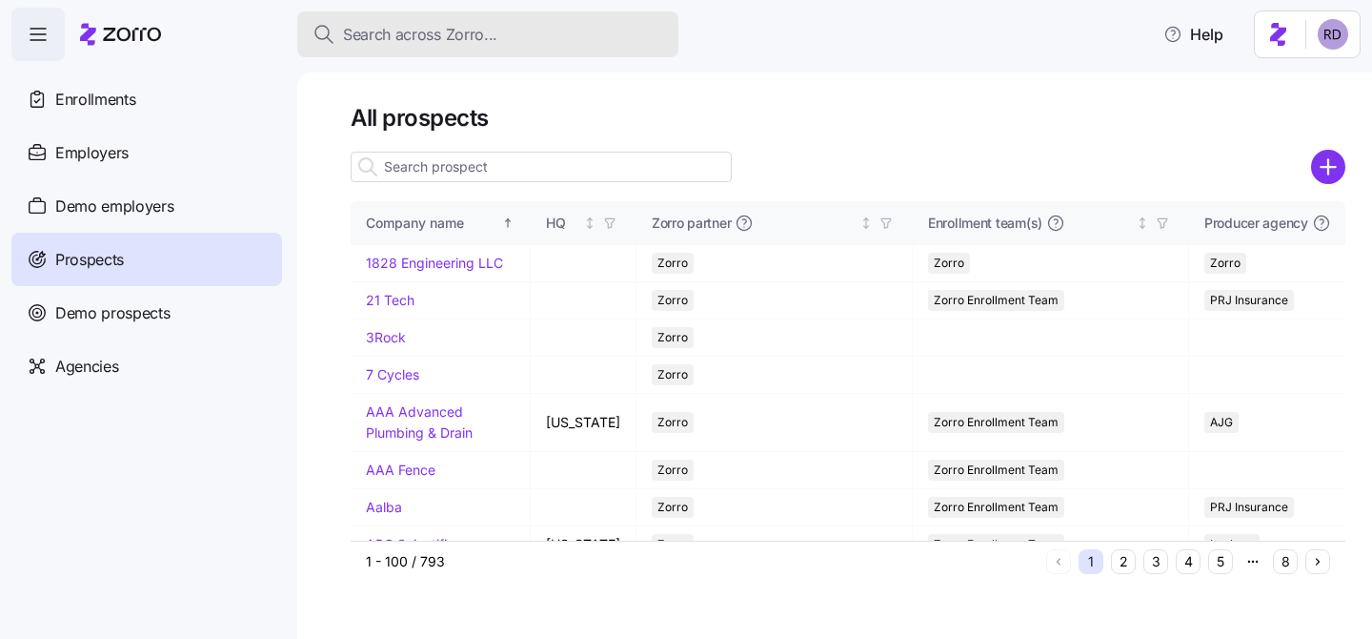
click at [143, 323] on span "Demo prospects" at bounding box center [112, 313] width 115 height 24
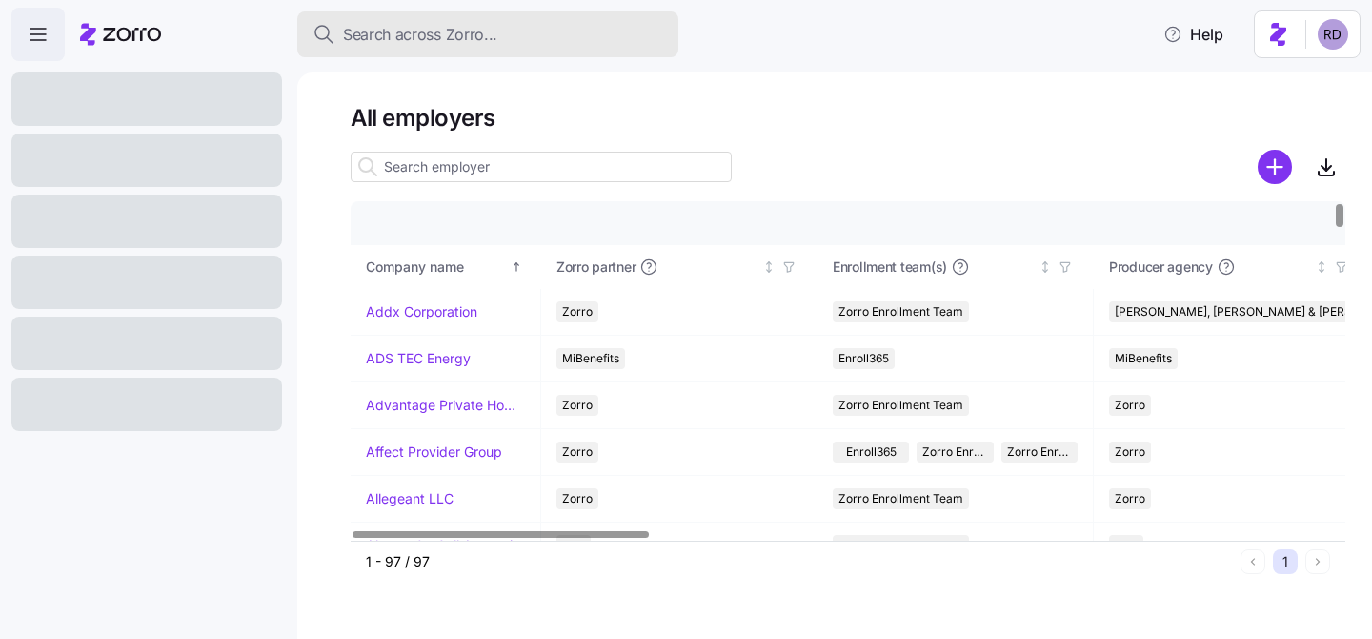
click at [424, 35] on span "Search across Zorro..." at bounding box center [420, 35] width 154 height 24
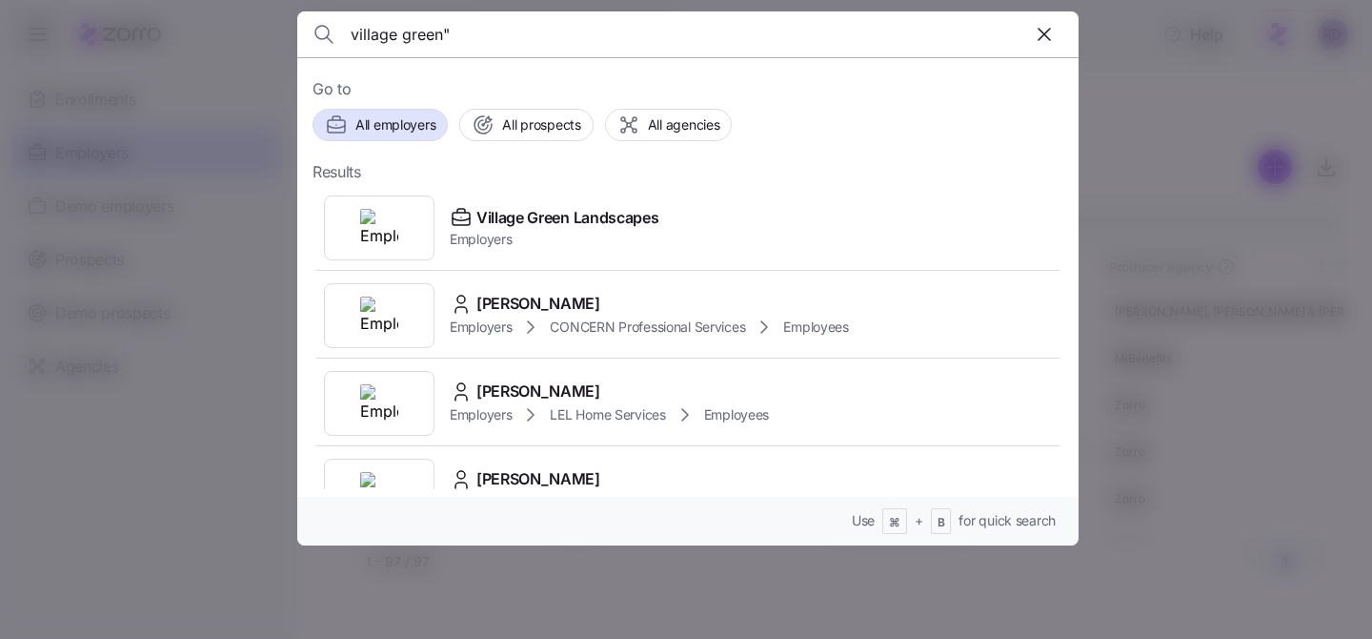
click at [350, 36] on div "village green"" at bounding box center [688, 34] width 751 height 46
click at [357, 28] on input "village green"" at bounding box center [595, 34] width 488 height 46
type input ""village green""
click at [489, 132] on icon "button" at bounding box center [483, 124] width 23 height 23
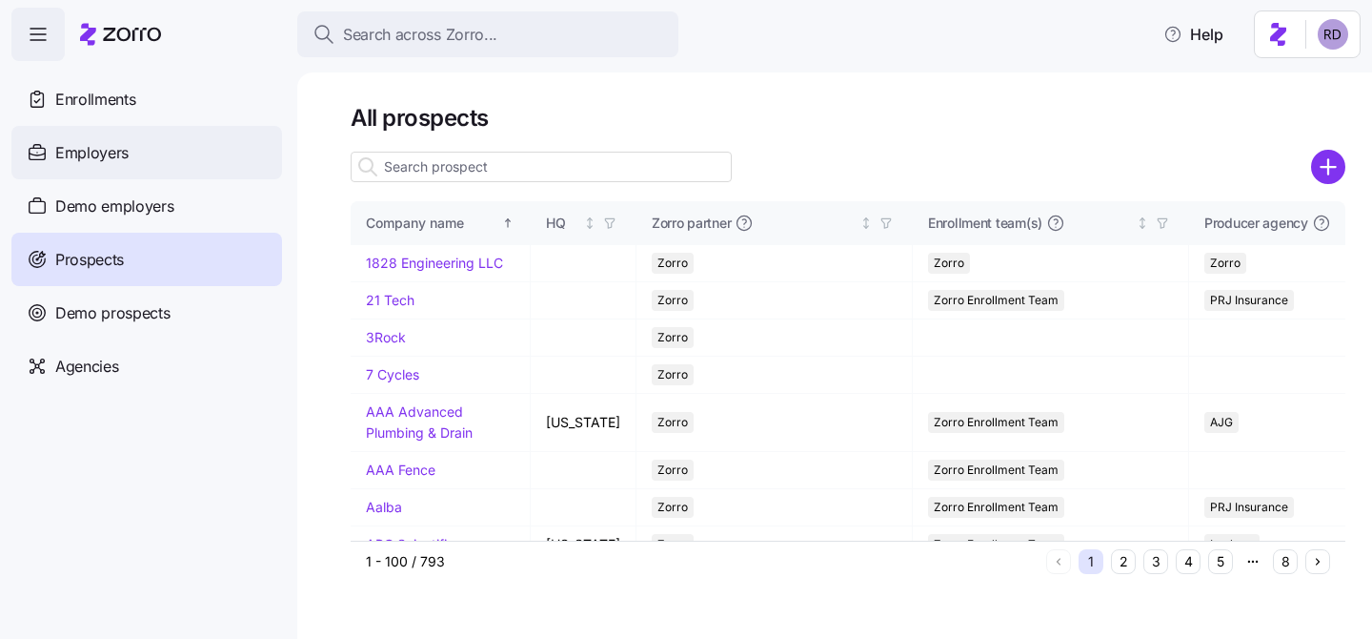
drag, startPoint x: 138, startPoint y: 322, endPoint x: 162, endPoint y: 137, distance: 186.4
click at [138, 322] on span "Demo prospects" at bounding box center [112, 313] width 115 height 24
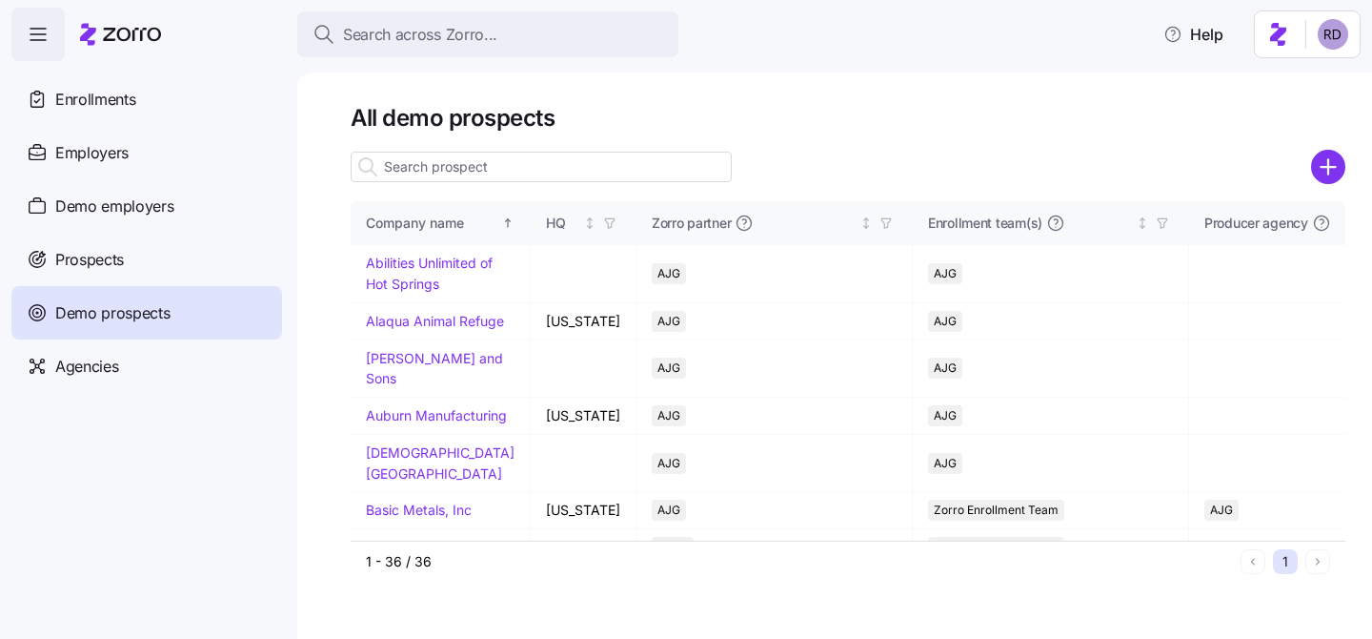
click at [503, 168] on input at bounding box center [541, 167] width 381 height 30
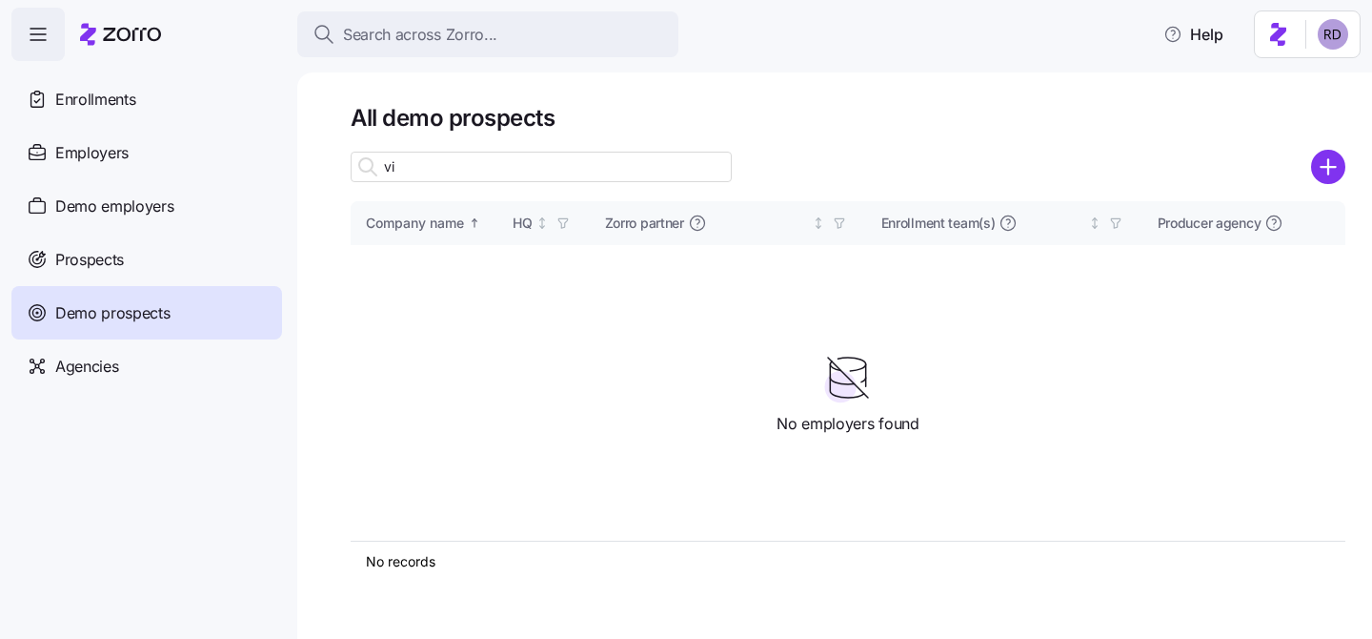
type input "v"
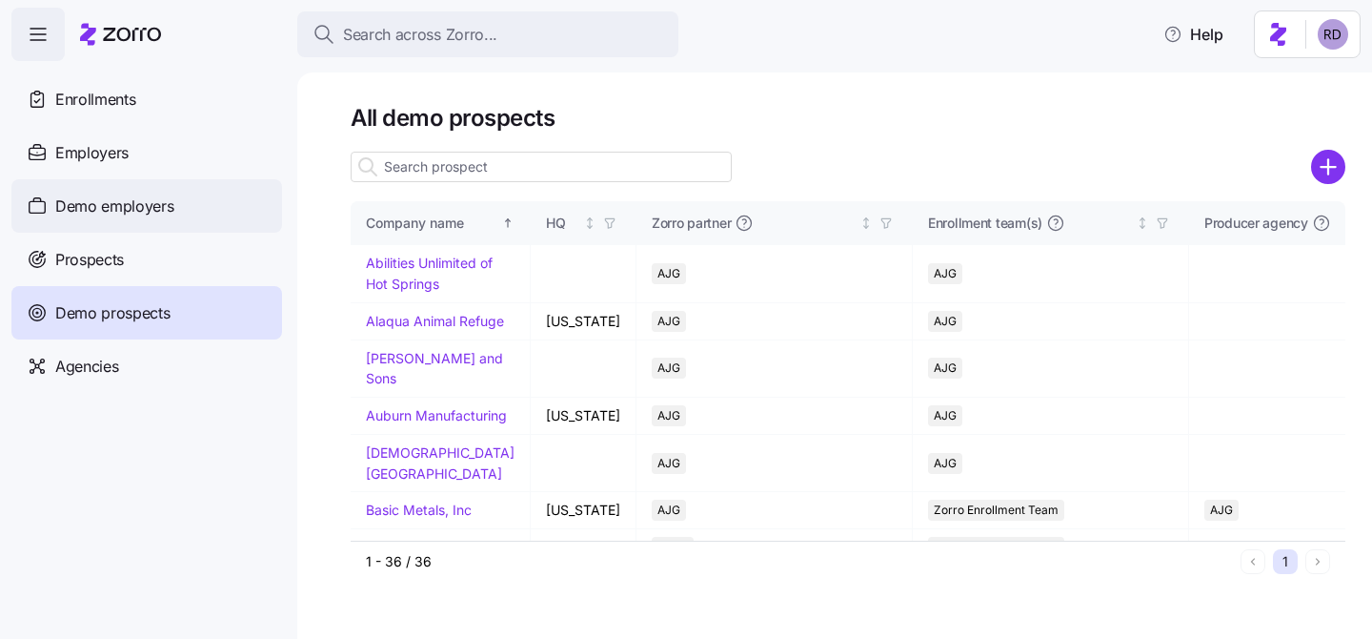
click at [106, 218] on div "Demo employers" at bounding box center [146, 205] width 271 height 53
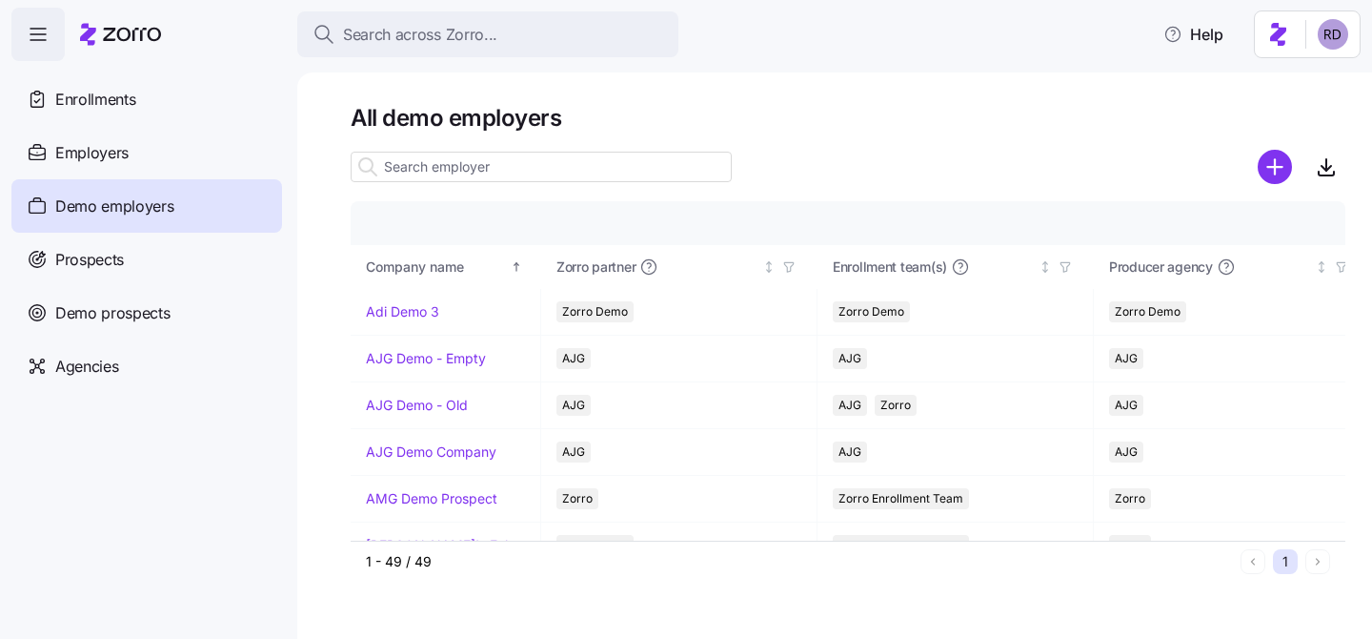
click at [546, 168] on input at bounding box center [541, 167] width 381 height 30
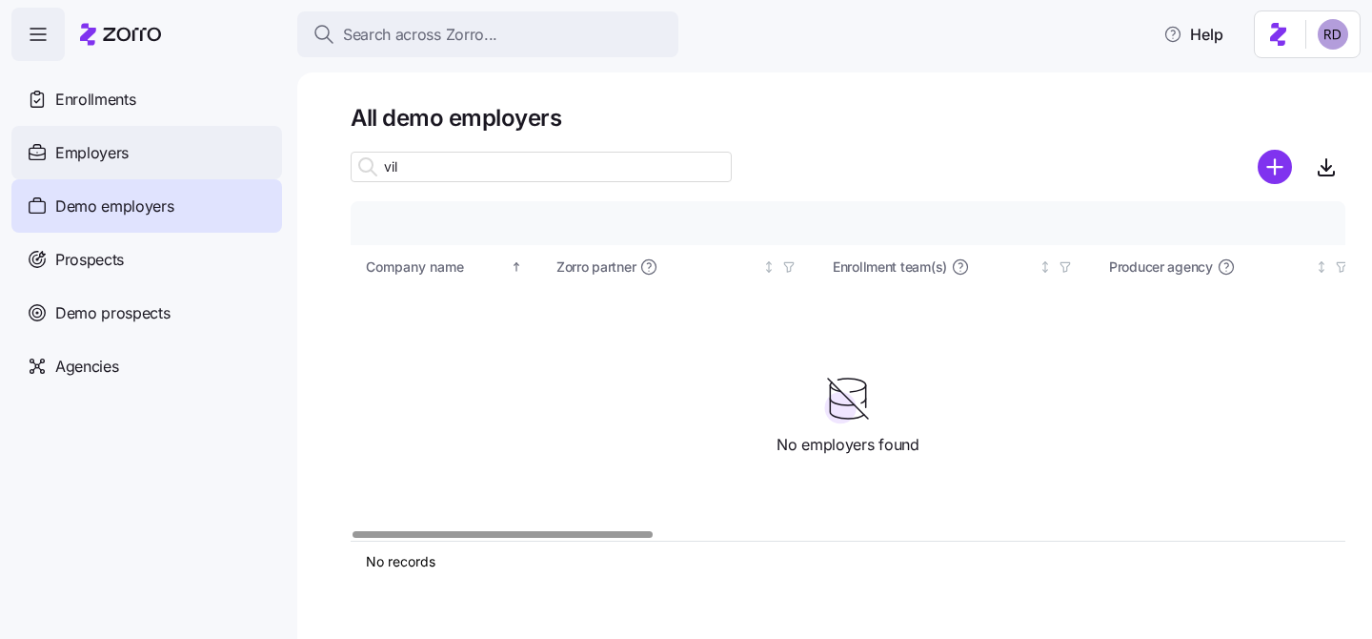
type input "vil"
click at [137, 150] on div "Employers" at bounding box center [146, 152] width 271 height 53
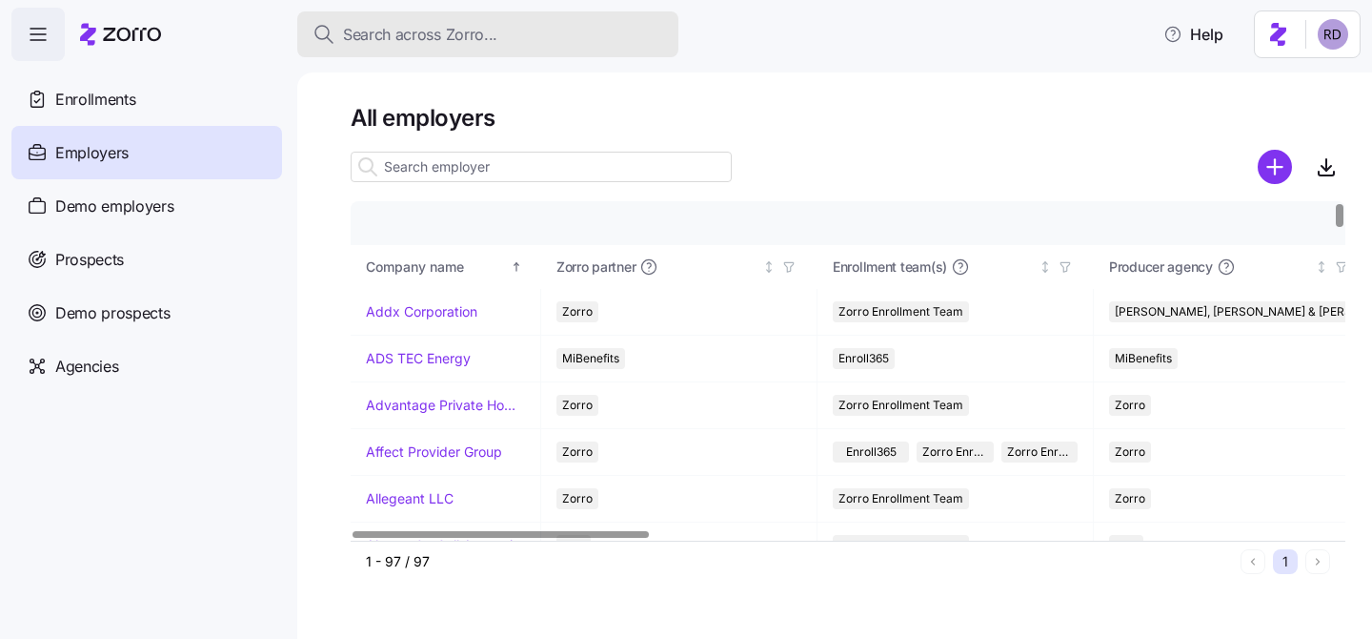
click at [400, 39] on span "Search across Zorro..." at bounding box center [420, 35] width 154 height 24
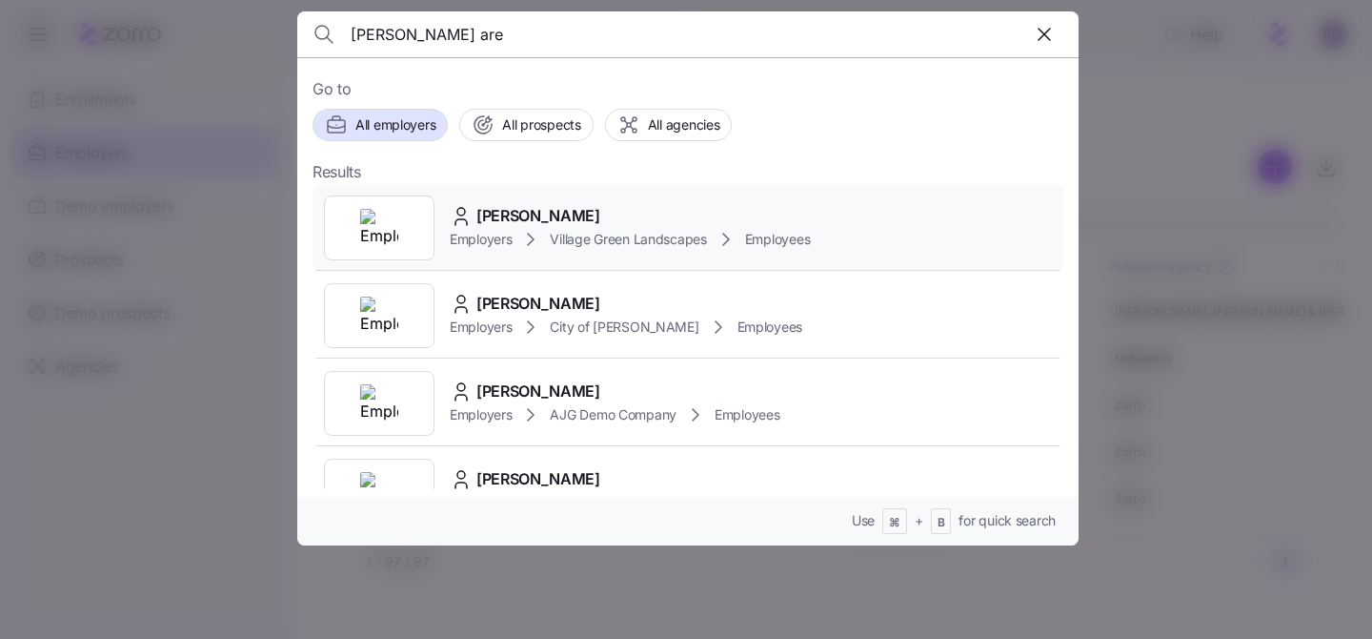
type input "[PERSON_NAME] are"
click at [626, 217] on div "[PERSON_NAME]" at bounding box center [630, 216] width 360 height 24
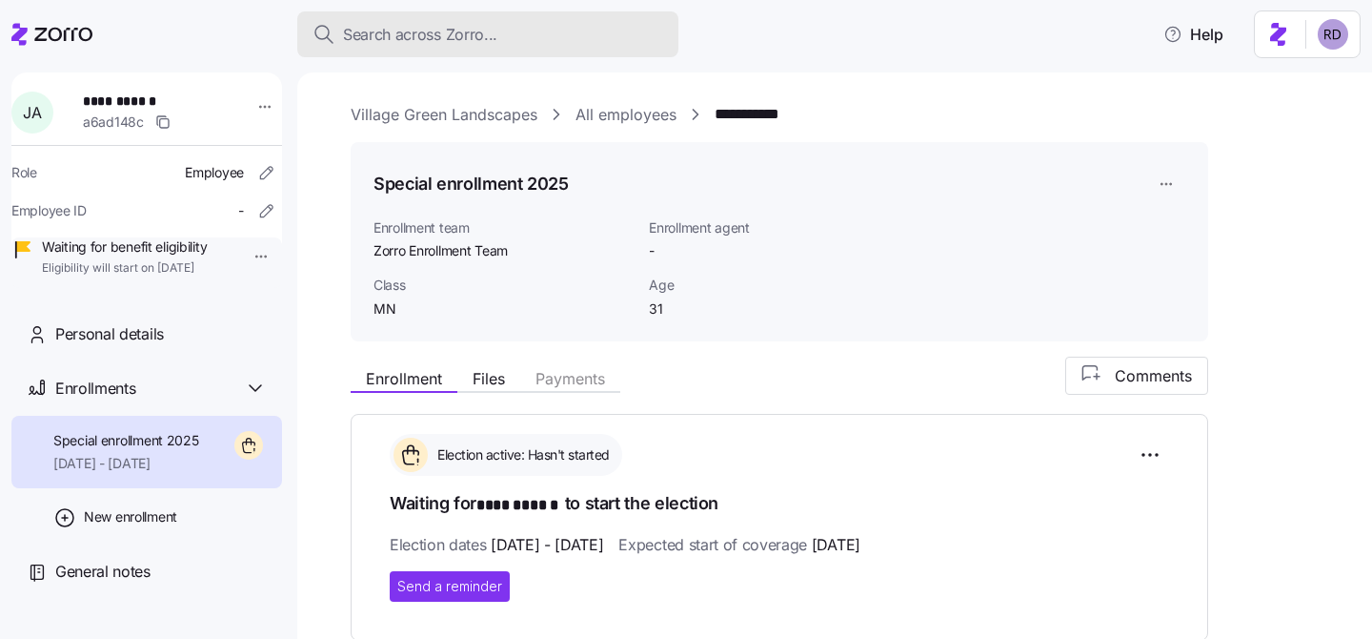
click at [507, 27] on div "Search across Zorro..." at bounding box center [488, 35] width 351 height 24
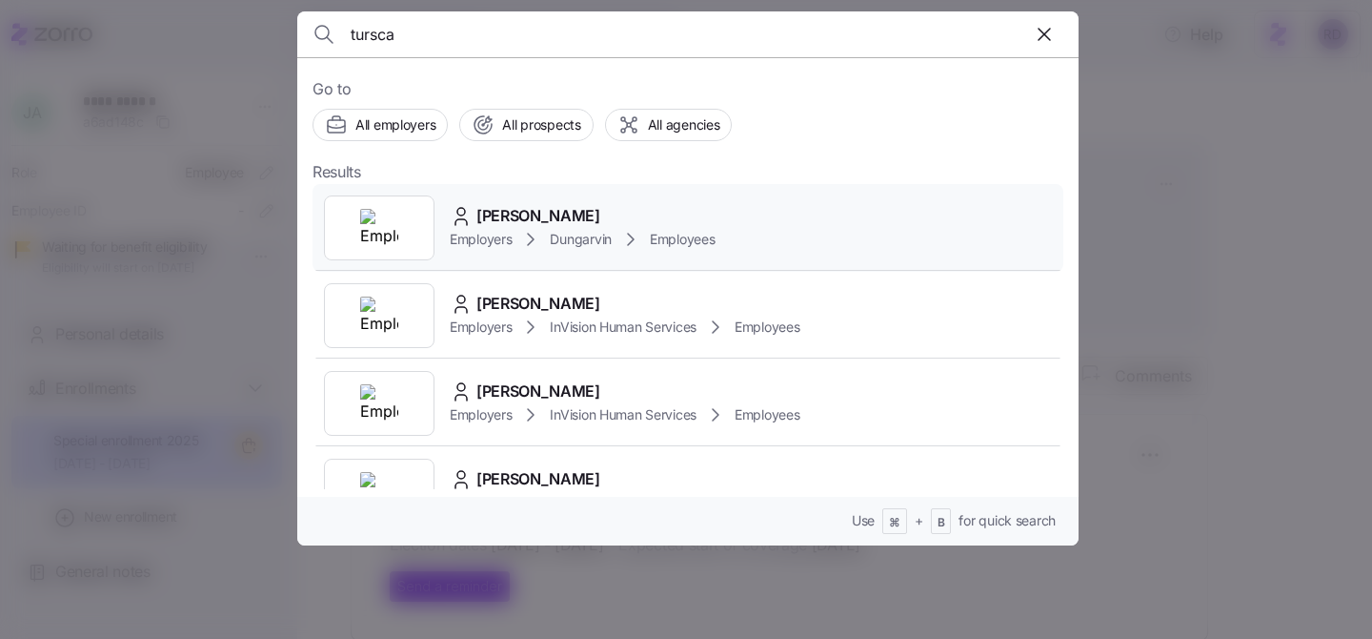
type input "tursca"
click at [406, 213] on div at bounding box center [379, 227] width 111 height 65
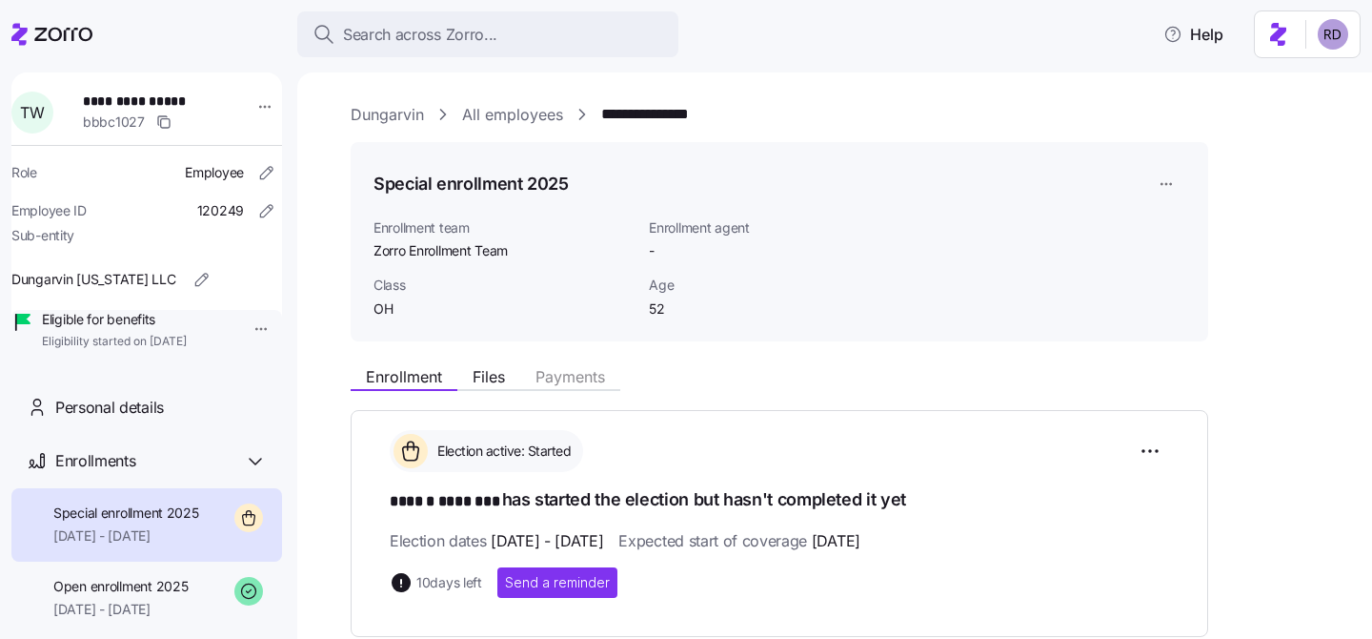
click at [511, 113] on link "All employees" at bounding box center [512, 115] width 101 height 24
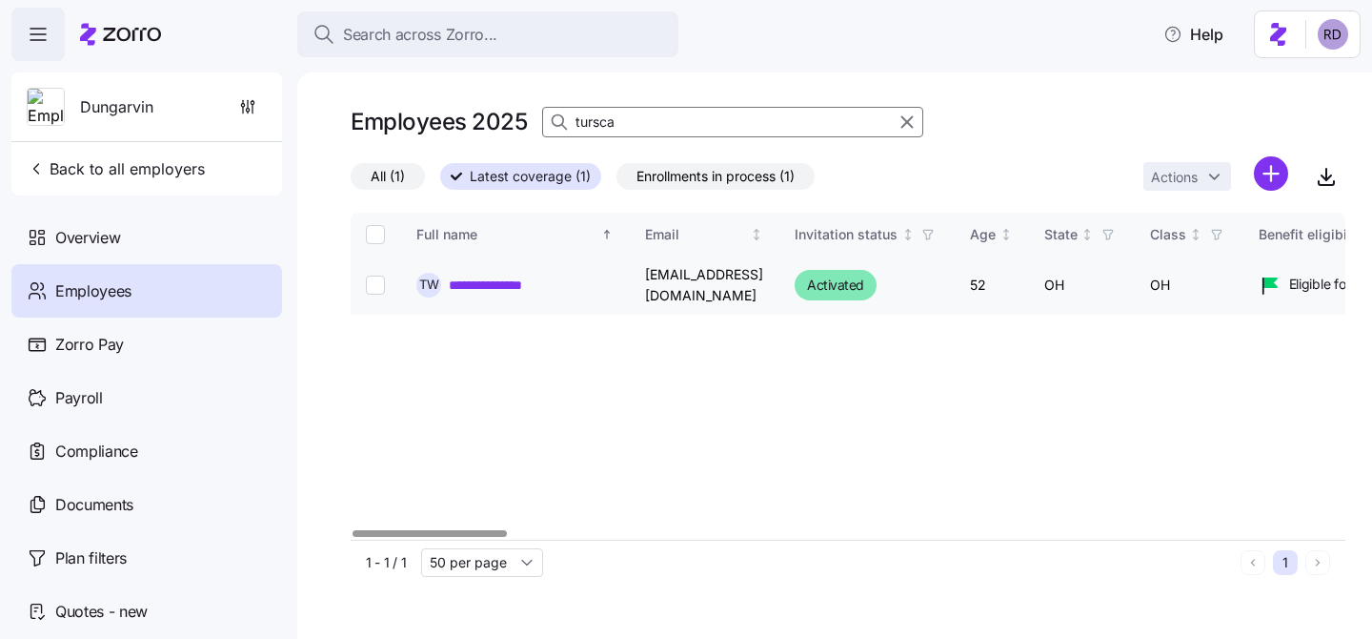
click at [475, 288] on link "**********" at bounding box center [498, 284] width 99 height 19
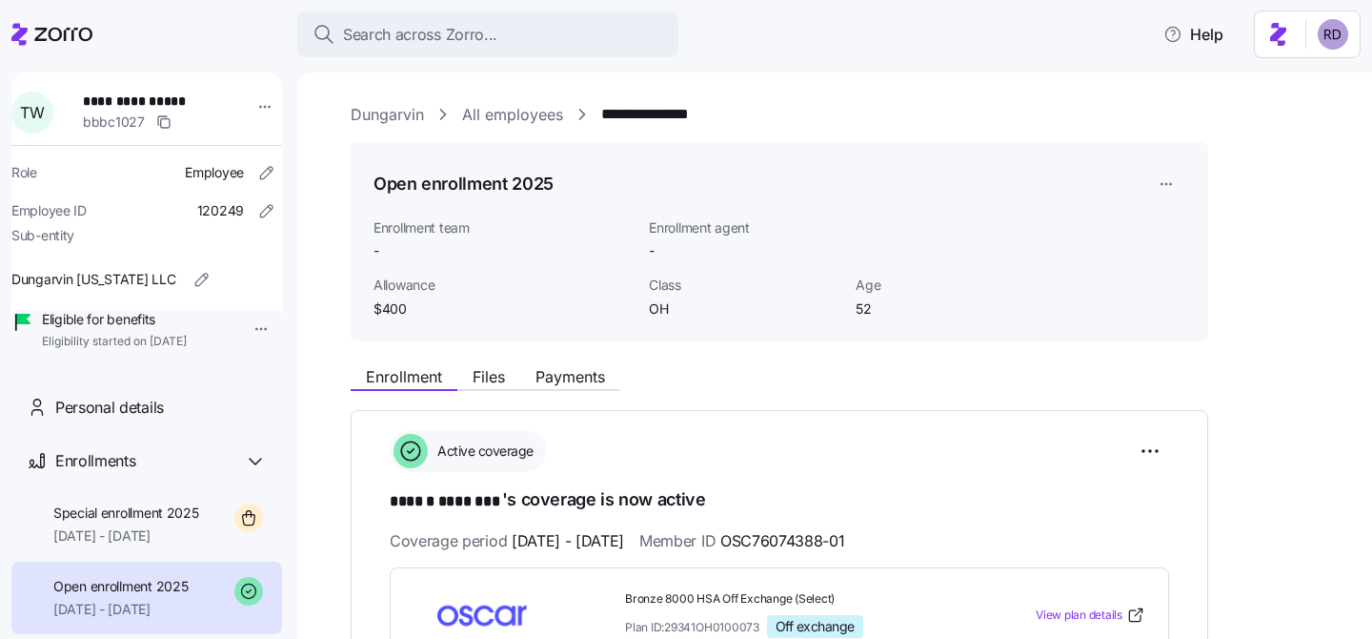
click at [523, 123] on link "All employees" at bounding box center [512, 115] width 101 height 24
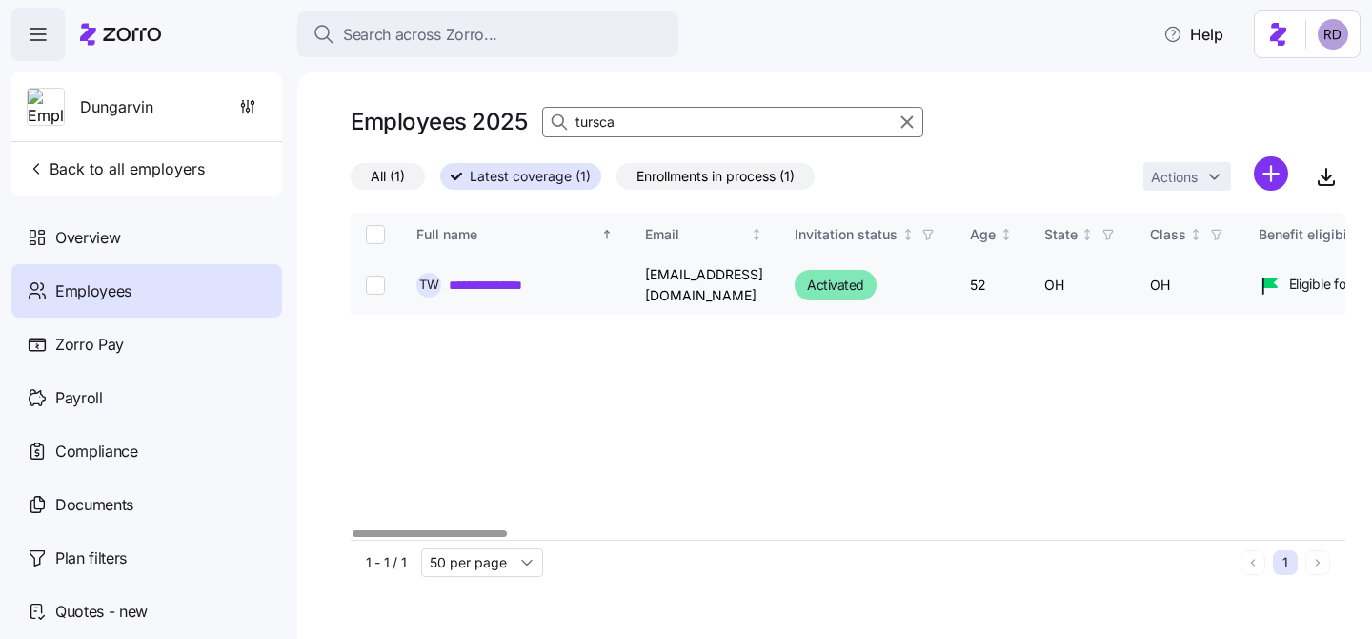
click at [696, 287] on td "tursca3@aol.com" at bounding box center [705, 285] width 150 height 58
click at [829, 383] on div "**********" at bounding box center [848, 376] width 995 height 327
click at [905, 128] on icon "button" at bounding box center [907, 122] width 21 height 23
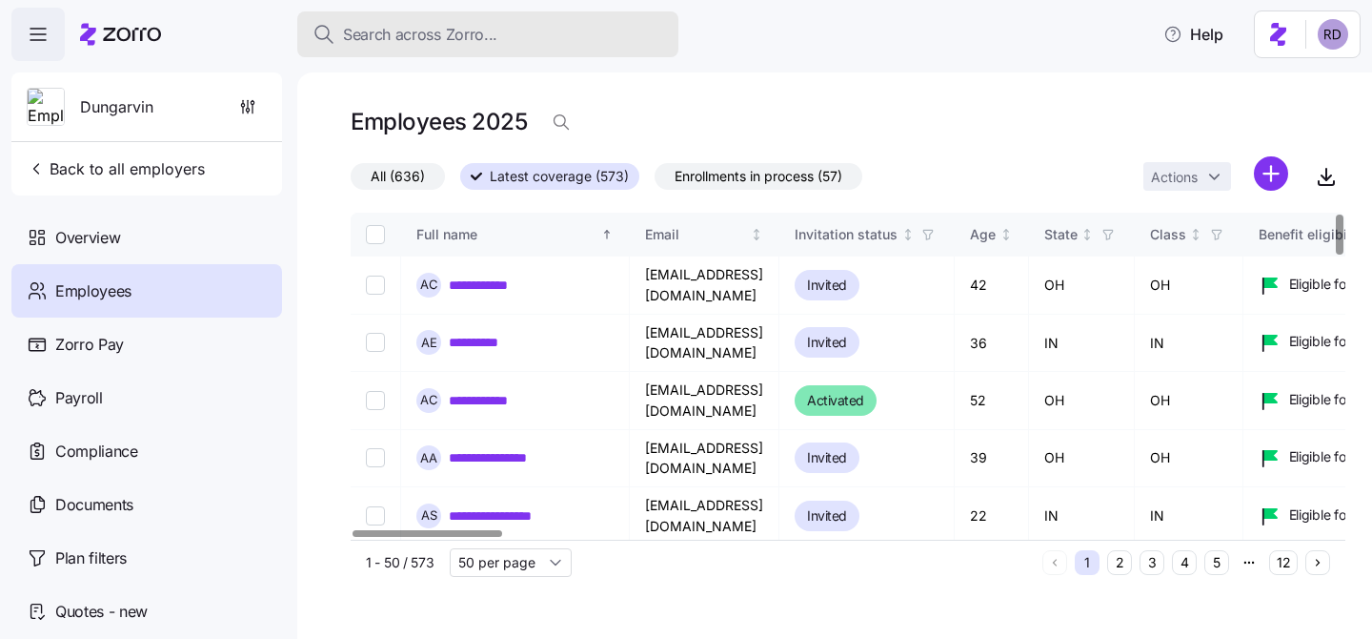
click at [452, 33] on span "Search across Zorro..." at bounding box center [420, 35] width 154 height 24
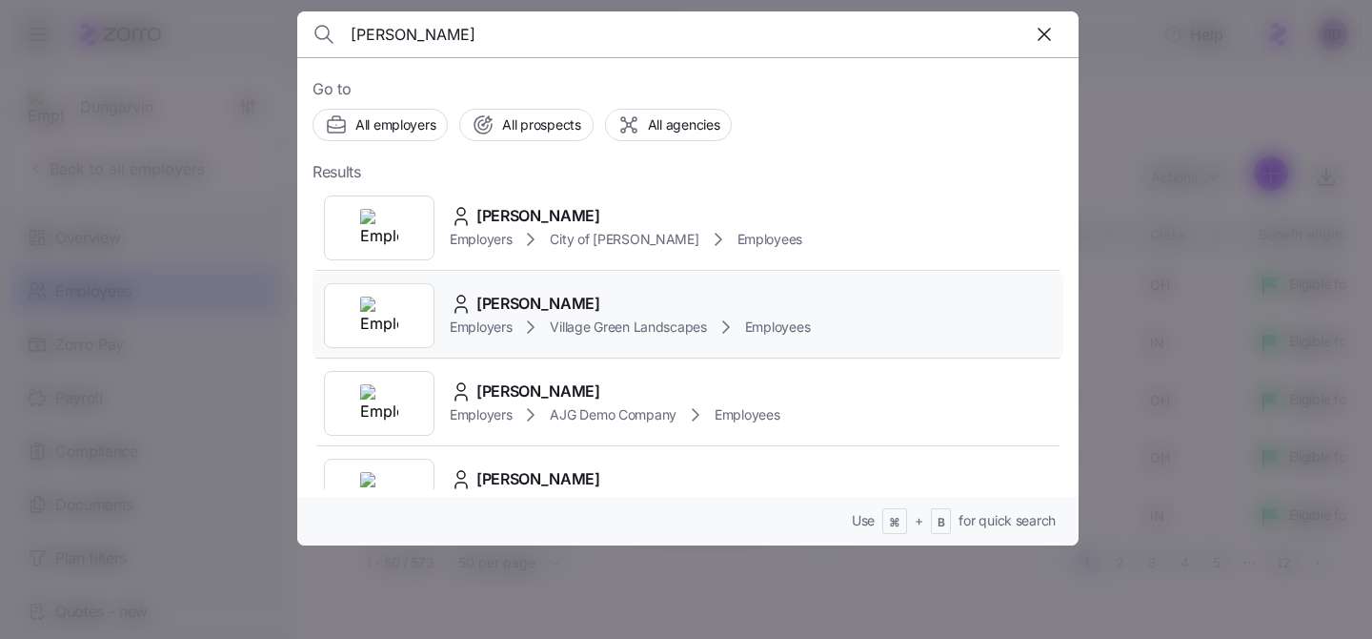
type input "[PERSON_NAME]"
click at [577, 285] on div "Jose Arenas Employers Village Green Landscapes Employees" at bounding box center [688, 316] width 751 height 88
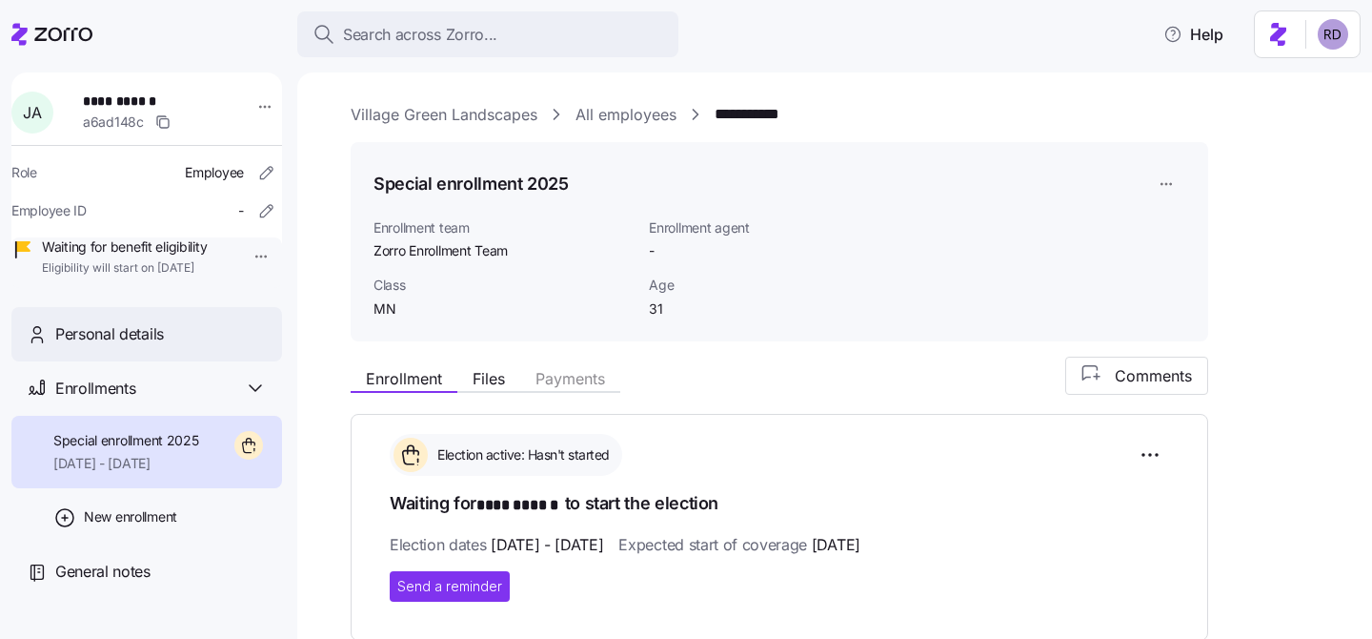
click at [126, 346] on span "Personal details" at bounding box center [109, 334] width 109 height 24
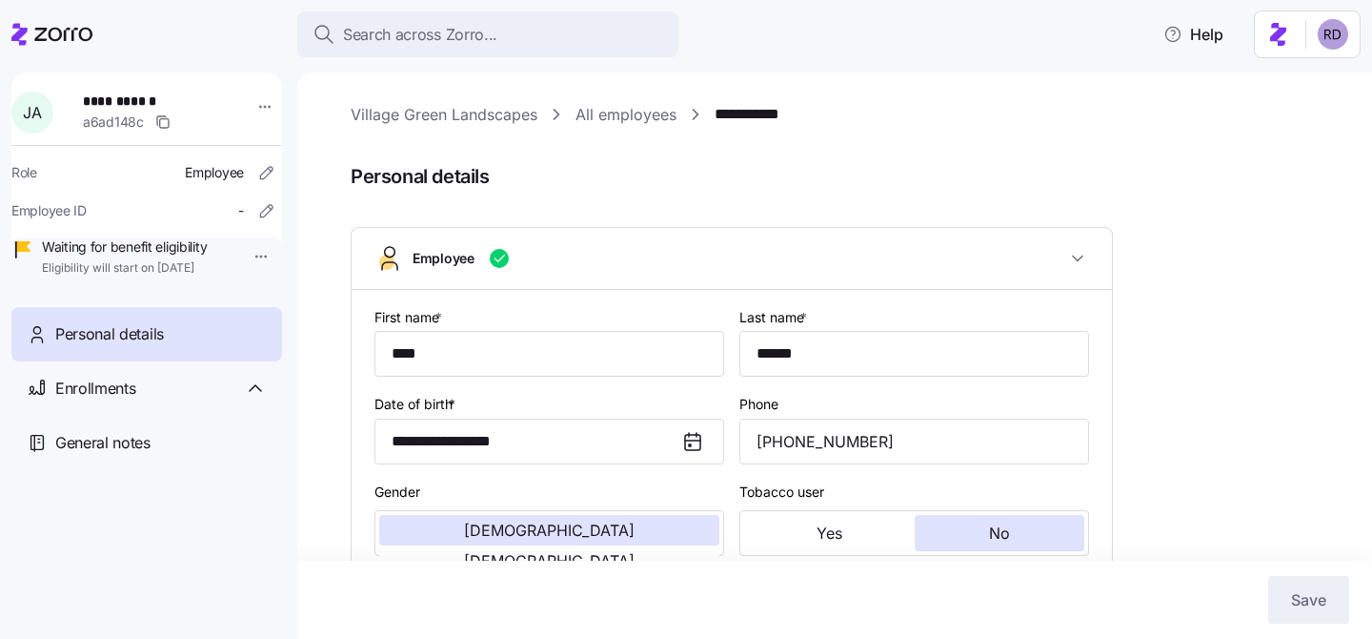
type input "MN"
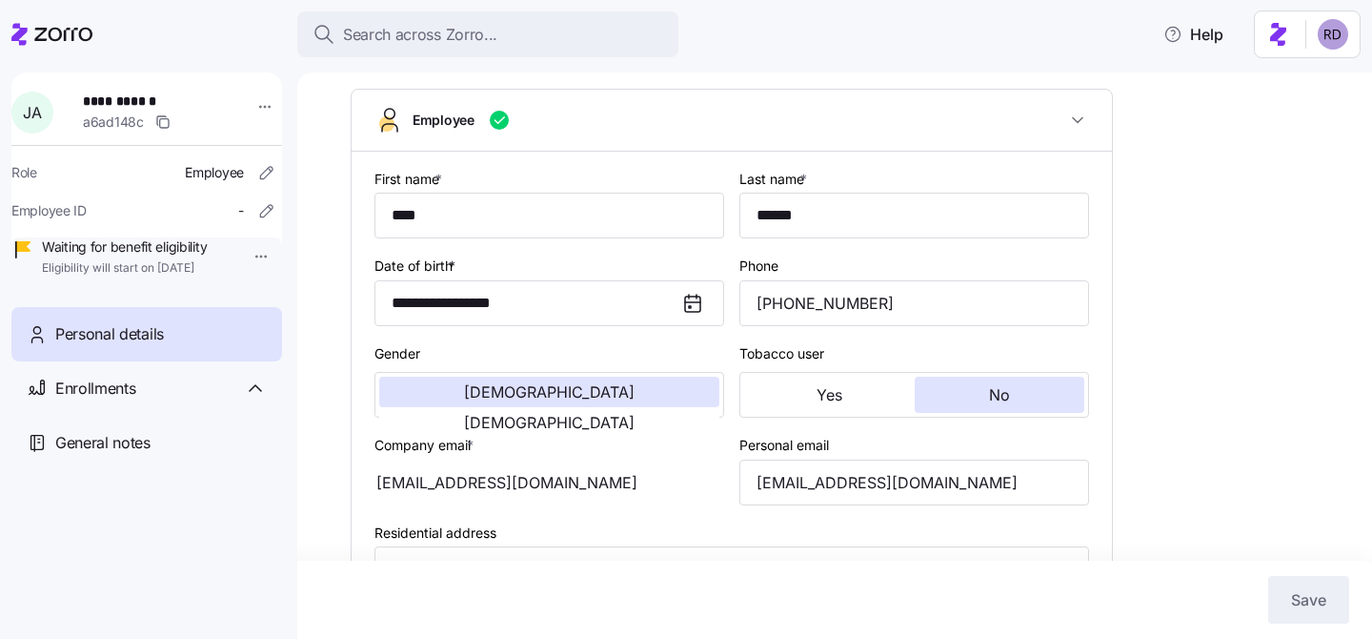
scroll to position [159, 0]
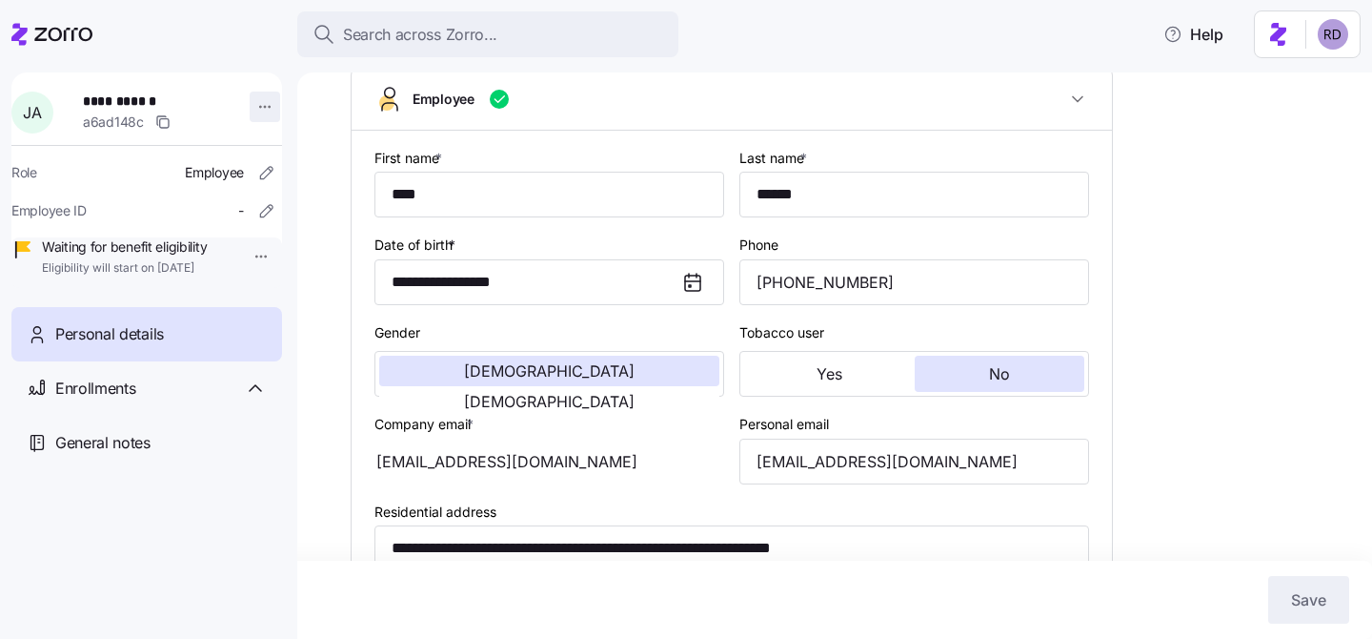
click at [251, 99] on html "**********" at bounding box center [686, 313] width 1372 height 627
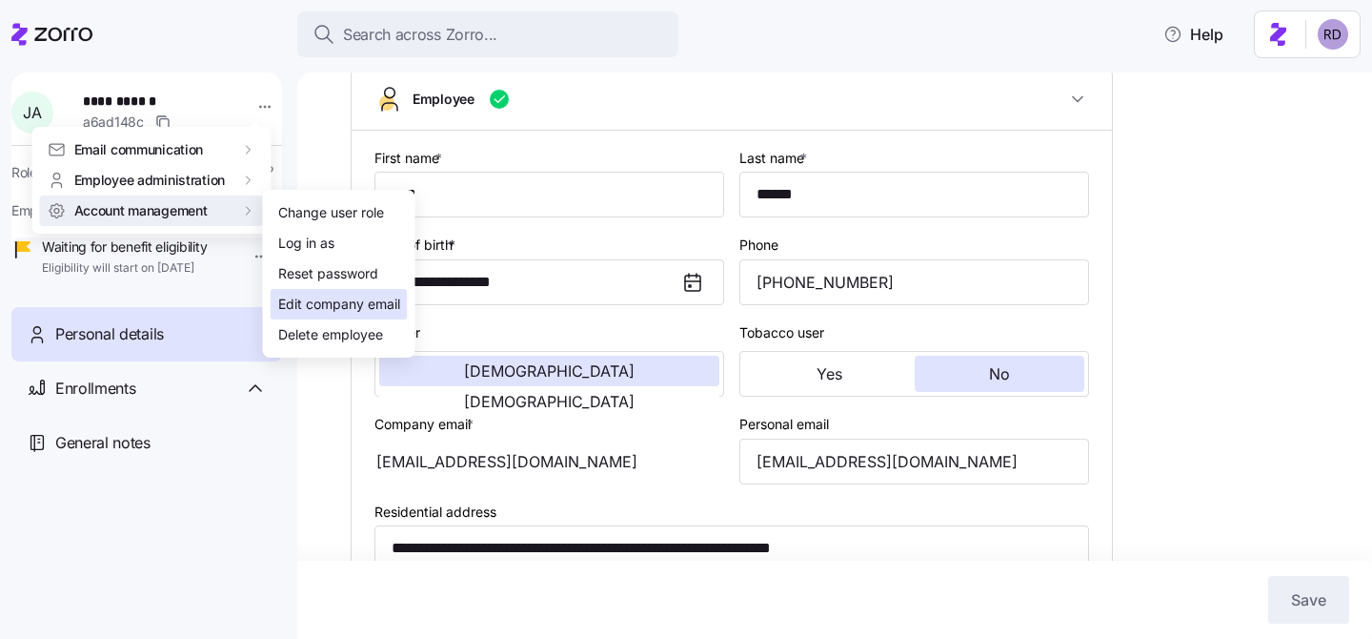
click at [313, 299] on div "Edit company email" at bounding box center [339, 304] width 122 height 21
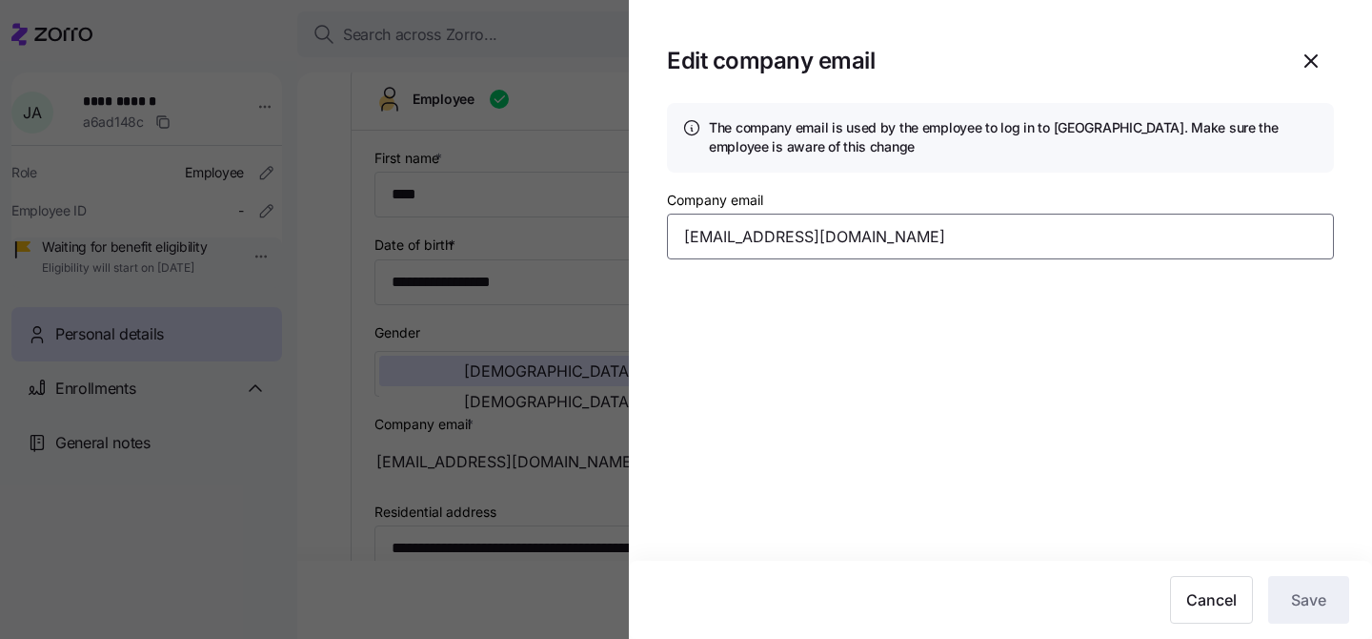
click at [737, 229] on input "[EMAIL_ADDRESS][DOMAIN_NAME]" at bounding box center [1000, 236] width 667 height 46
paste input "​rarenas@villagegreenlandscapes.com the one that you said has and extra “ge” af…"
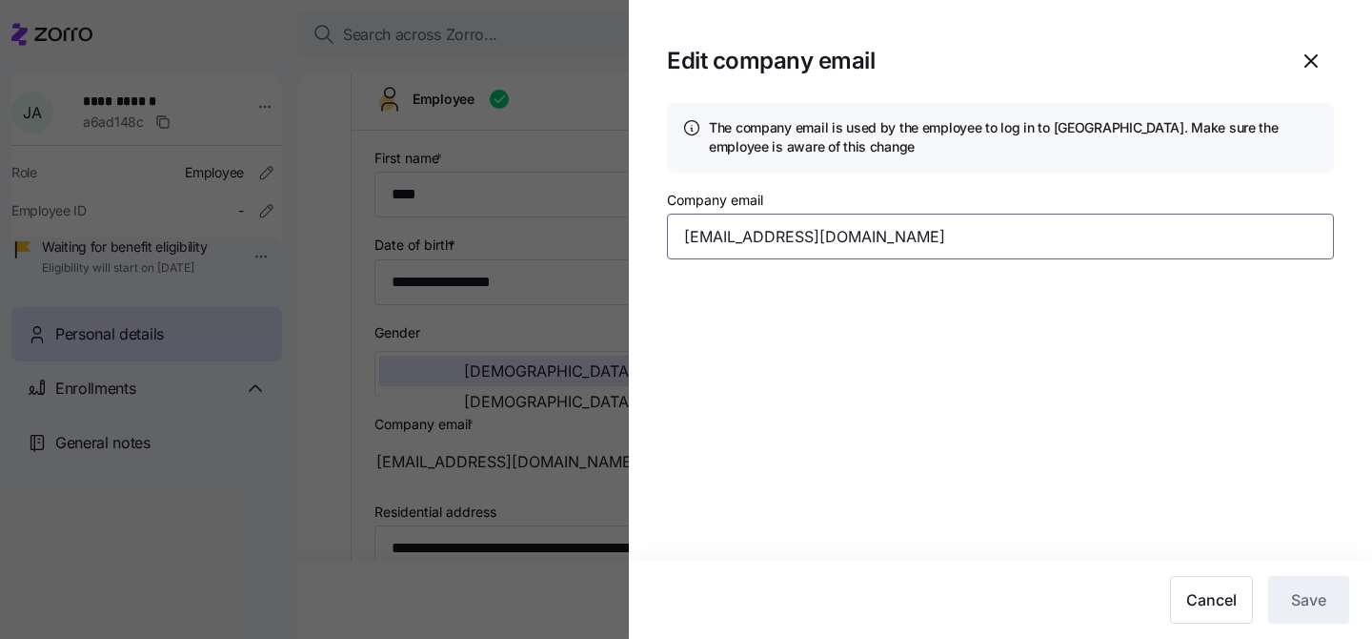
click at [773, 236] on input "[EMAIL_ADDRESS][DOMAIN_NAME]" at bounding box center [1000, 236] width 667 height 46
click at [796, 235] on input "[EMAIL_ADDRESS][DOMAIN_NAME]" at bounding box center [1000, 236] width 667 height 46
click at [735, 236] on input "[EMAIL_ADDRESS][DOMAIN_NAME]" at bounding box center [1000, 236] width 667 height 46
type input "rarenas+1@villagegreenlandscapes.com"
click at [1216, 329] on section "Edit company email The company email is used by the employee to log in to Zorro…" at bounding box center [1000, 319] width 743 height 639
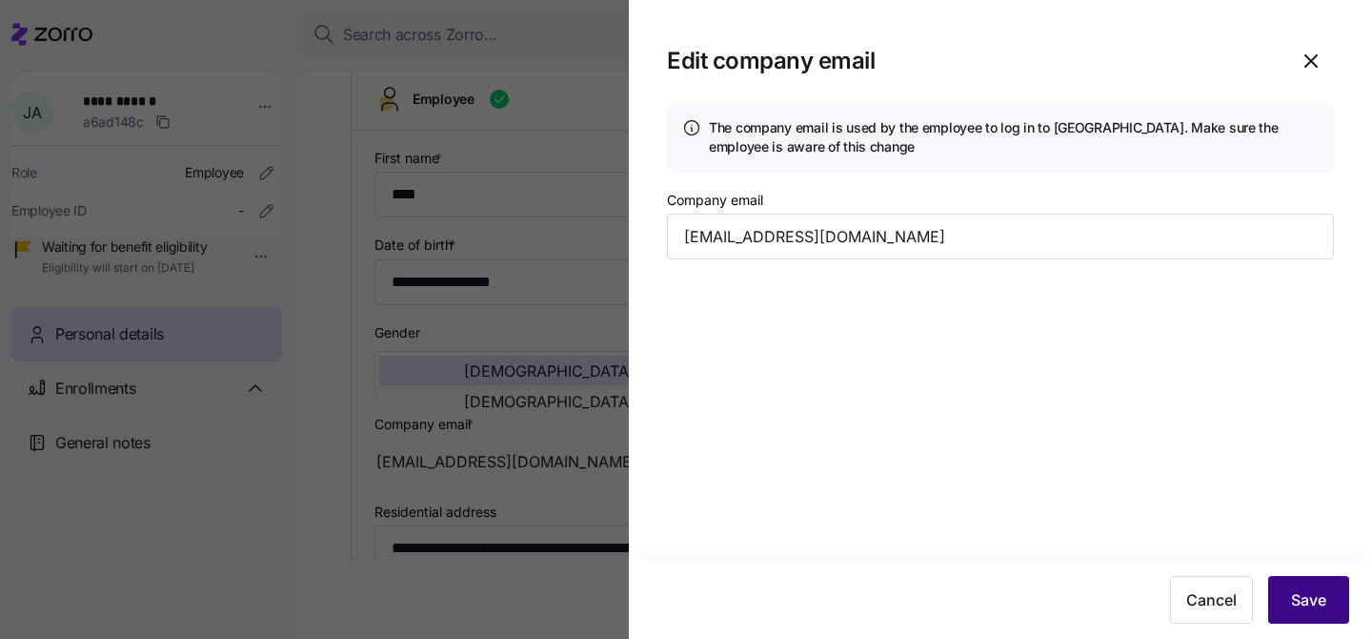
click at [1305, 581] on button "Save" at bounding box center [1309, 600] width 81 height 48
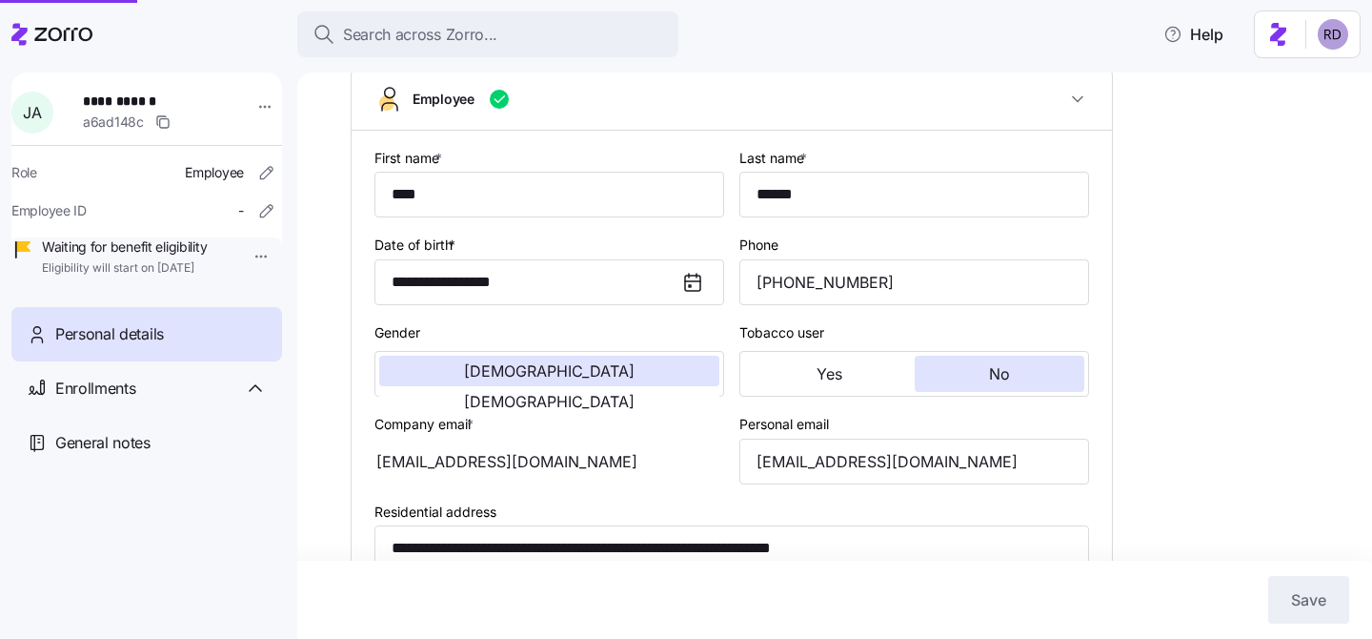
type input "rarenas+1@villagegreenlandscapes.com"
click at [247, 107] on html "**********" at bounding box center [686, 313] width 1372 height 627
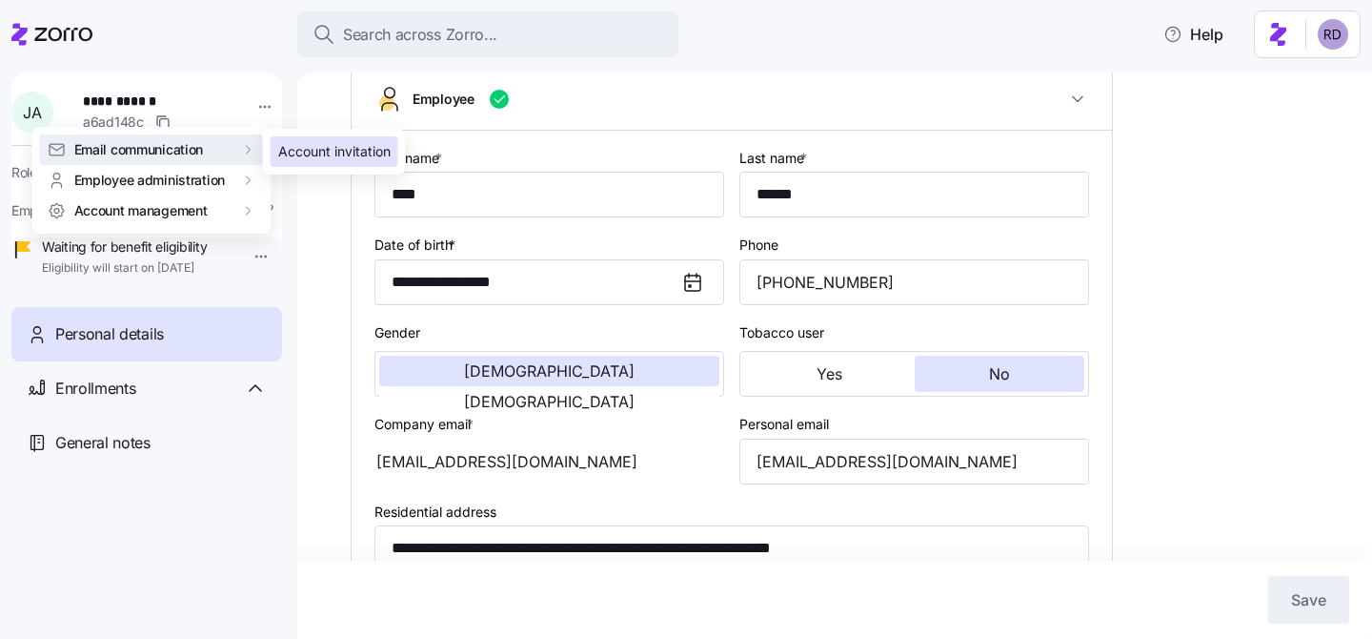
click at [306, 142] on div "Account invitation" at bounding box center [334, 151] width 112 height 21
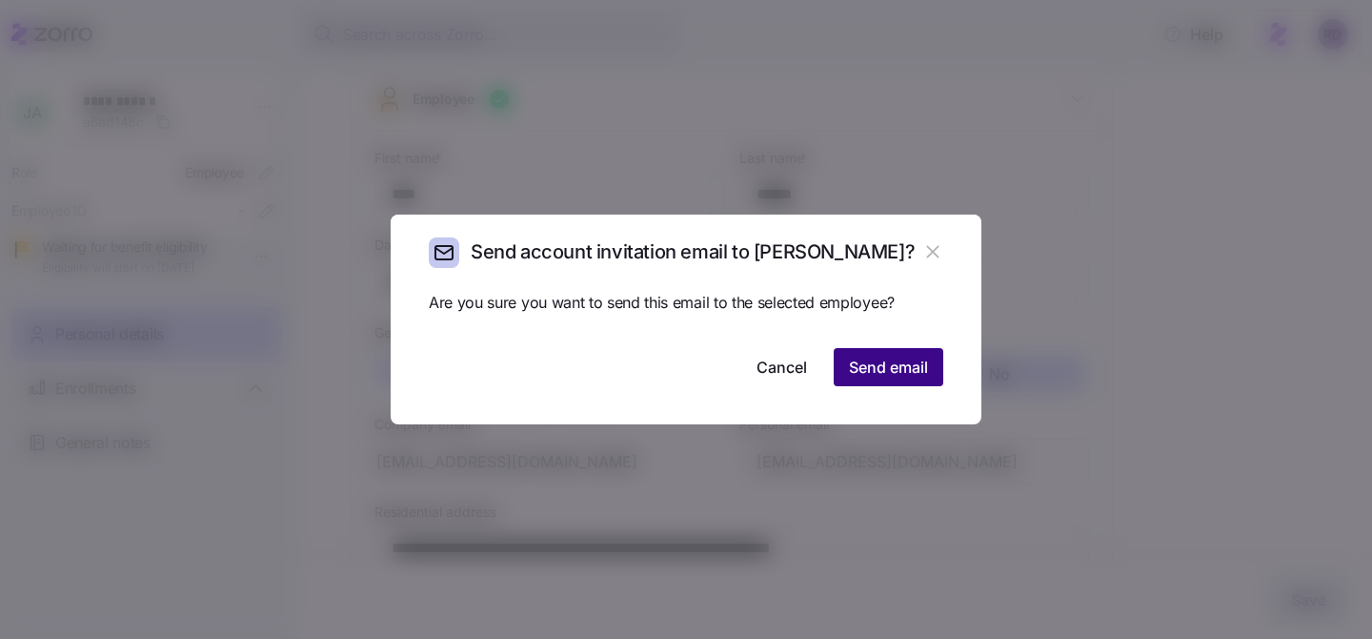
click at [847, 351] on button "Send email" at bounding box center [889, 367] width 110 height 38
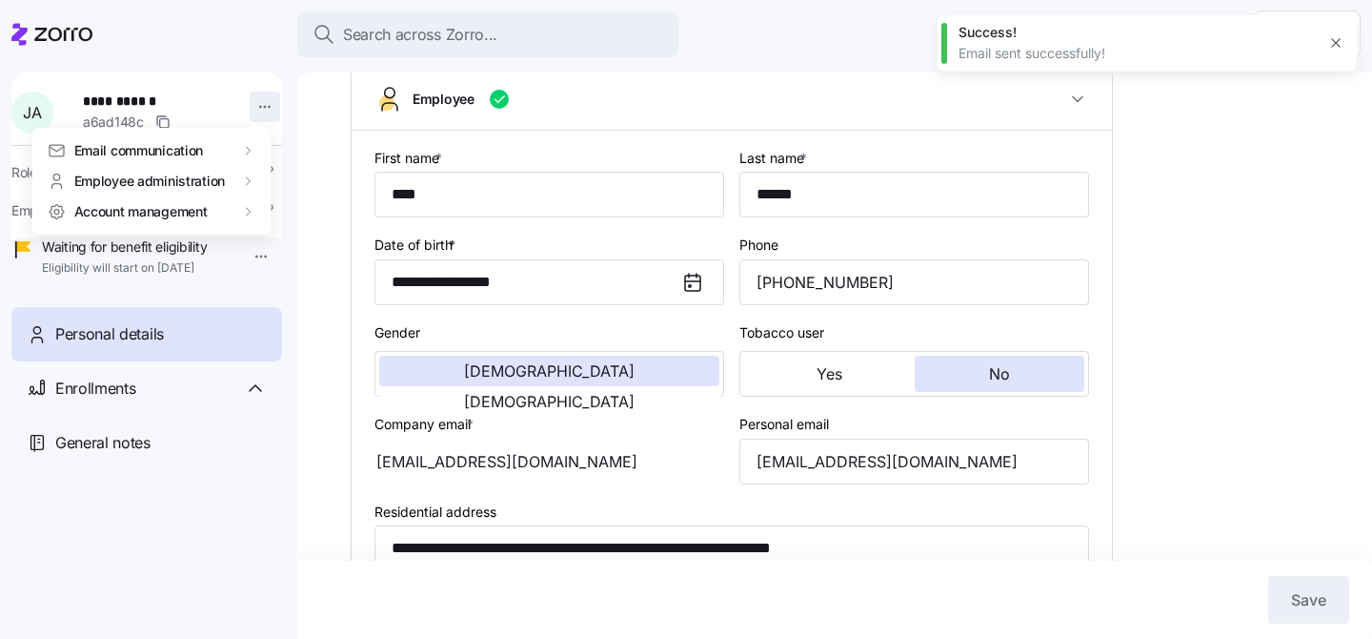
click at [258, 98] on html "**********" at bounding box center [686, 313] width 1372 height 627
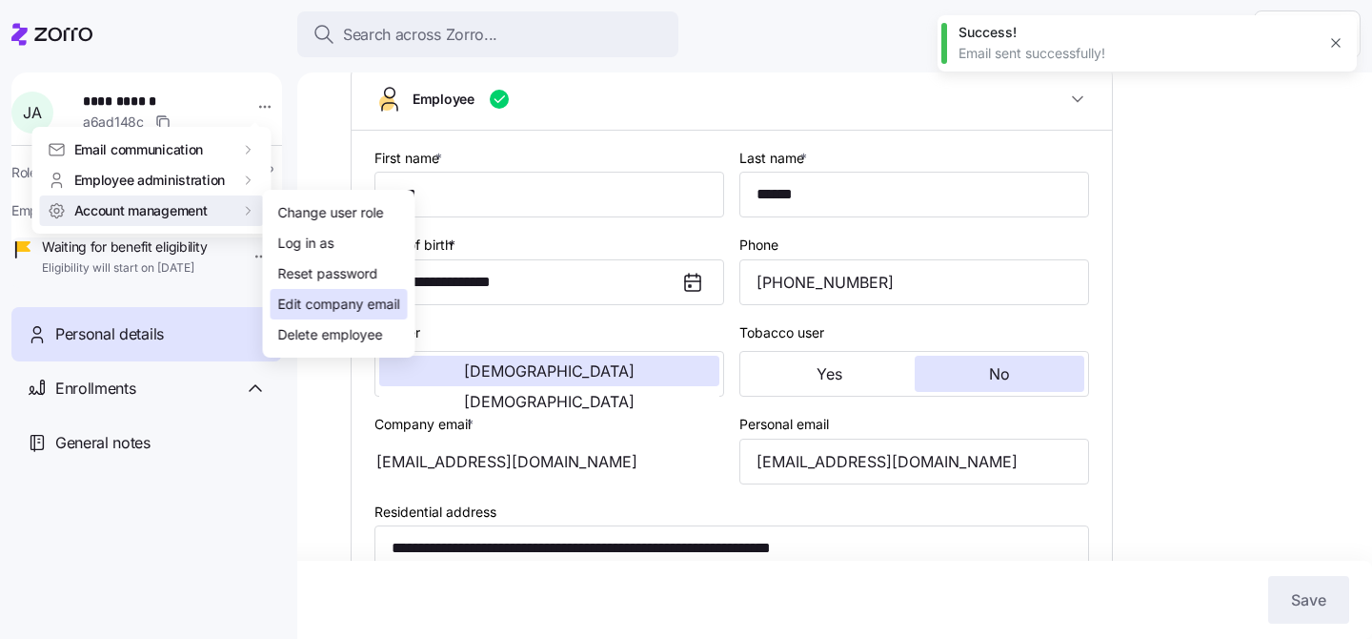
click at [336, 302] on div "Edit company email" at bounding box center [339, 304] width 122 height 21
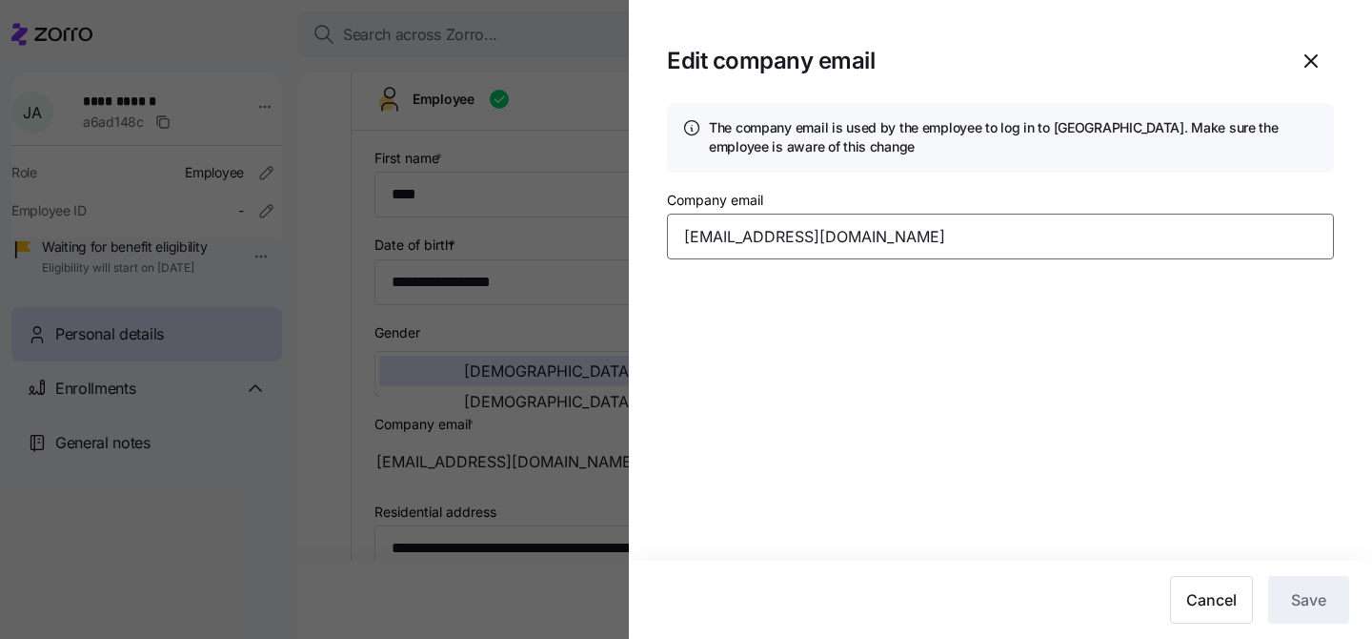
click at [743, 237] on input "rarenas+1@villagegreenlandscapes.com" at bounding box center [1000, 236] width 667 height 46
click at [751, 236] on input "rarenas+1@villagegreenlandscapes.com" at bounding box center [1000, 236] width 667 height 46
type input "[EMAIL_ADDRESS][DOMAIN_NAME]"
click at [1130, 385] on section "Edit company email The company email is used by the employee to log in to Zorro…" at bounding box center [1000, 319] width 743 height 639
click at [1315, 585] on button "Save" at bounding box center [1309, 600] width 81 height 48
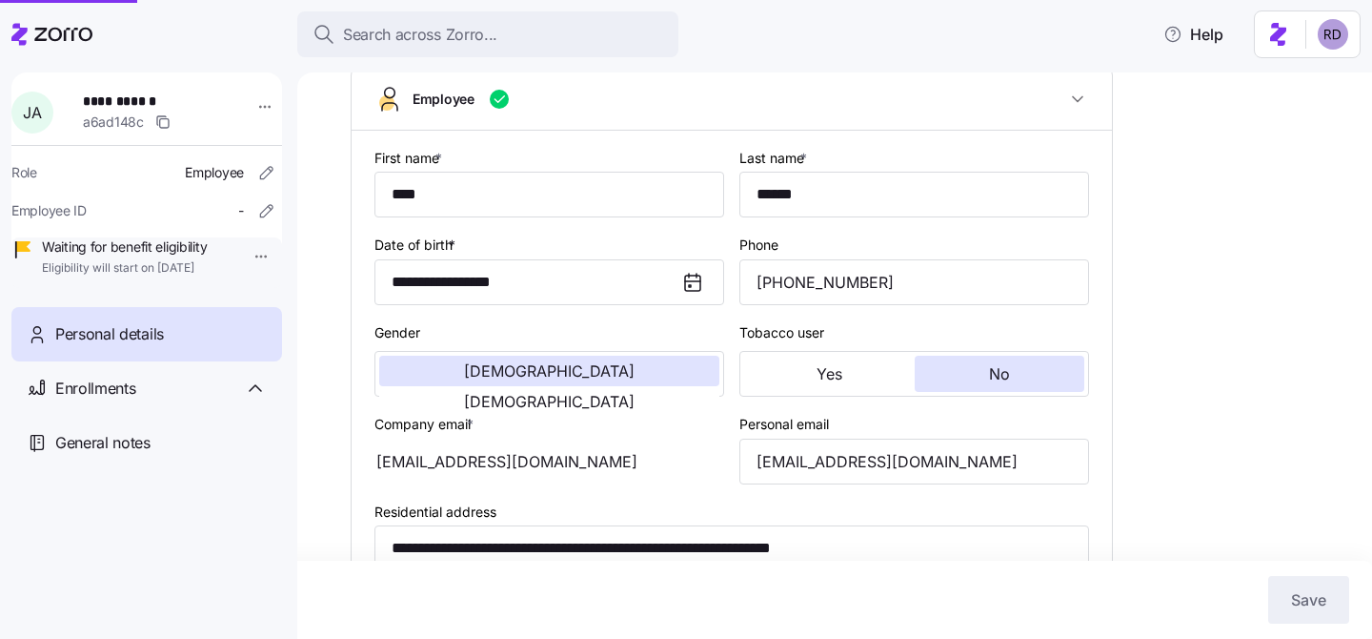
type input "[EMAIL_ADDRESS][DOMAIN_NAME]"
click at [1282, 490] on div "**********" at bounding box center [848, 588] width 995 height 1288
